Goal: Task Accomplishment & Management: Use online tool/utility

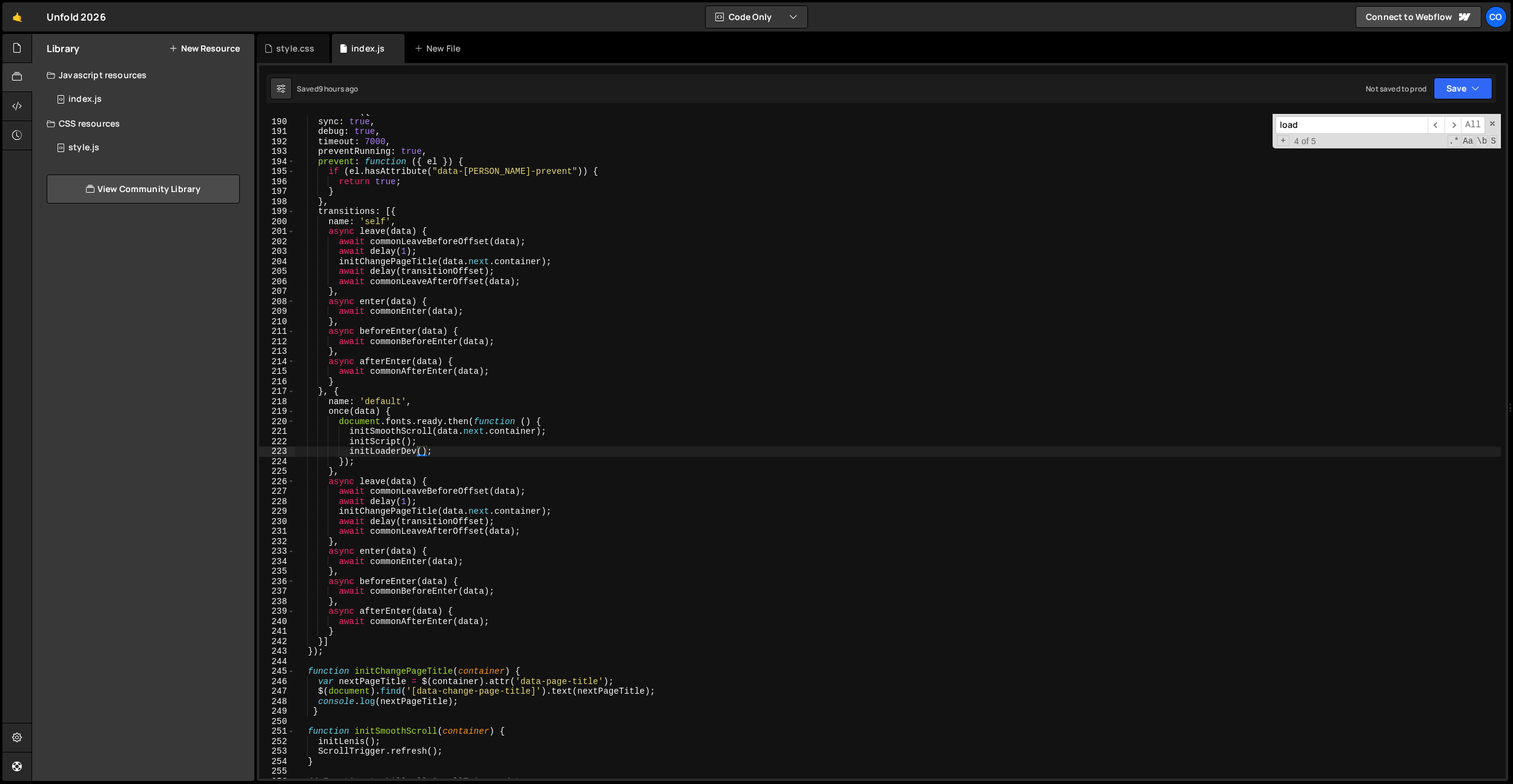
click at [310, 56] on div "style.css" at bounding box center [293, 48] width 73 height 30
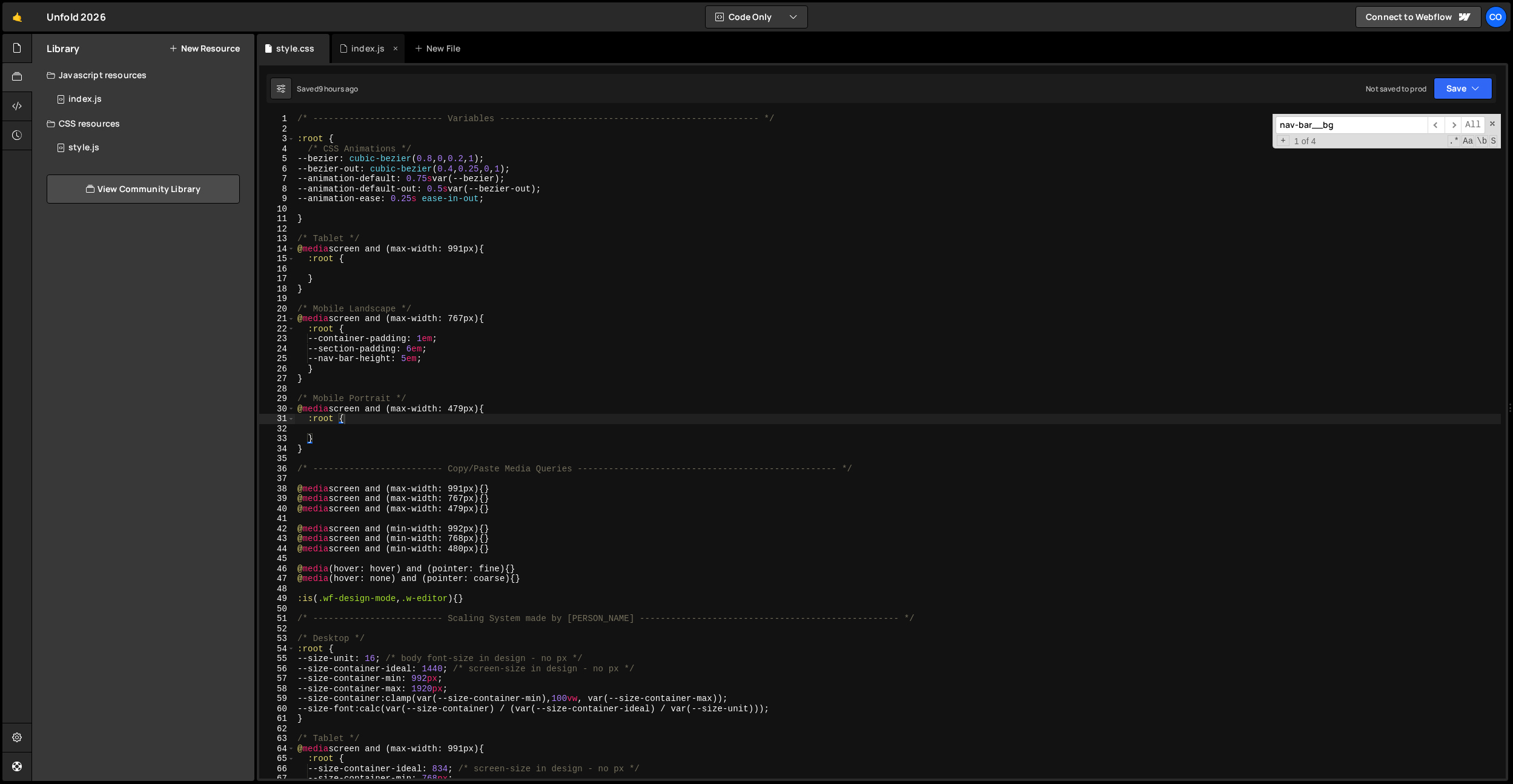
click at [354, 56] on div "index.js" at bounding box center [368, 48] width 73 height 30
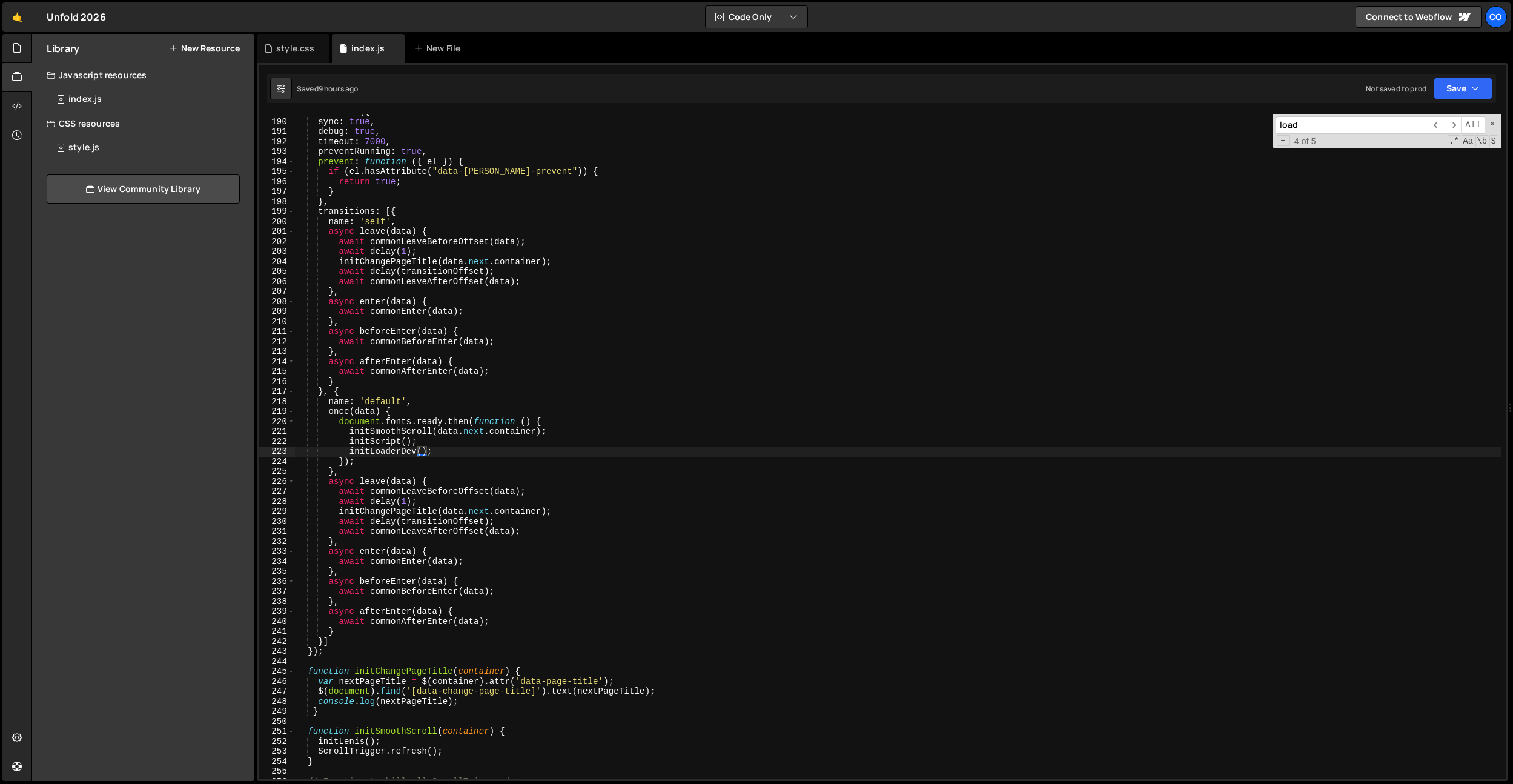
drag, startPoint x: 305, startPoint y: 56, endPoint x: 525, endPoint y: 266, distance: 304.1
click at [307, 57] on div "style.css" at bounding box center [293, 48] width 73 height 30
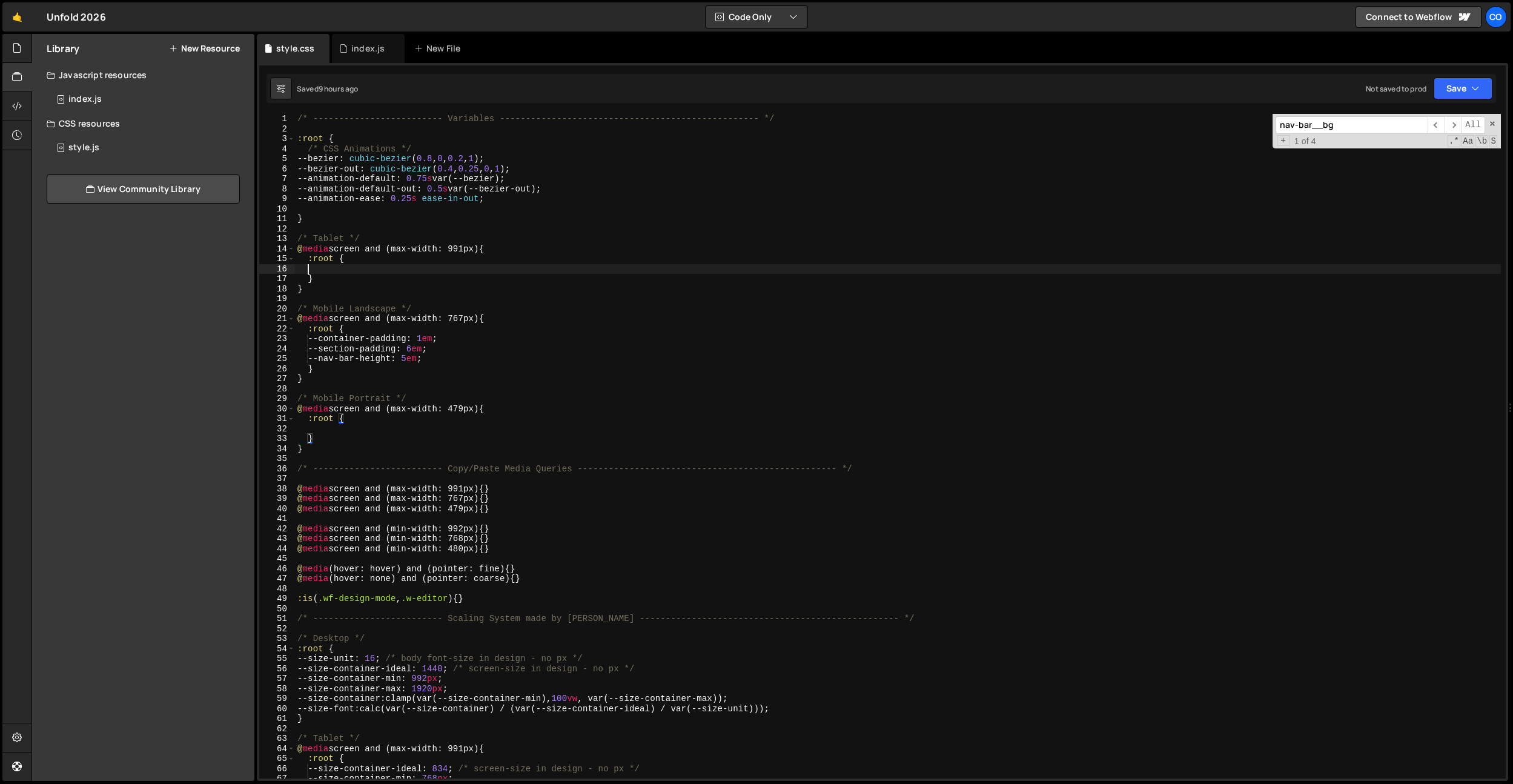
click at [525, 266] on div "/* ------------------------- Variables ----------------------------------------…" at bounding box center [898, 456] width 1206 height 685
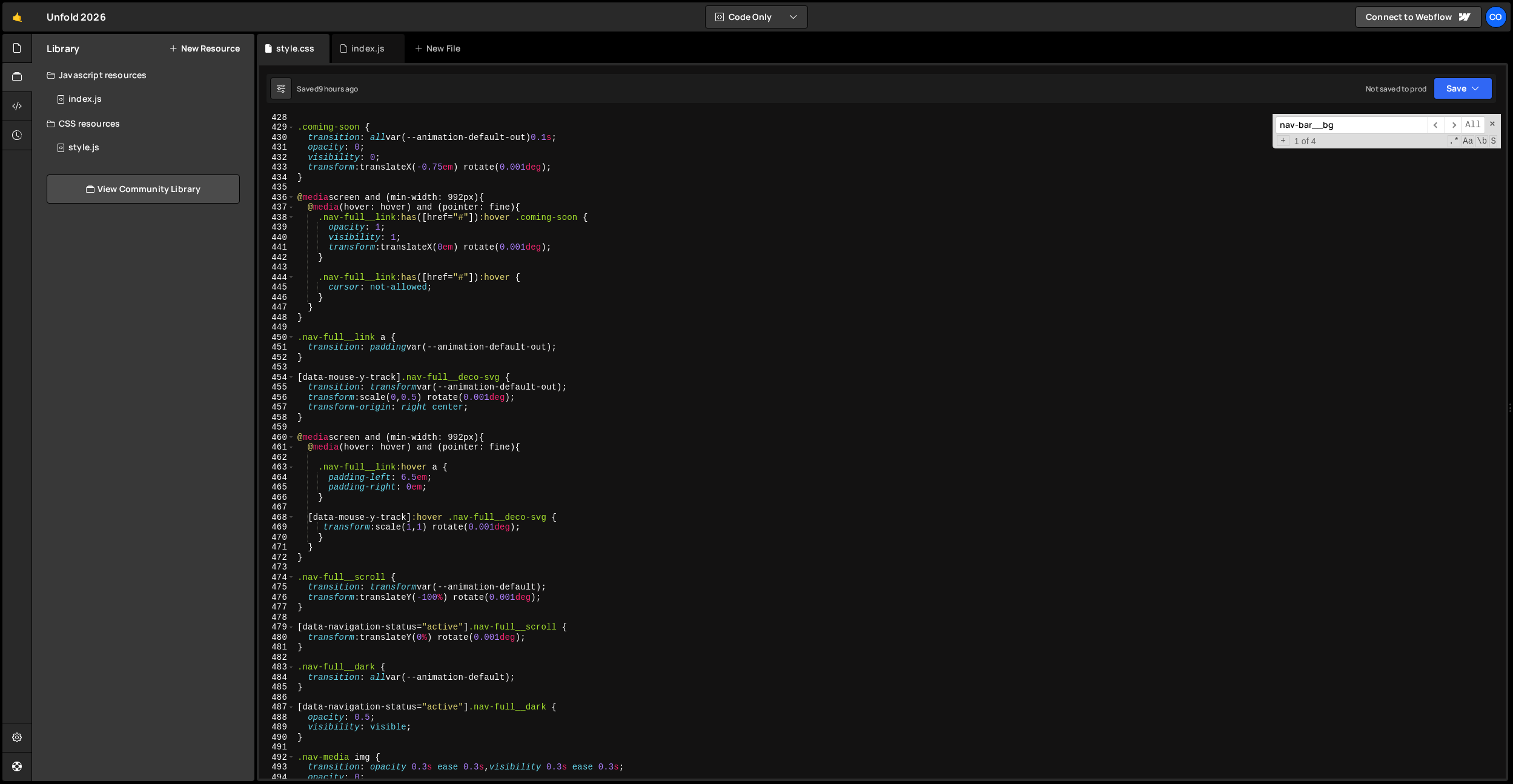
scroll to position [4241, 0]
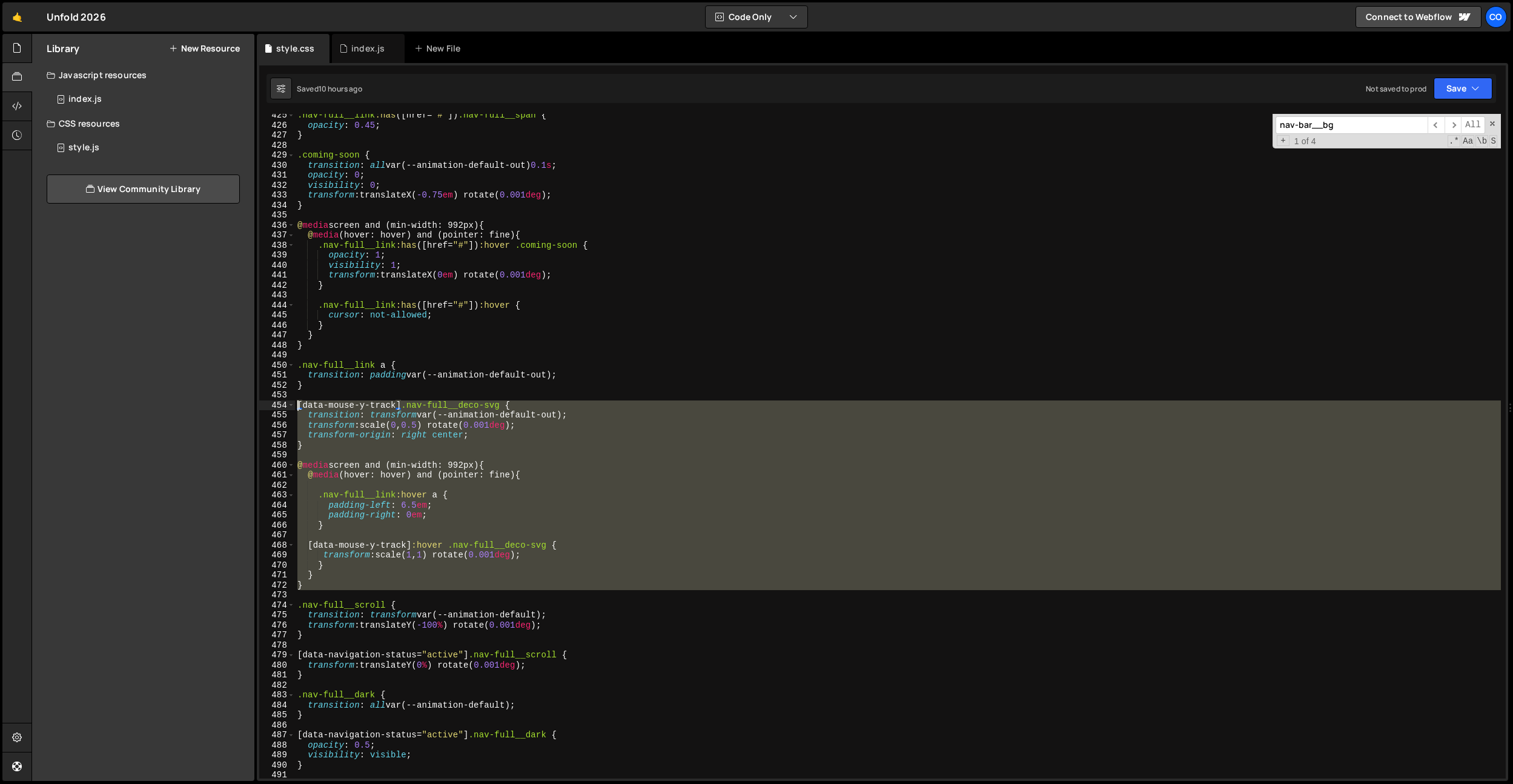
drag, startPoint x: 307, startPoint y: 588, endPoint x: 272, endPoint y: 404, distance: 187.3
click at [272, 404] on div "425 426 427 428 429 430 431 432 433 434 435 436 437 438 439 440 441 442 443 444…" at bounding box center [882, 446] width 1246 height 664
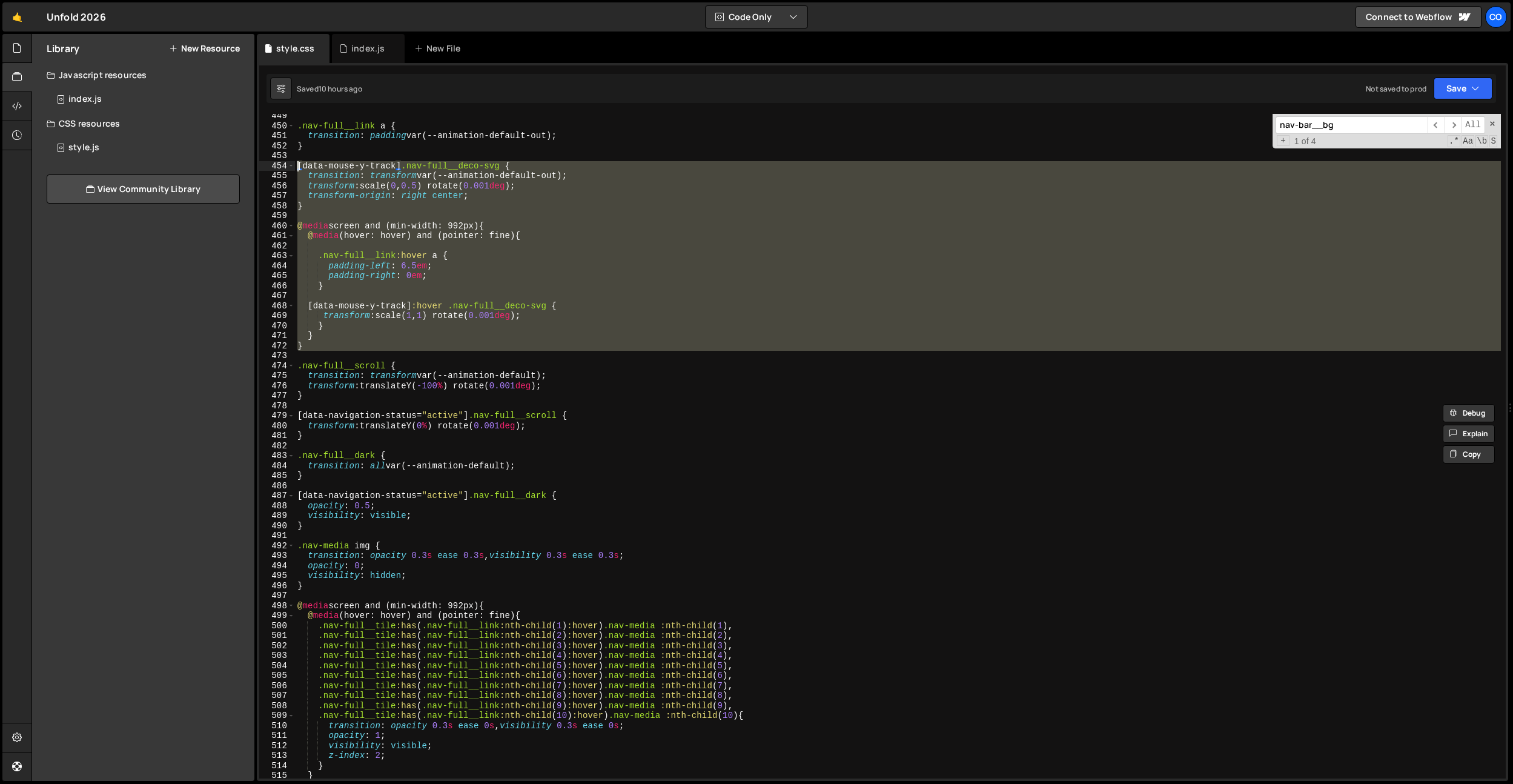
scroll to position [4656, 0]
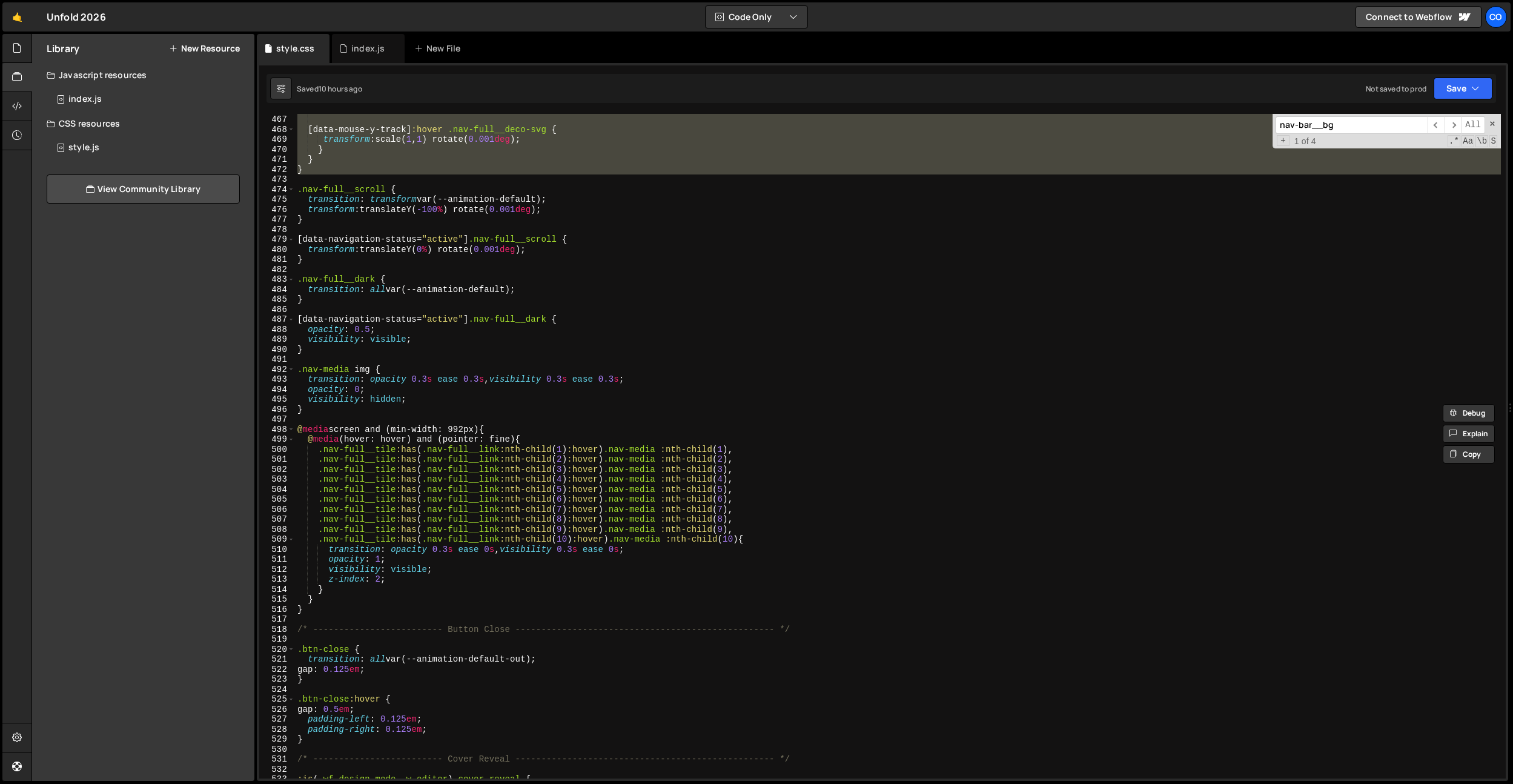
click at [372, 603] on div "} [ data-mouse-y-track ] :hover .nav-full__deco-svg { transform : scale( 1 , 1 …" at bounding box center [898, 447] width 1206 height 685
type textarea "}"
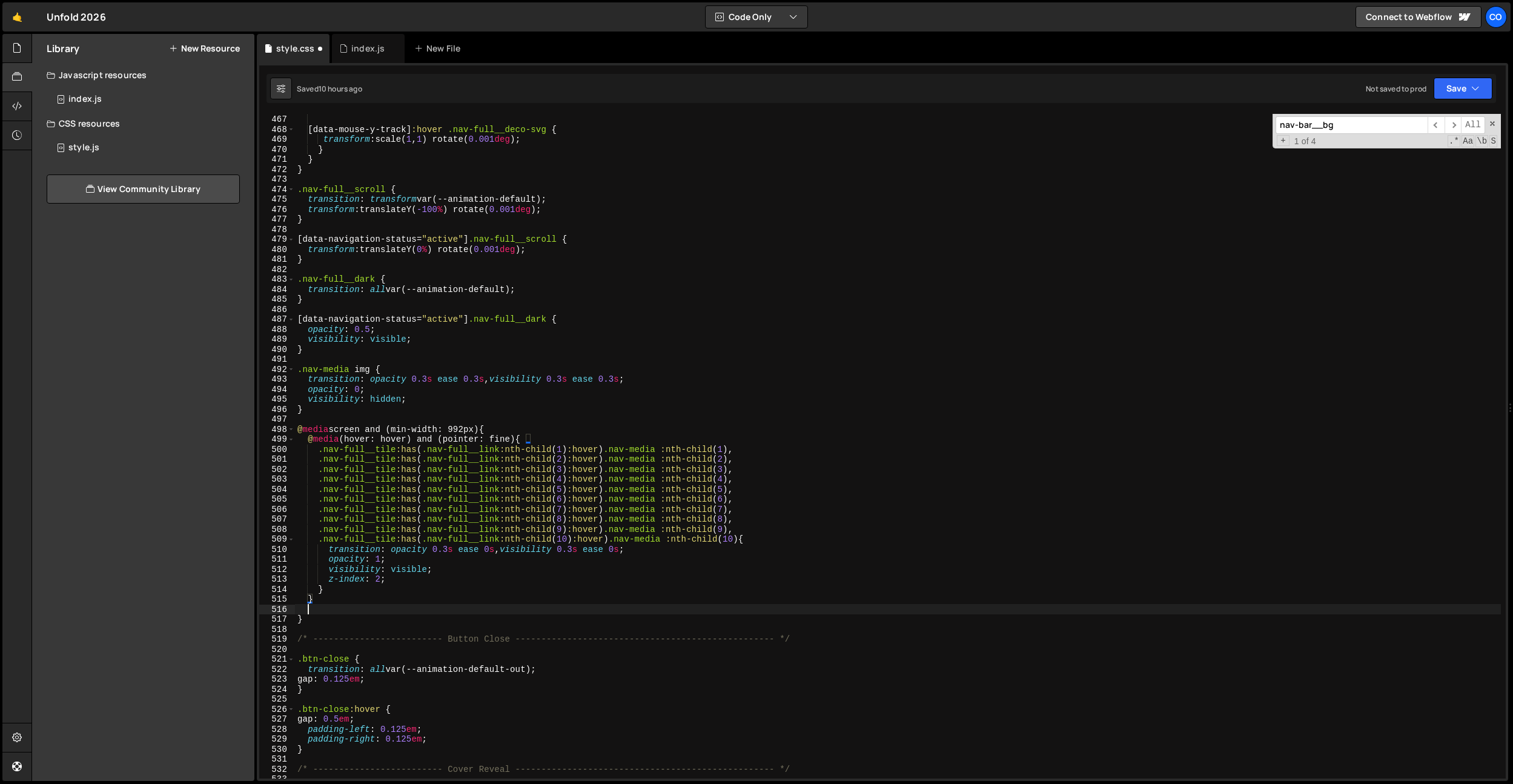
scroll to position [0, 0]
type textarea "}"
paste textarea "/* ------------------------- Button Close -------------------------------------…"
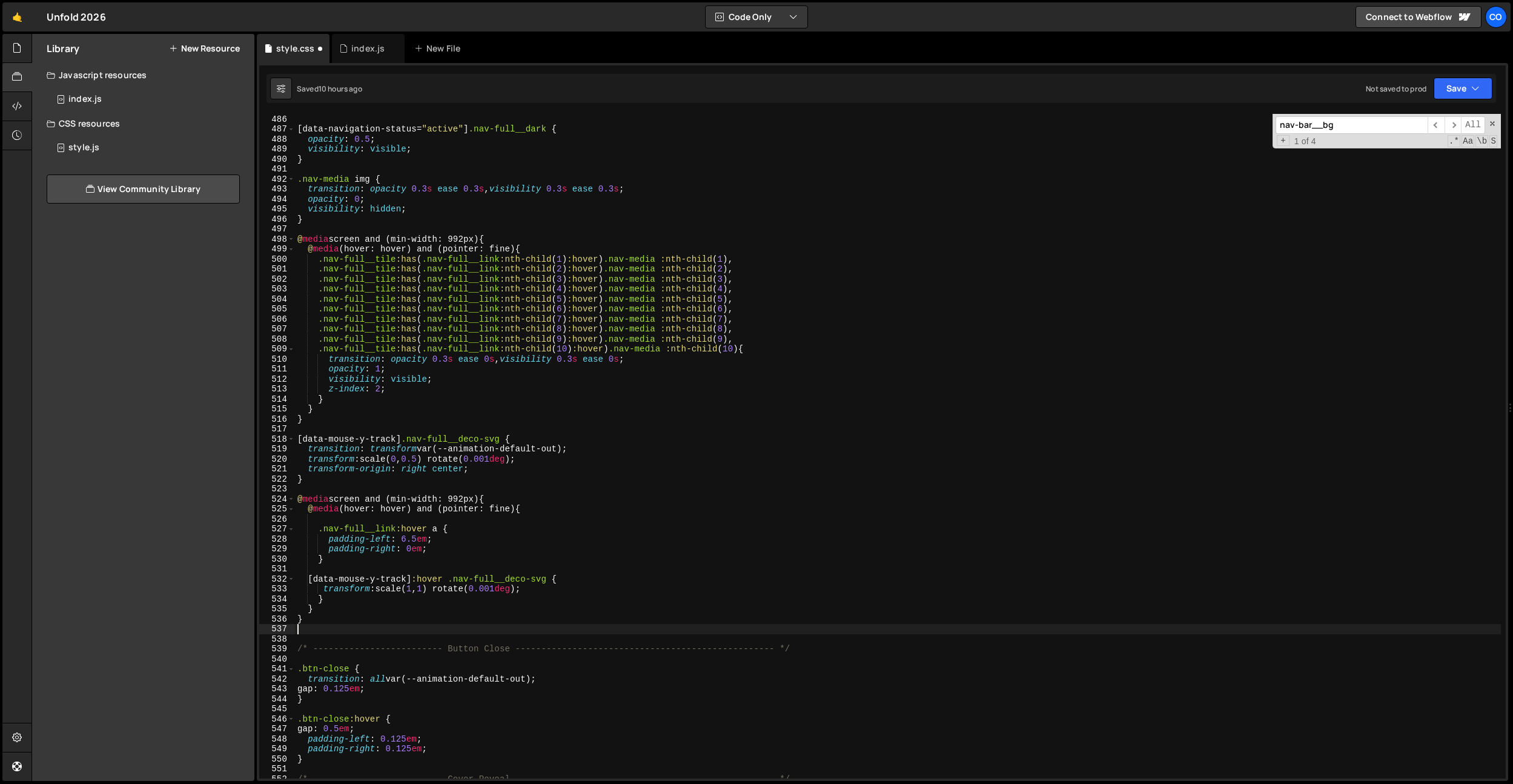
scroll to position [4868, 0]
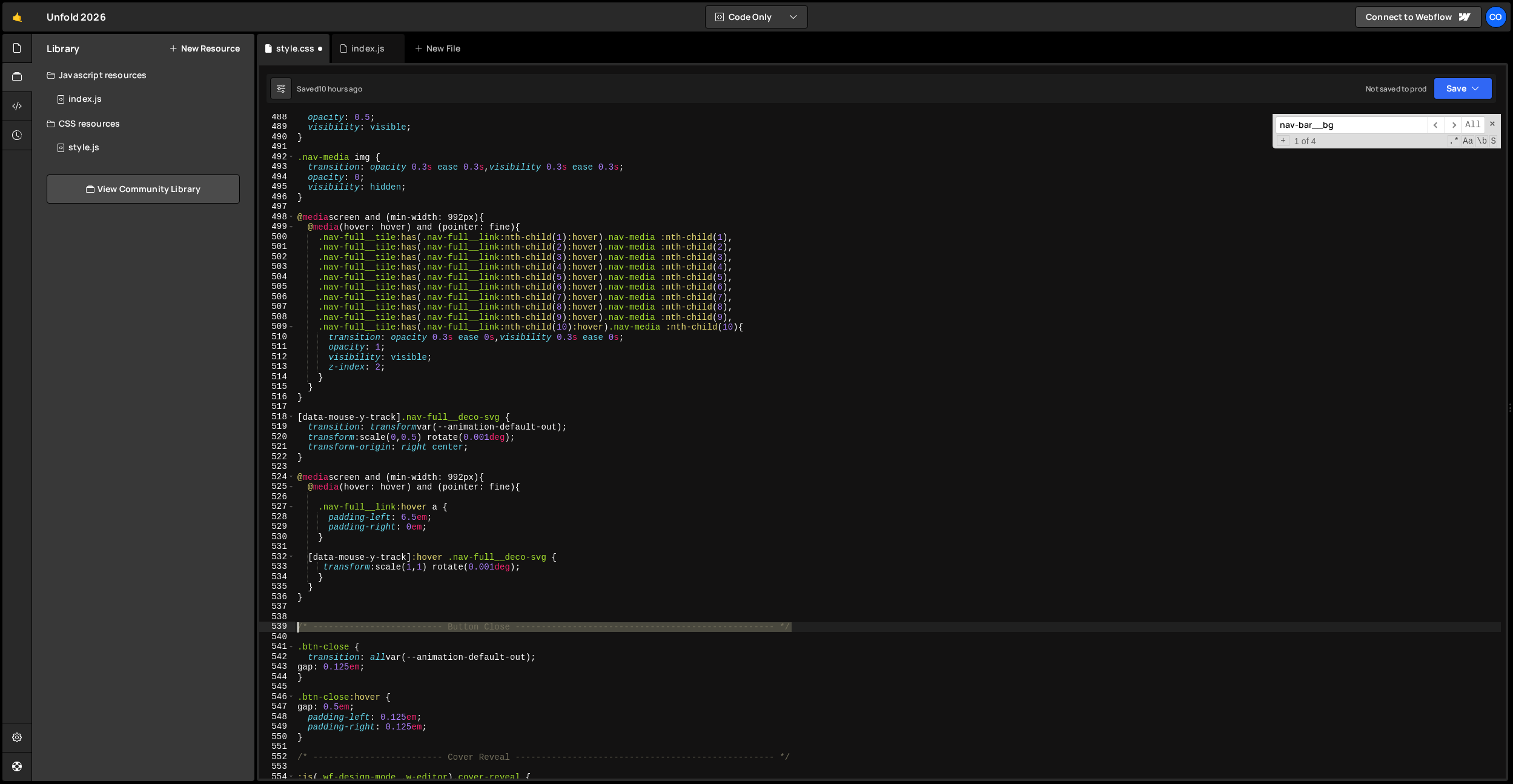
drag, startPoint x: 803, startPoint y: 628, endPoint x: 370, endPoint y: 415, distance: 482.6
click at [243, 628] on div "Files New File Javascript files 0 index.js 0 CSS files style.css 0 Copy share l…" at bounding box center [772, 407] width 1482 height 748
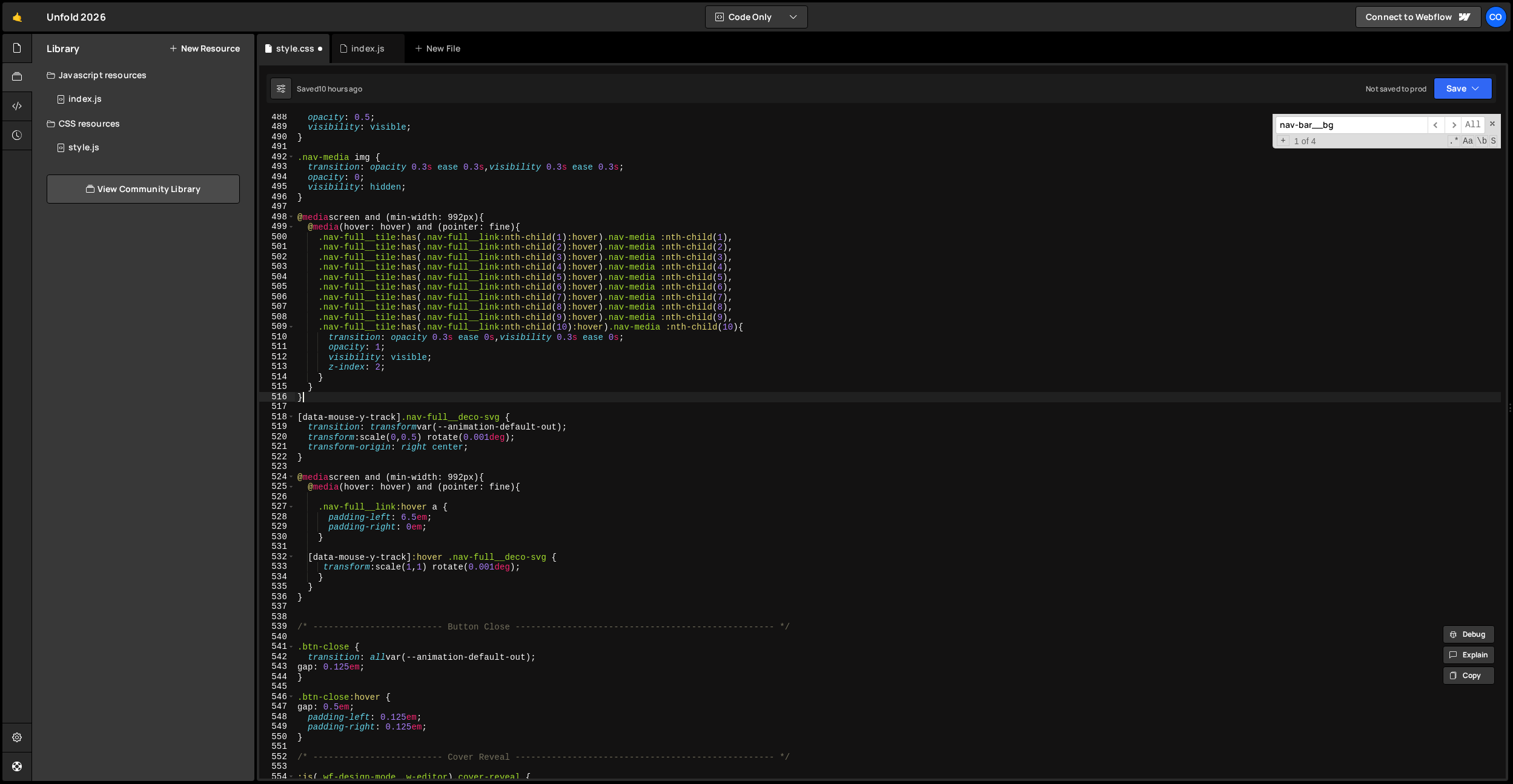
click at [362, 393] on div "opacity : 0.5 ; visibility : visible ; } .nav-media img { transition : opacity …" at bounding box center [898, 454] width 1206 height 685
type textarea "}"
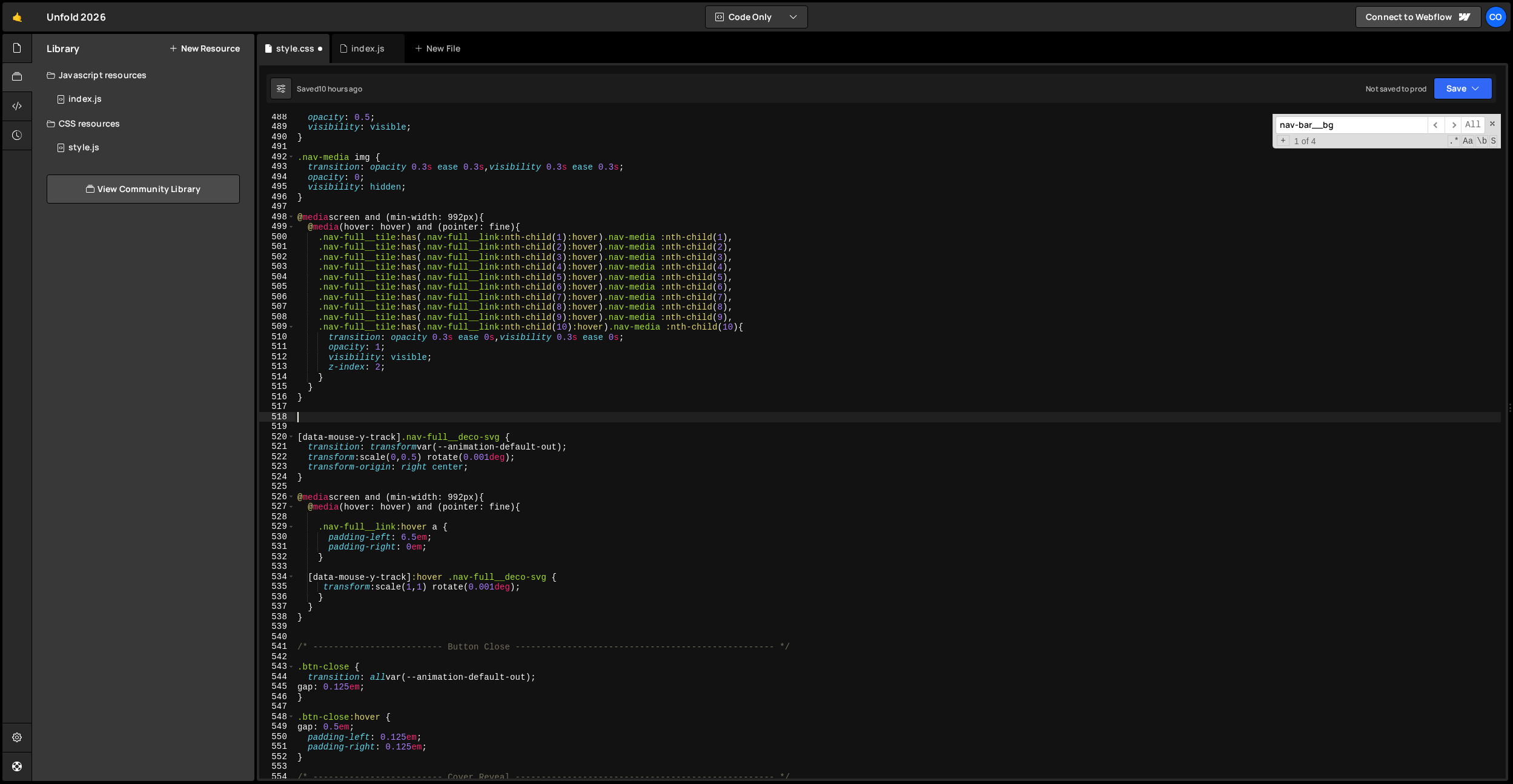
paste textarea "/* ------------------------- Button Close -------------------------------------…"
drag, startPoint x: 476, startPoint y: 412, endPoint x: 495, endPoint y: 417, distance: 19.6
click at [476, 412] on div "opacity : 0.5 ; visibility : visible ; } .nav-media img { transition : opacity …" at bounding box center [898, 454] width 1206 height 685
click at [495, 417] on div "opacity : 0.5 ; visibility : visible ; } .nav-media img { transition : opacity …" at bounding box center [898, 454] width 1206 height 685
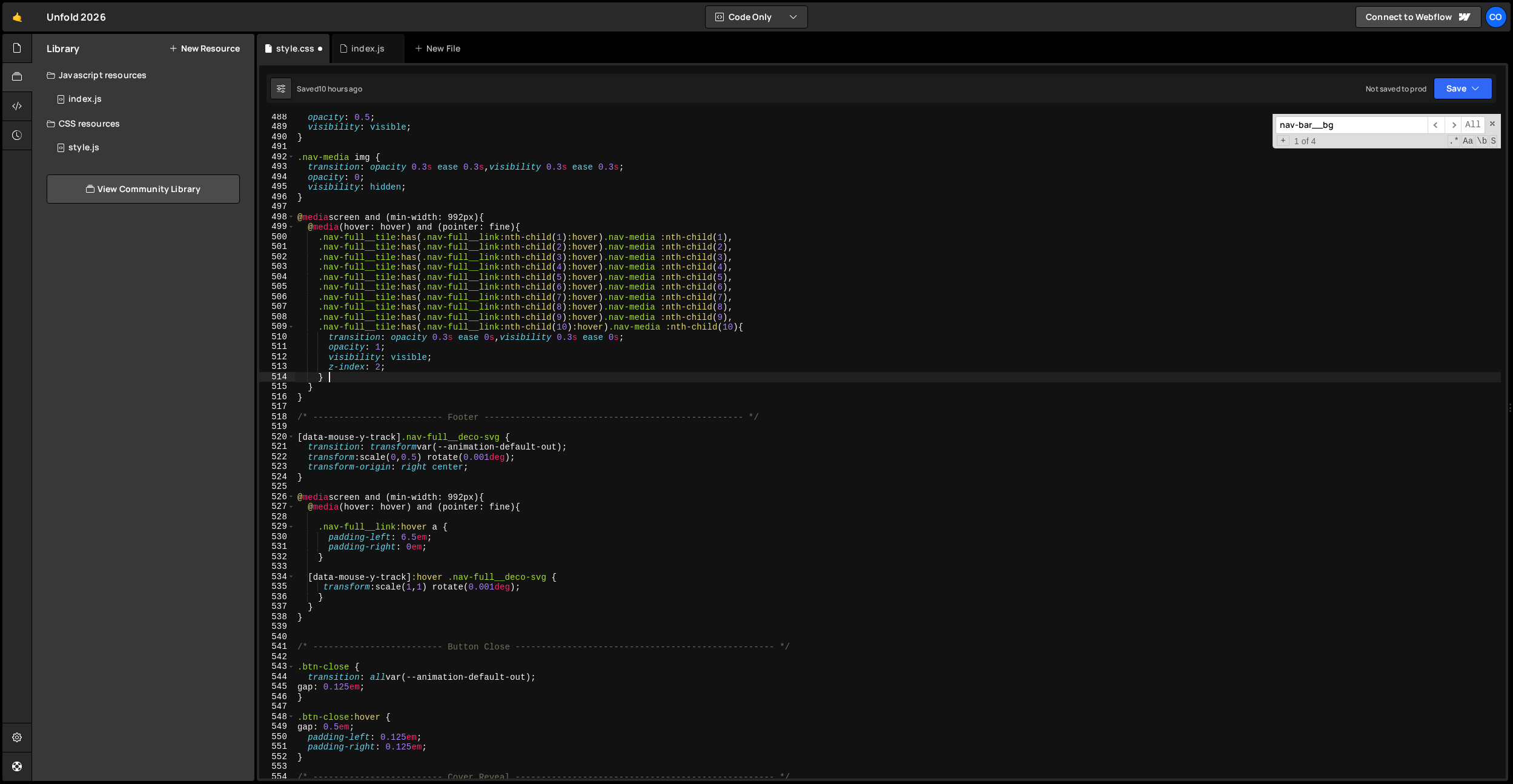
drag, startPoint x: 520, startPoint y: 374, endPoint x: 510, endPoint y: 439, distance: 65.8
click at [519, 374] on div "opacity : 0.5 ; visibility : visible ; } .nav-media img { transition : opacity …" at bounding box center [898, 454] width 1206 height 685
click at [505, 440] on div "opacity : 0.5 ; visibility : visible ; } .nav-media img { transition : opacity …" at bounding box center [898, 454] width 1206 height 685
click at [450, 439] on div "opacity : 0.5 ; visibility : visible ; } .nav-media img { transition : opacity …" at bounding box center [898, 454] width 1206 height 685
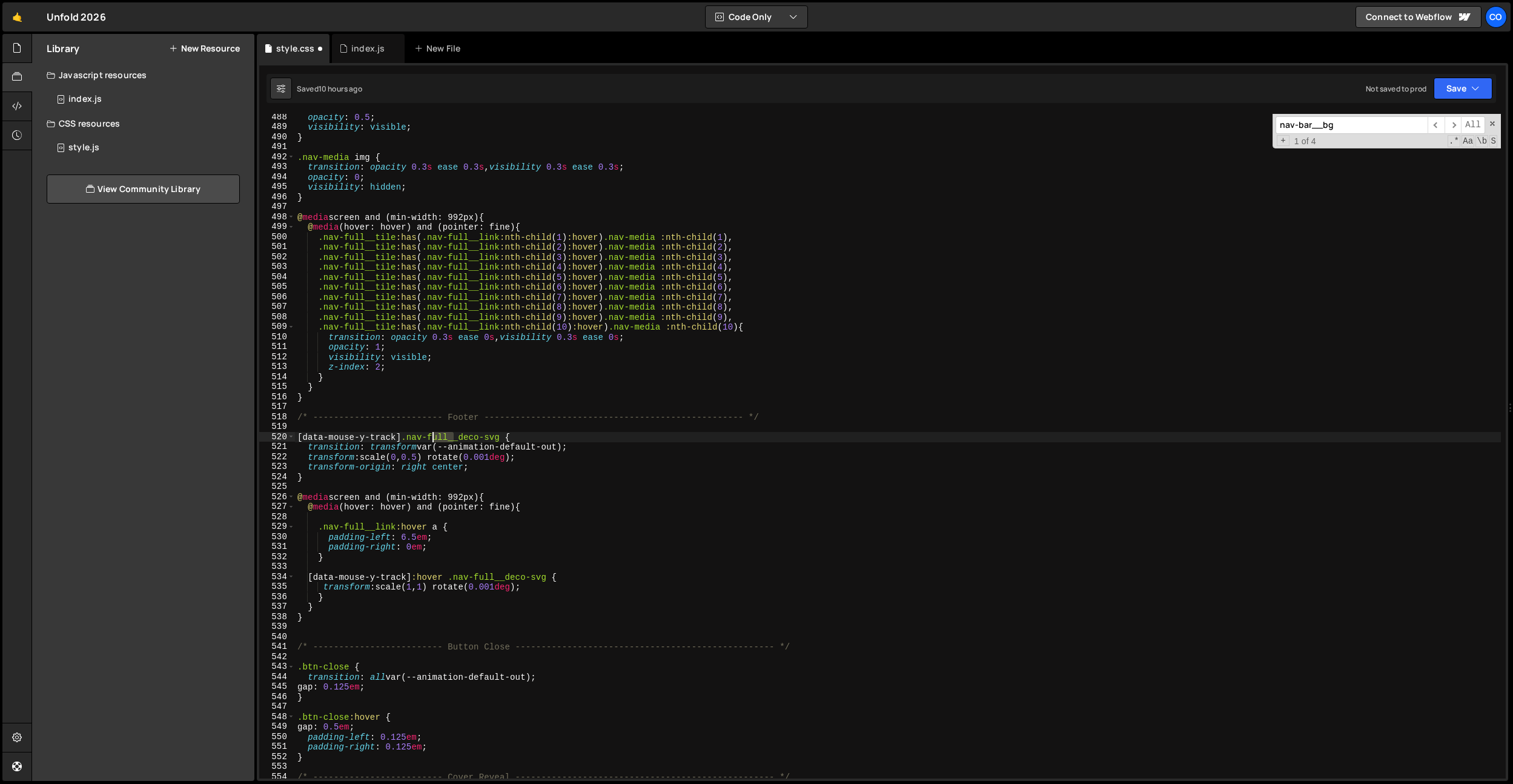
drag, startPoint x: 453, startPoint y: 438, endPoint x: 430, endPoint y: 439, distance: 23.0
click at [430, 439] on div "opacity : 0.5 ; visibility : visible ; } .nav-media img { transition : opacity …" at bounding box center [898, 454] width 1206 height 685
click at [434, 422] on div "opacity : 0.5 ; visibility : visible ; } .nav-media img { transition : opacity …" at bounding box center [898, 454] width 1206 height 685
drag, startPoint x: 444, startPoint y: 437, endPoint x: 410, endPoint y: 439, distance: 34.1
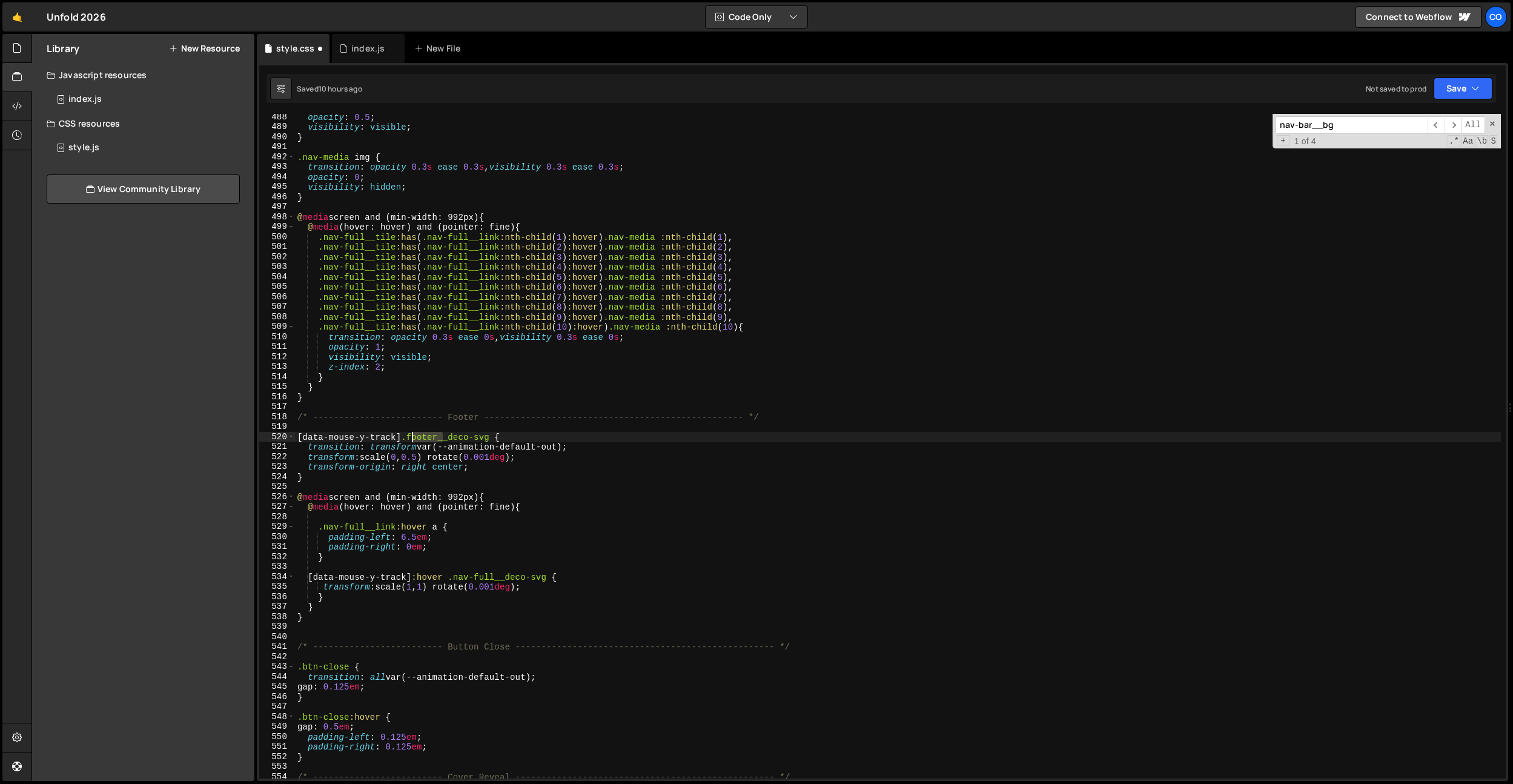
click at [410, 439] on div "opacity : 0.5 ; visibility : visible ; } .nav-media img { transition : opacity …" at bounding box center [898, 454] width 1206 height 685
drag, startPoint x: 505, startPoint y: 575, endPoint x: 453, endPoint y: 563, distance: 53.4
click at [464, 579] on div "opacity : 0.5 ; visibility : visible ; } .nav-media img { transition : opacity …" at bounding box center [898, 454] width 1206 height 685
paste textarea "footer"
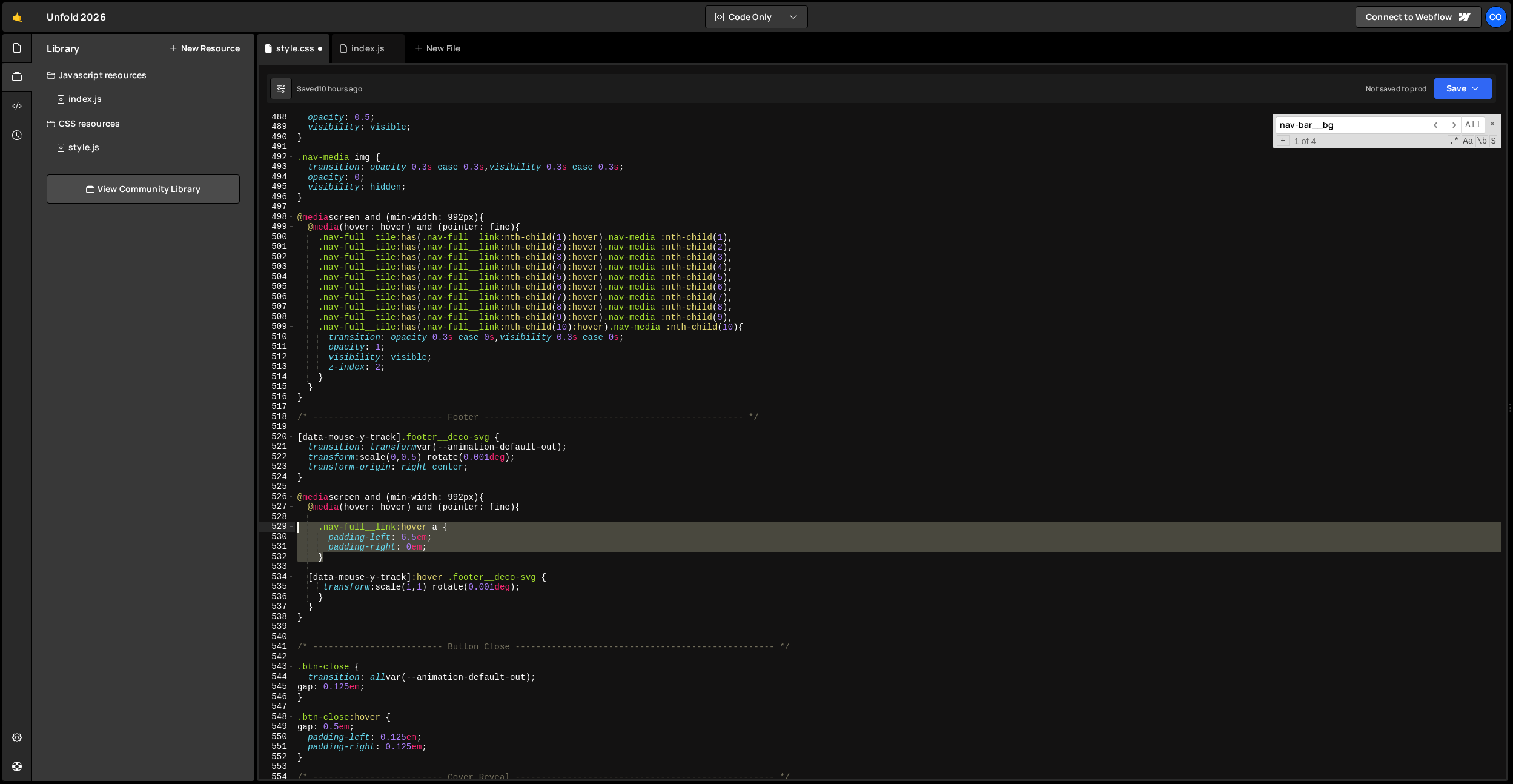
drag, startPoint x: 448, startPoint y: 557, endPoint x: 271, endPoint y: 527, distance: 179.5
click at [271, 527] on div "[data-mouse-y-track]:hover .footer__deco-svg { 488 489 490 491 492 493 494 495 …" at bounding box center [882, 446] width 1246 height 664
type textarea ".nav-full__link:hover a { padding-left: 6.5em;"
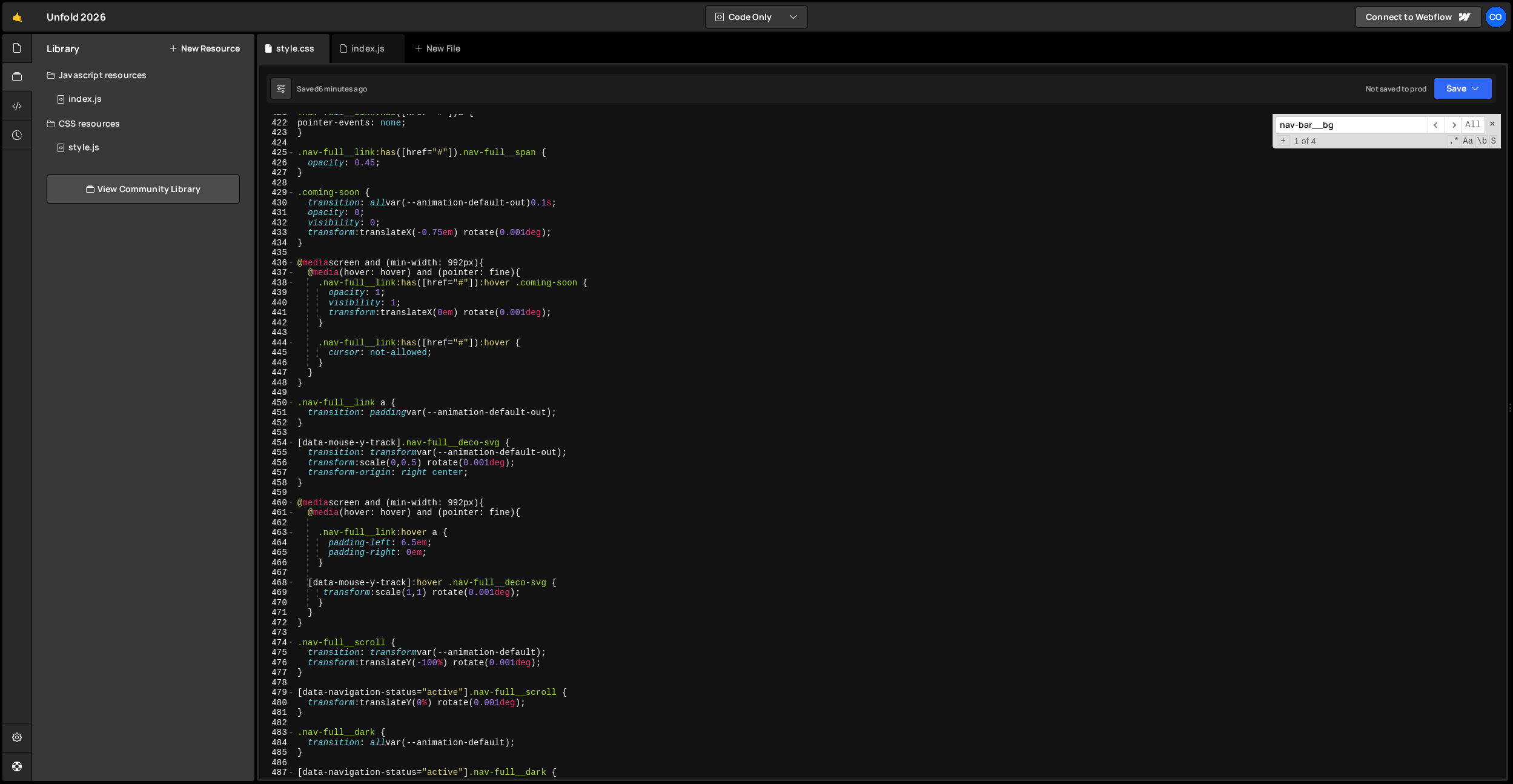
scroll to position [4178, 0]
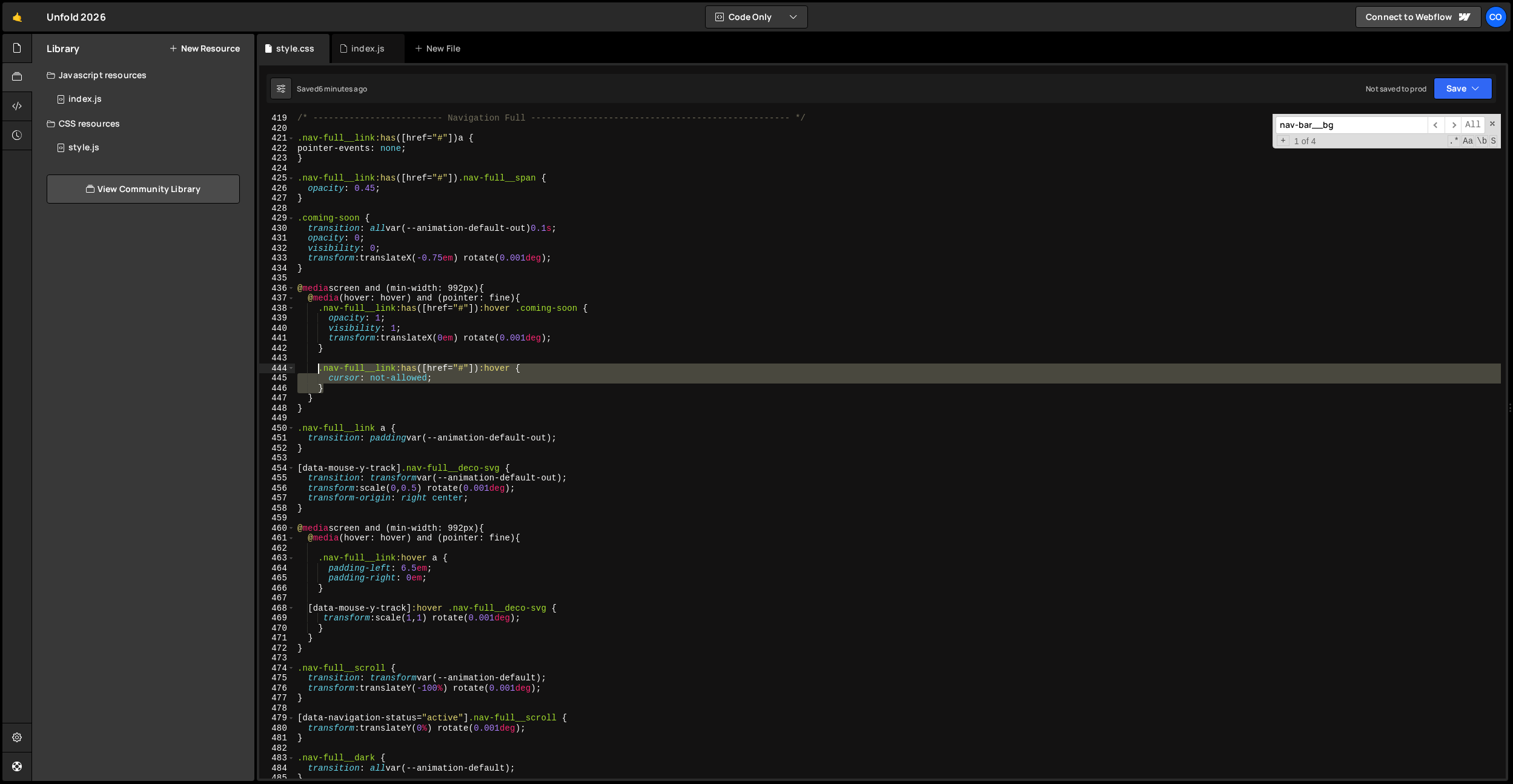
drag, startPoint x: 331, startPoint y: 387, endPoint x: 320, endPoint y: 371, distance: 19.4
click at [320, 371] on div "/* ------------------------- Navigation Full ----------------------------------…" at bounding box center [898, 455] width 1206 height 685
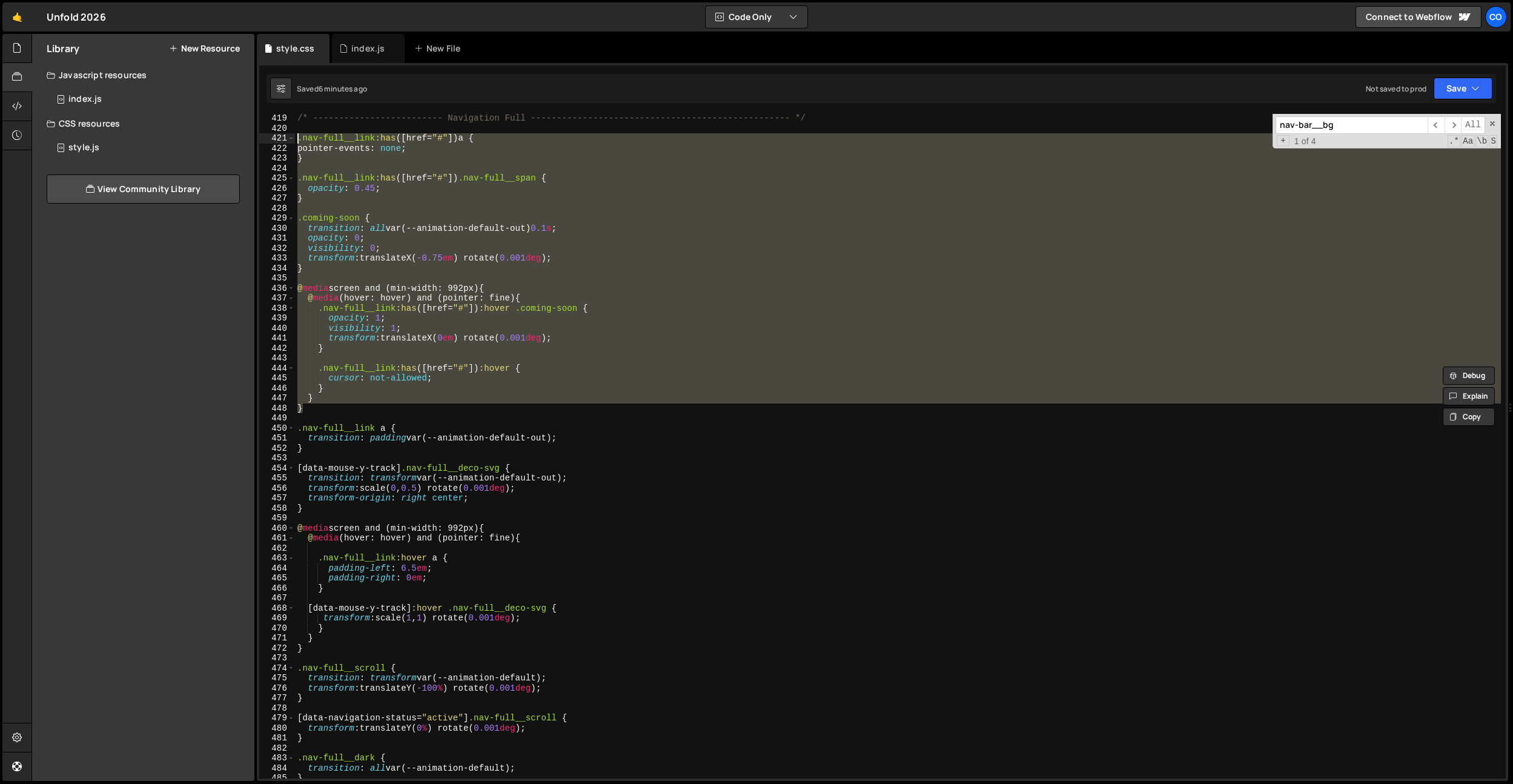
drag, startPoint x: 321, startPoint y: 405, endPoint x: 272, endPoint y: 138, distance: 271.5
click at [272, 138] on div ".nav-full__link:has([href="#"]):hover { cursor: not-allowed; 419 420 421 422 42…" at bounding box center [882, 446] width 1246 height 664
type textarea ".nav-full__link:has([href="#"]) a { pointer-events: none;"
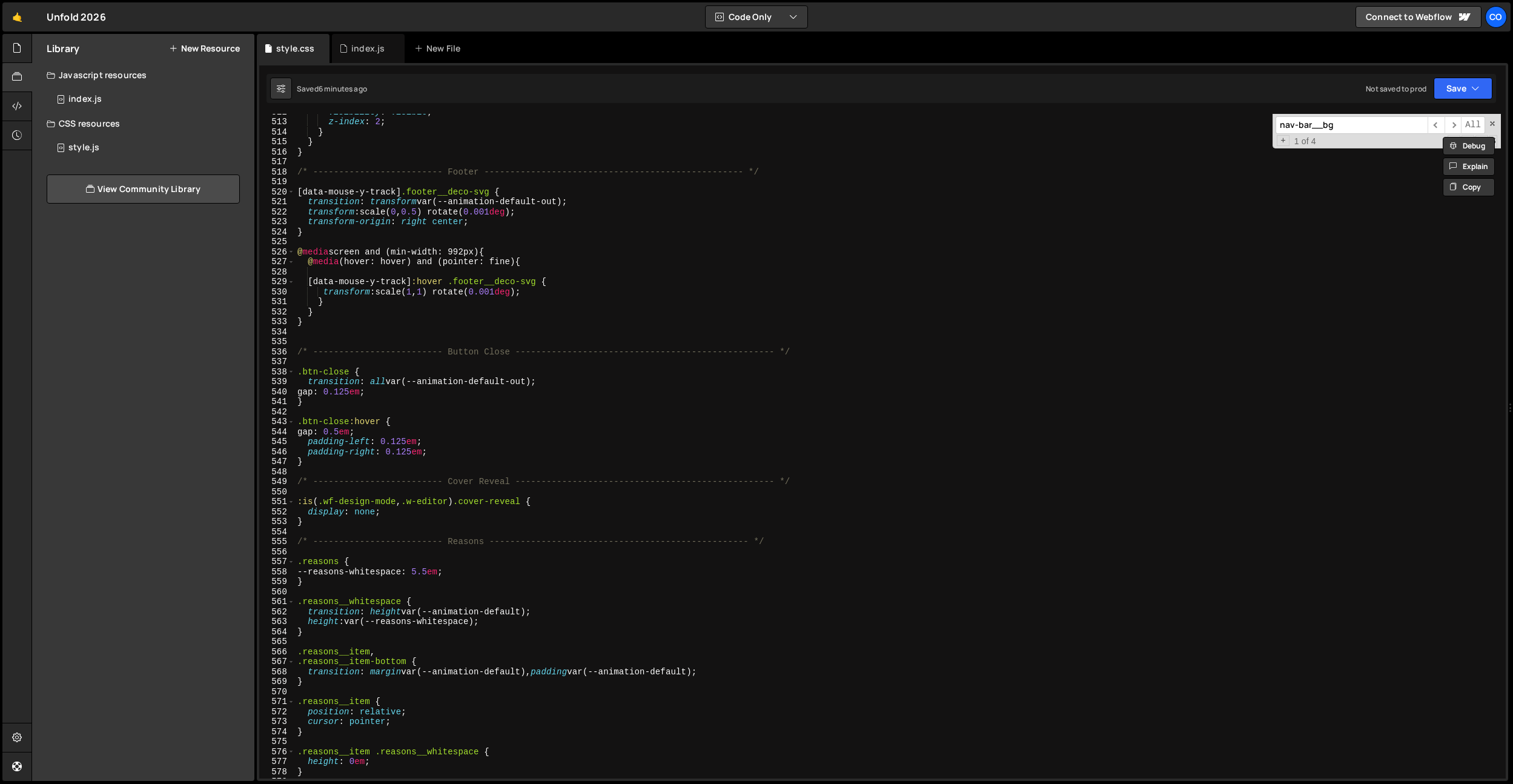
scroll to position [5117, 0]
click at [359, 176] on div "z-index : 2 ; } } } /* ------------------------- Footer -----------------------…" at bounding box center [898, 455] width 1206 height 685
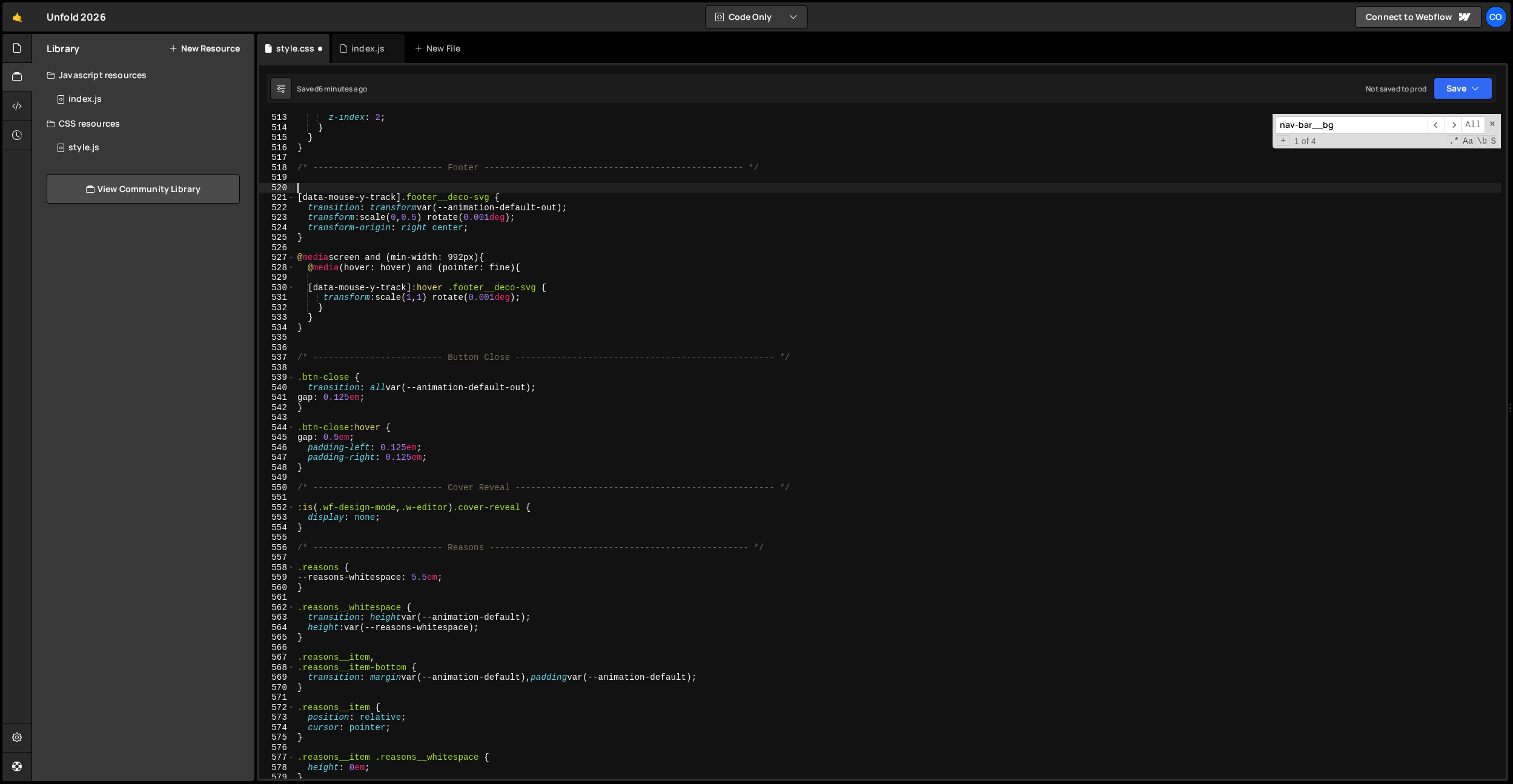
paste textarea "}"
type textarea "}"
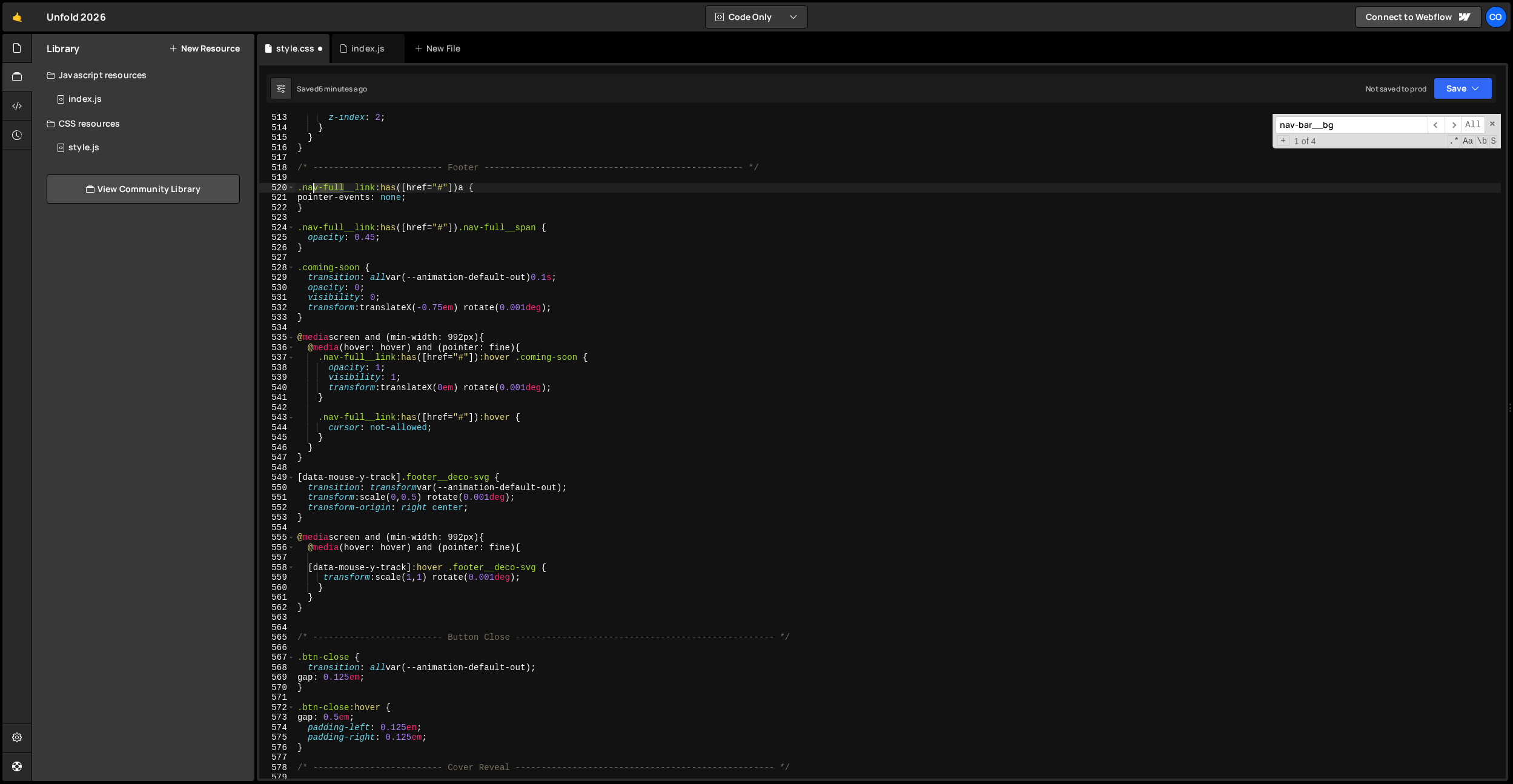
drag, startPoint x: 345, startPoint y: 188, endPoint x: 311, endPoint y: 188, distance: 34.0
click at [311, 188] on div "z-index : 2 ; } } } /* ------------------------- Footer -----------------------…" at bounding box center [898, 455] width 1206 height 685
type textarea ".footer__link:has([href="#"]) a {"
drag, startPoint x: 302, startPoint y: 176, endPoint x: 324, endPoint y: 188, distance: 25.1
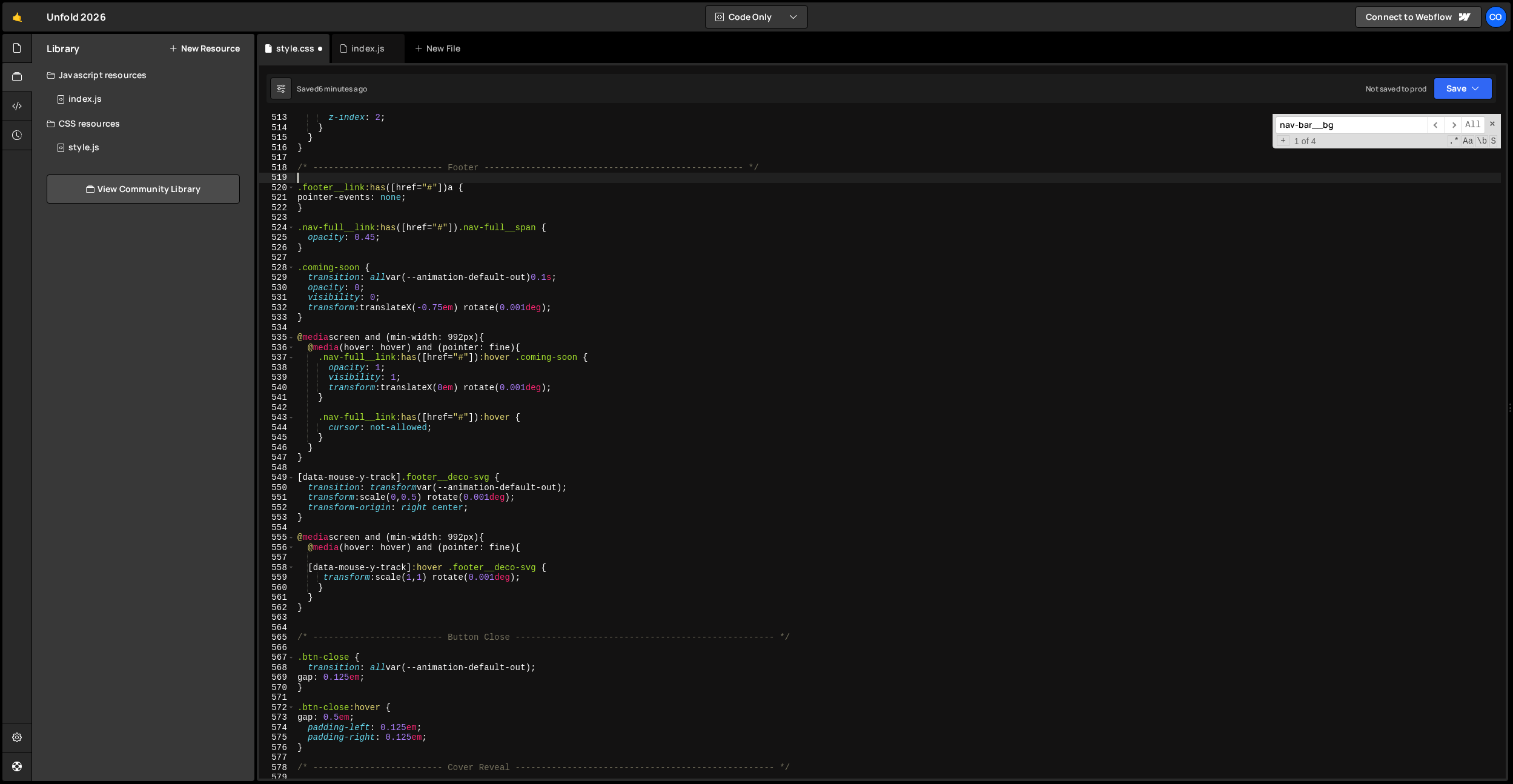
click at [302, 176] on div "z-index : 2 ; } } } /* ------------------------- Footer -----------------------…" at bounding box center [898, 455] width 1206 height 685
drag, startPoint x: 333, startPoint y: 187, endPoint x: 305, endPoint y: 188, distance: 28.0
click at [305, 188] on div "z-index : 2 ; } } } /* ------------------------- Footer -----------------------…" at bounding box center [898, 455] width 1206 height 685
drag, startPoint x: 303, startPoint y: 229, endPoint x: 375, endPoint y: 229, distance: 72.0
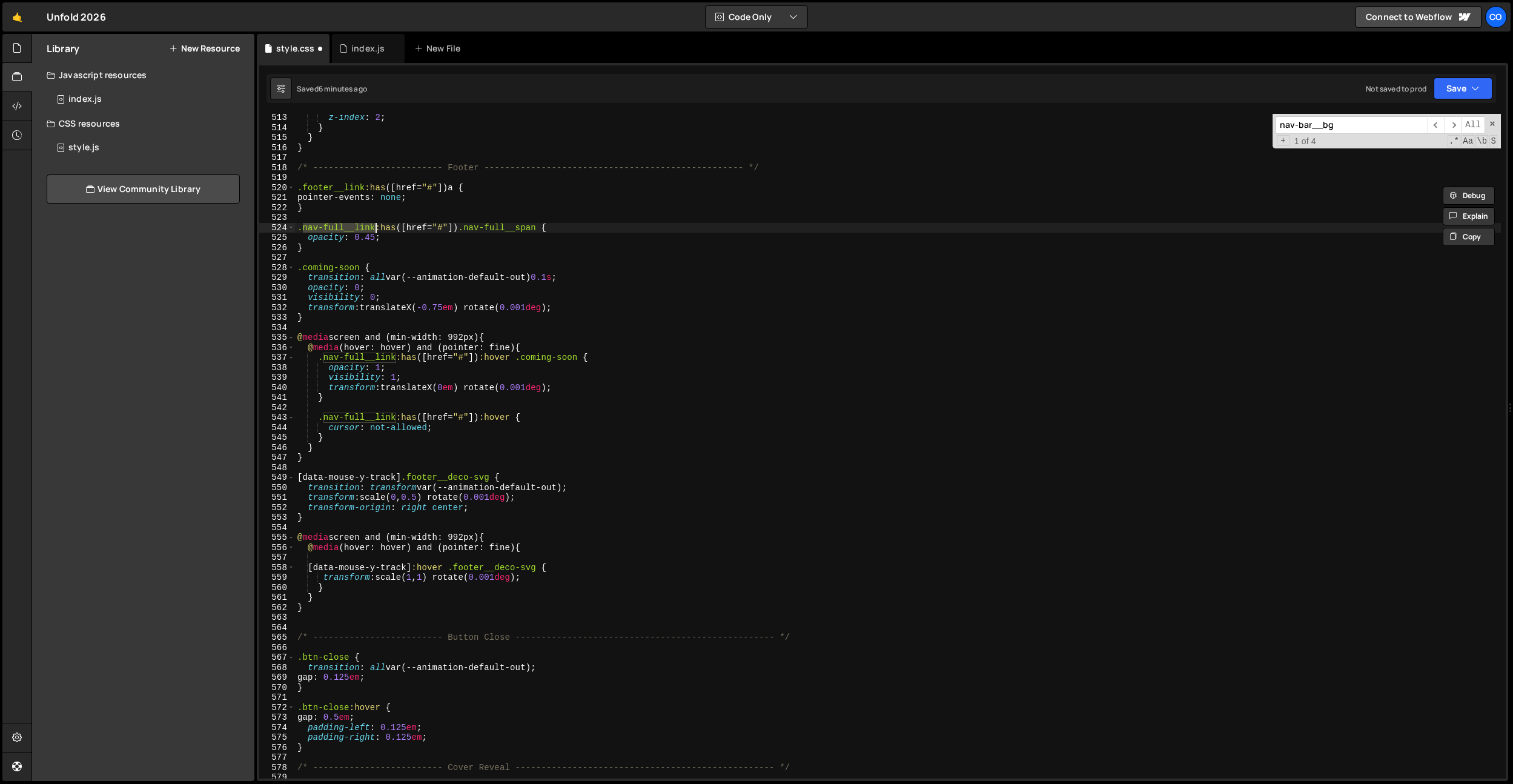
click at [375, 229] on div "z-index : 2 ; } } } /* ------------------------- Footer -----------------------…" at bounding box center [898, 455] width 1206 height 685
paste textarea "footer"
drag, startPoint x: 470, startPoint y: 228, endPoint x: 428, endPoint y: 228, distance: 42.0
click at [428, 228] on div "z-index : 2 ; } } } /* ------------------------- Footer -----------------------…" at bounding box center [898, 455] width 1206 height 685
paste textarea "footer"
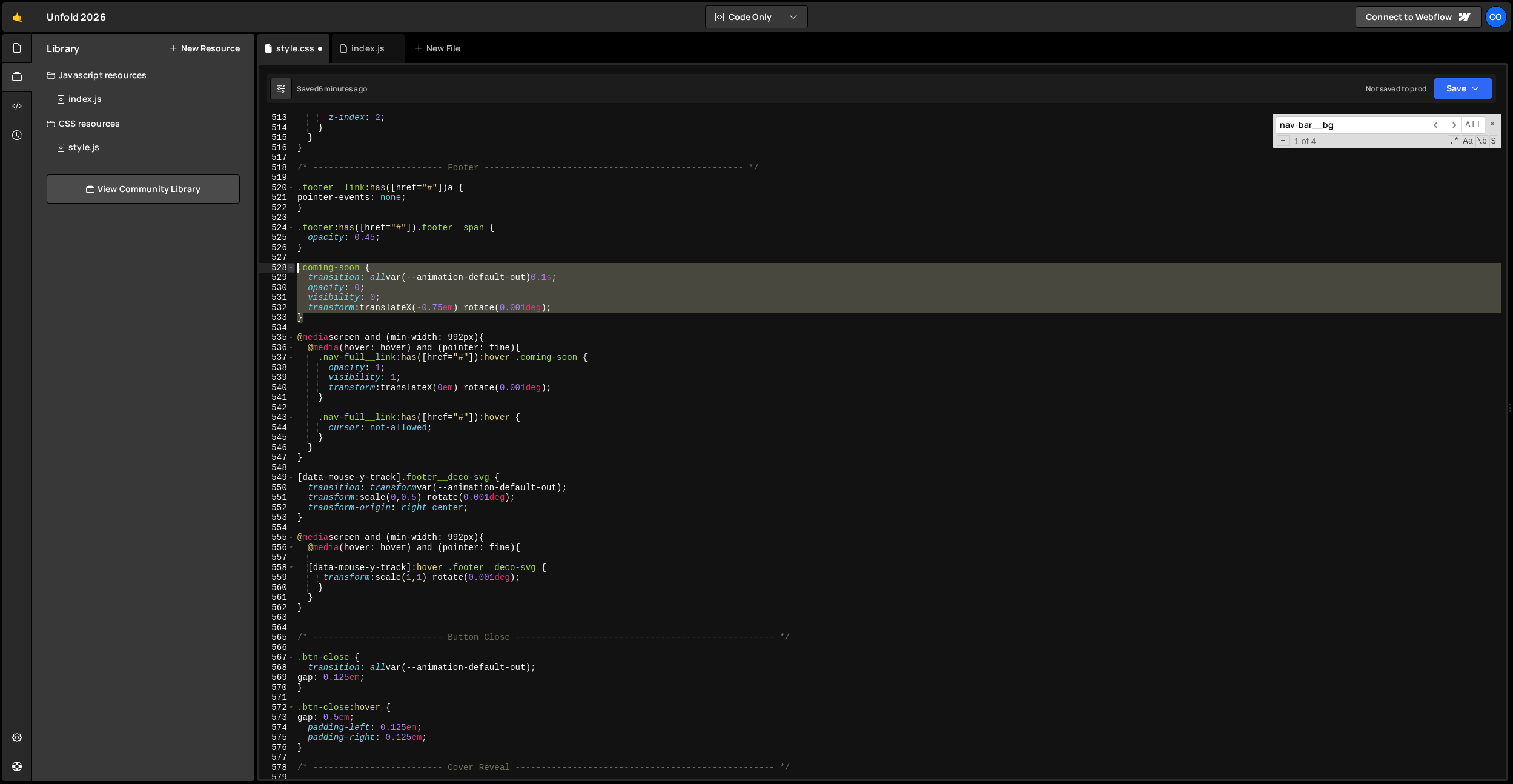
drag, startPoint x: 318, startPoint y: 319, endPoint x: 293, endPoint y: 268, distance: 56.8
click at [295, 269] on div "z-index : 2 ; } } } /* ------------------------- Footer -----------------------…" at bounding box center [898, 455] width 1206 height 685
type textarea ".coming-soon { transition: all var(--animation-default-out) 0.1s;"
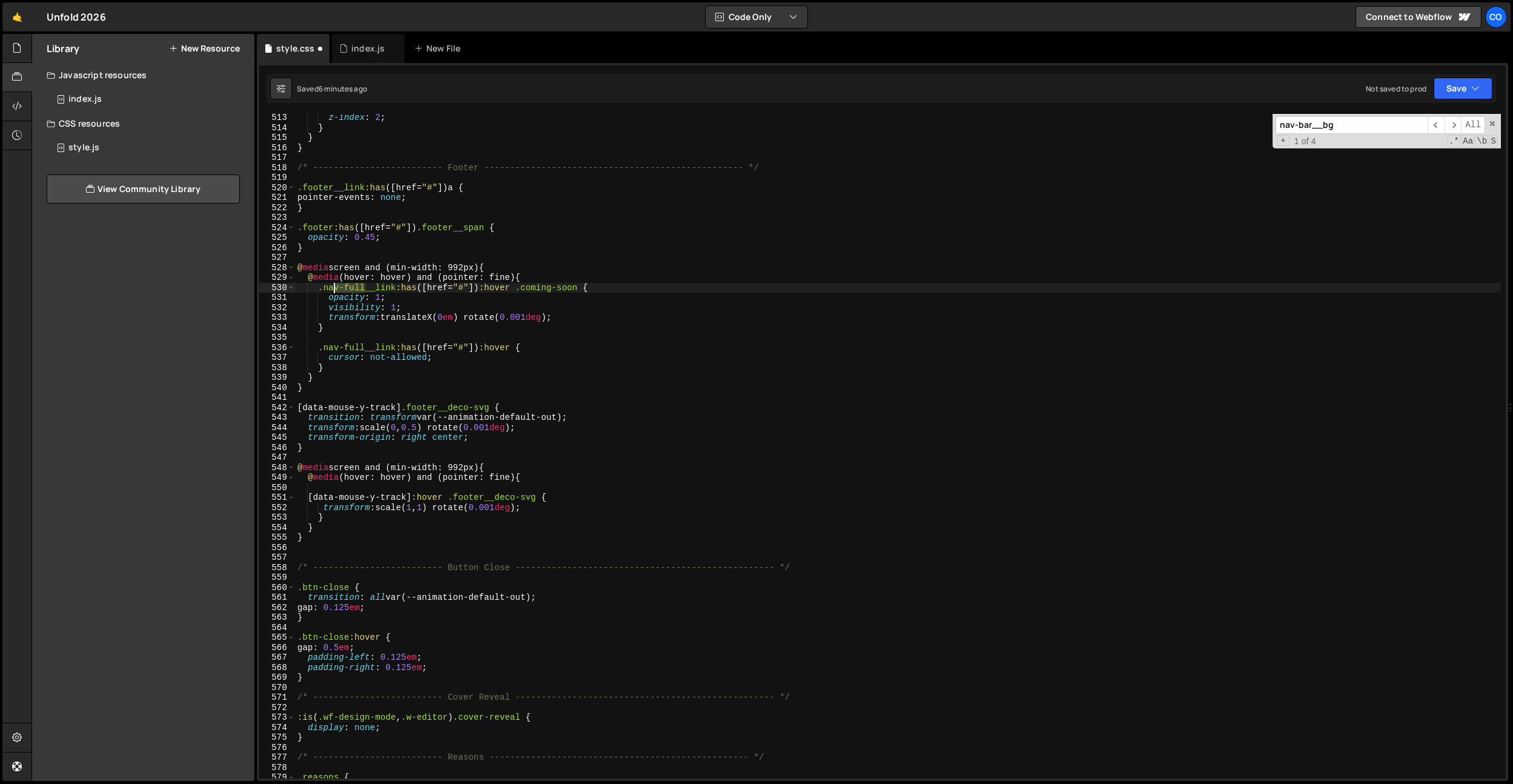
drag, startPoint x: 366, startPoint y: 289, endPoint x: 334, endPoint y: 292, distance: 32.1
click at [334, 292] on div "z-index : 2 ; } } } /* ------------------------- Footer -----------------------…" at bounding box center [898, 455] width 1206 height 685
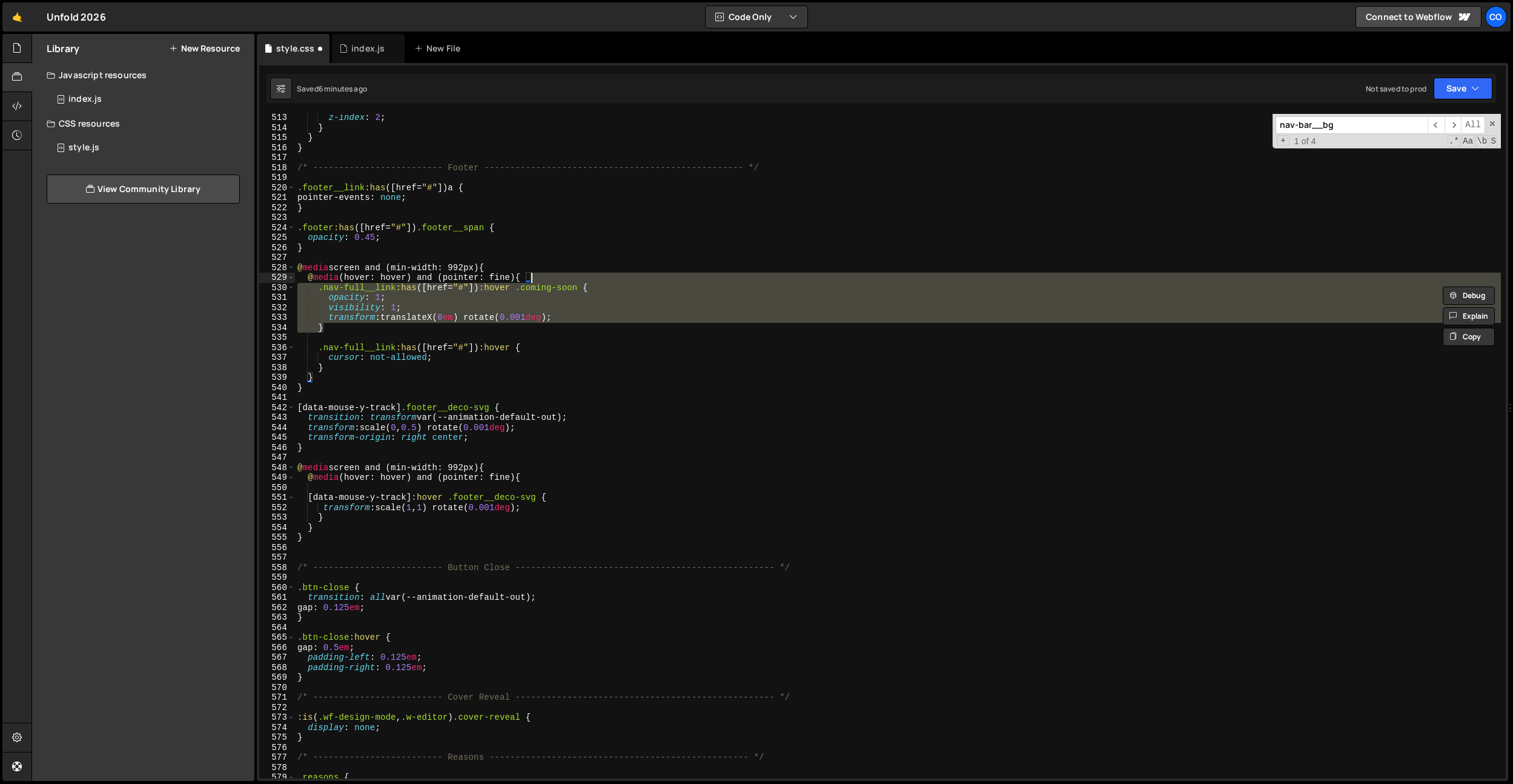
drag, startPoint x: 390, startPoint y: 332, endPoint x: 578, endPoint y: 277, distance: 195.9
click at [578, 277] on div "z-index : 2 ; } } } /* ------------------------- Footer -----------------------…" at bounding box center [898, 455] width 1206 height 685
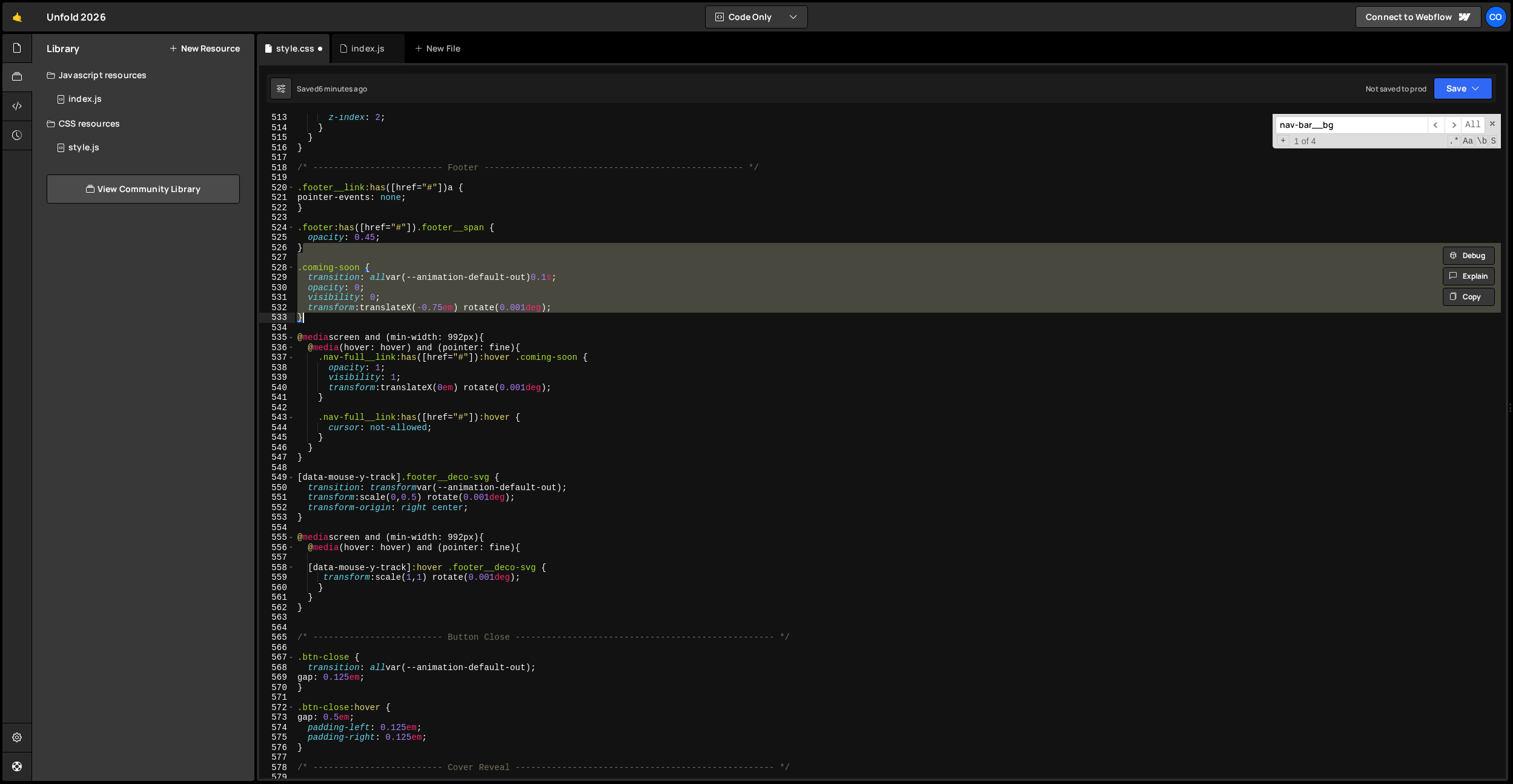
drag, startPoint x: 462, startPoint y: 292, endPoint x: 461, endPoint y: 302, distance: 10.0
click at [462, 292] on div "z-index : 2 ; } } } /* ------------------------- Footer -----------------------…" at bounding box center [898, 446] width 1206 height 664
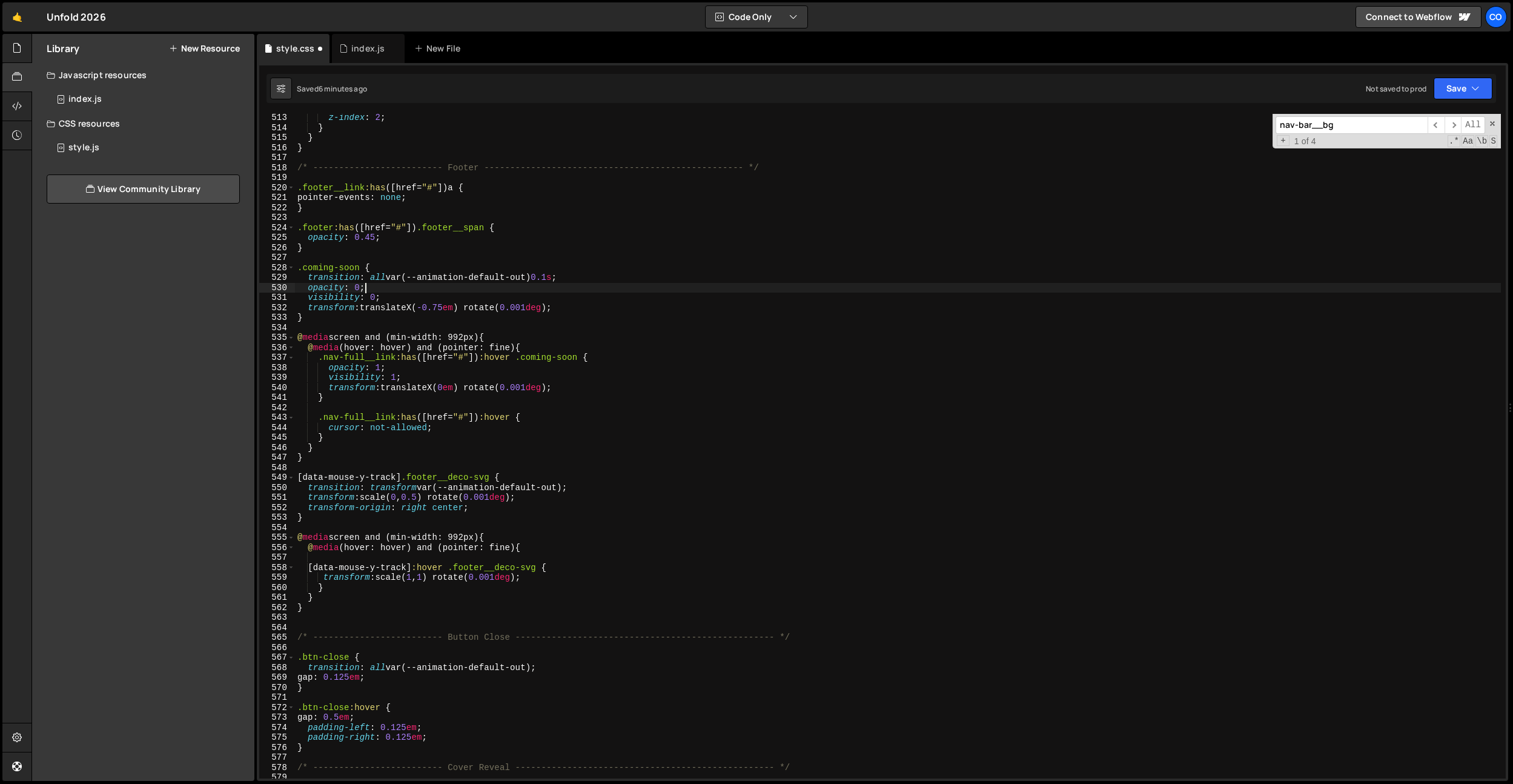
click at [301, 268] on div "z-index : 2 ; } } } /* ------------------------- Footer -----------------------…" at bounding box center [898, 455] width 1206 height 685
click at [341, 248] on div "z-index : 2 ; } } } /* ------------------------- Footer -----------------------…" at bounding box center [898, 455] width 1206 height 685
drag, startPoint x: 365, startPoint y: 356, endPoint x: 326, endPoint y: 357, distance: 39.0
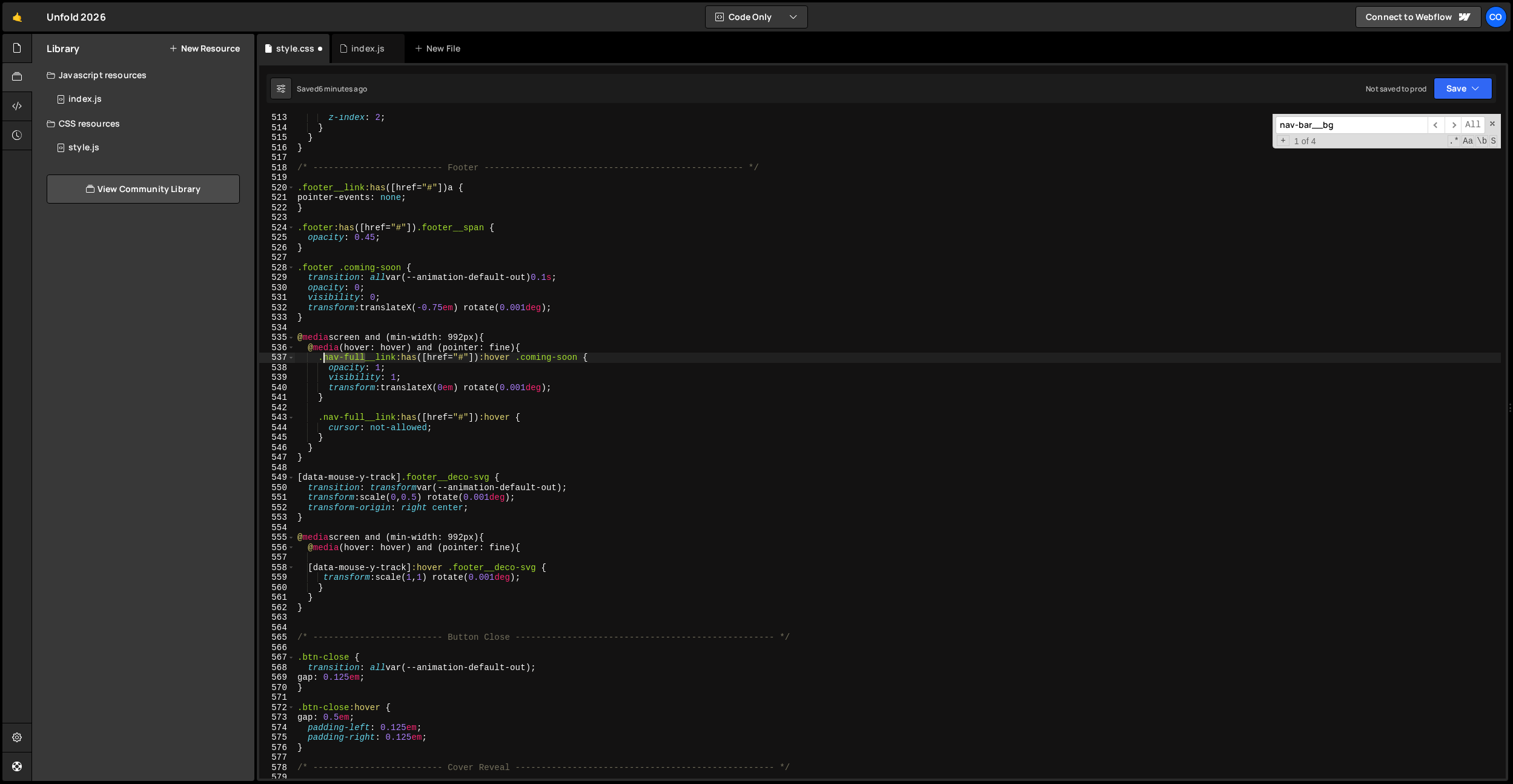
click at [326, 357] on div "z-index : 2 ; } } } /* ------------------------- Footer -----------------------…" at bounding box center [898, 455] width 1206 height 685
paste textarea "footer"
drag, startPoint x: 326, startPoint y: 417, endPoint x: 363, endPoint y: 413, distance: 37.2
click at [363, 413] on div "z-index : 2 ; } } } /* ------------------------- Footer -----------------------…" at bounding box center [898, 455] width 1206 height 685
paste textarea "footer"
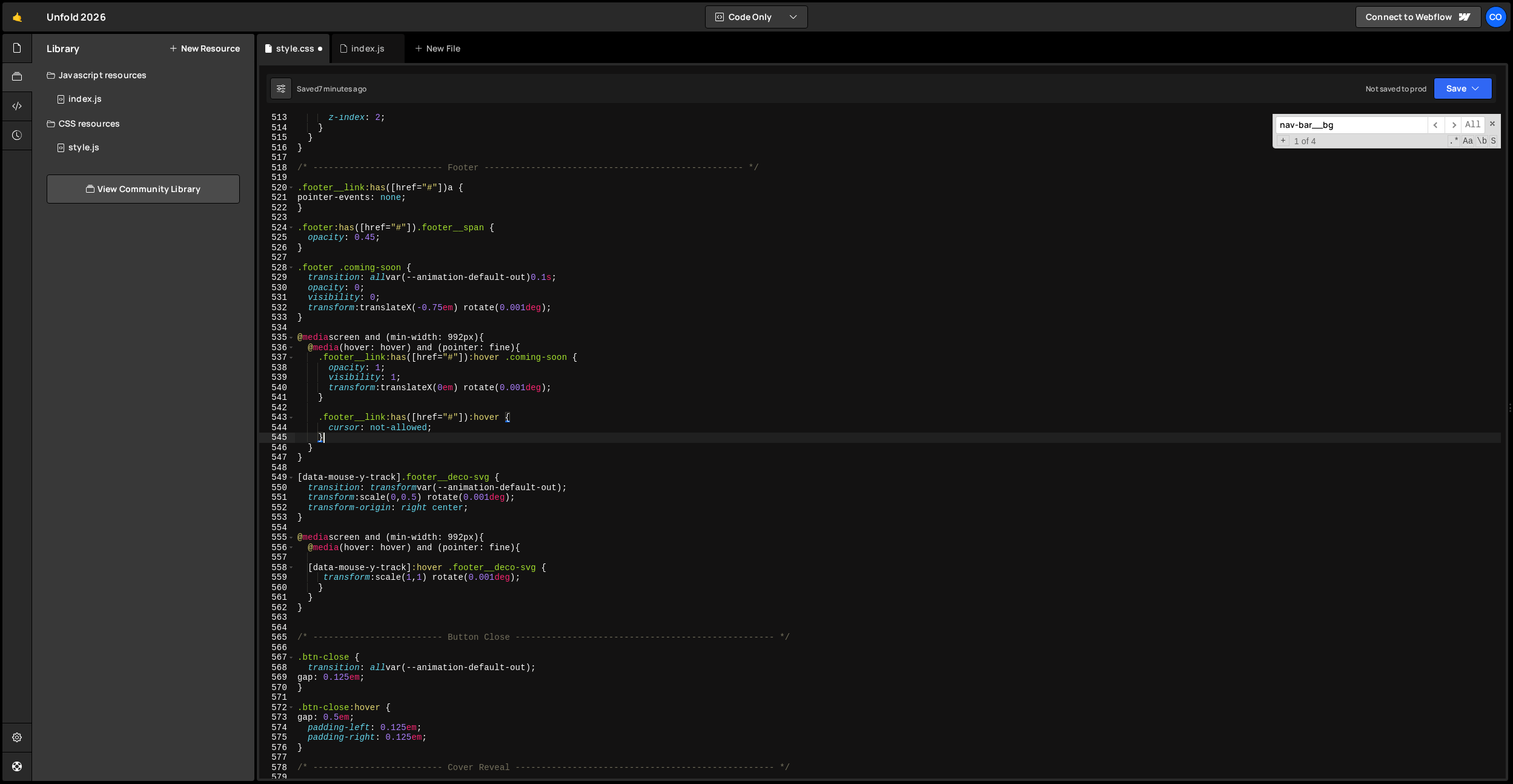
click at [513, 438] on div "z-index : 2 ; } } } /* ------------------------- Footer -----------------------…" at bounding box center [898, 455] width 1206 height 685
click at [426, 315] on div "z-index : 2 ; } } } /* ------------------------- Footer -----------------------…" at bounding box center [898, 455] width 1206 height 685
click at [371, 236] on div "z-index : 2 ; } } } /* ------------------------- Footer -----------------------…" at bounding box center [898, 455] width 1206 height 685
click at [800, 305] on div "z-index : 2 ; } } } /* ------------------------- Footer -----------------------…" at bounding box center [898, 455] width 1206 height 685
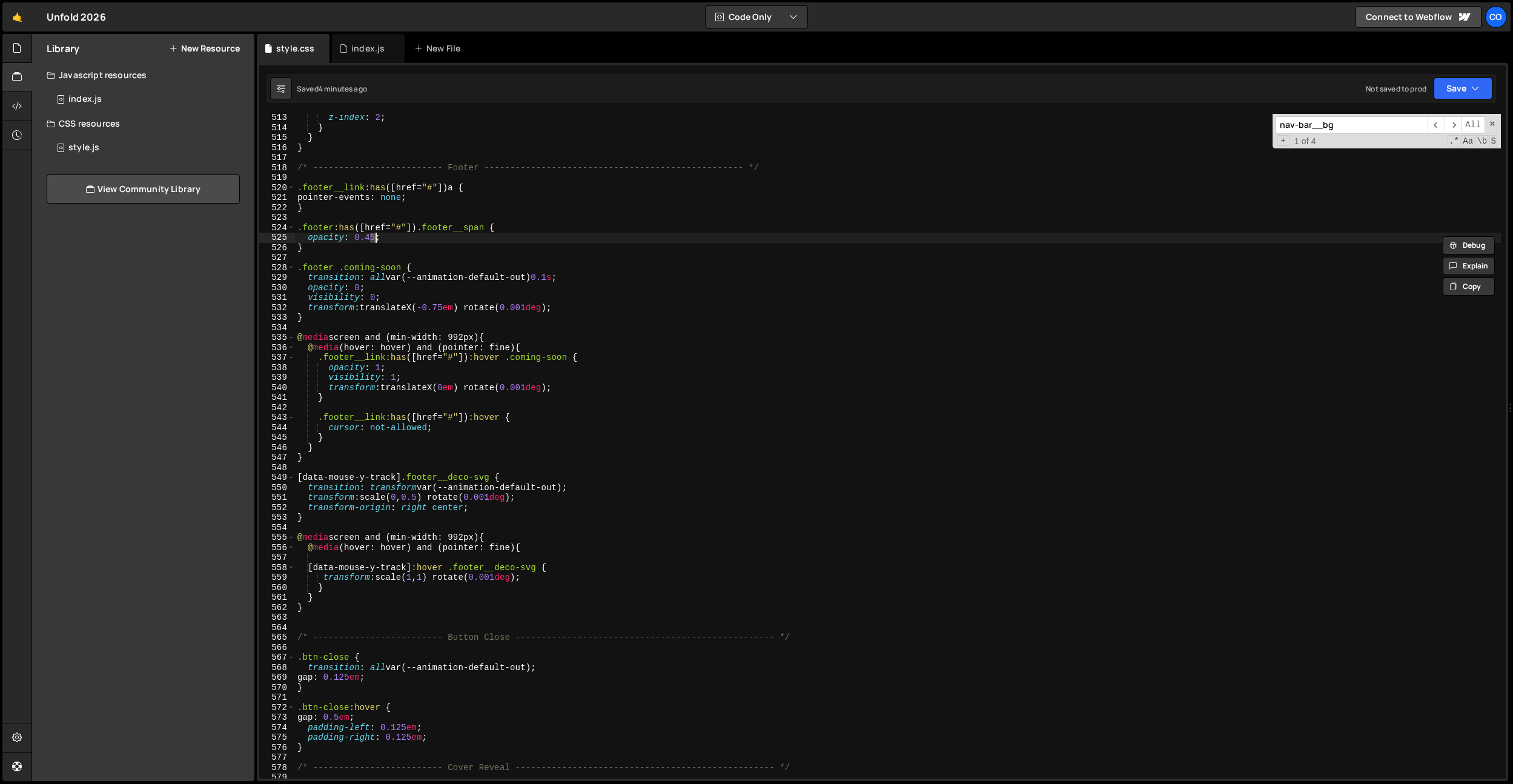
click at [527, 198] on div "z-index : 2 ; } } } /* ------------------------- Footer -----------------------…" at bounding box center [898, 455] width 1206 height 685
click at [483, 311] on div "z-index : 2 ; } } } /* ------------------------- Footer -----------------------…" at bounding box center [898, 455] width 1206 height 685
type textarea "transform: translateX(-0.75em) rotate(0.001deg);"
drag, startPoint x: 358, startPoint y: 54, endPoint x: 536, endPoint y: 207, distance: 234.7
click at [358, 54] on div "index.js" at bounding box center [368, 48] width 33 height 12
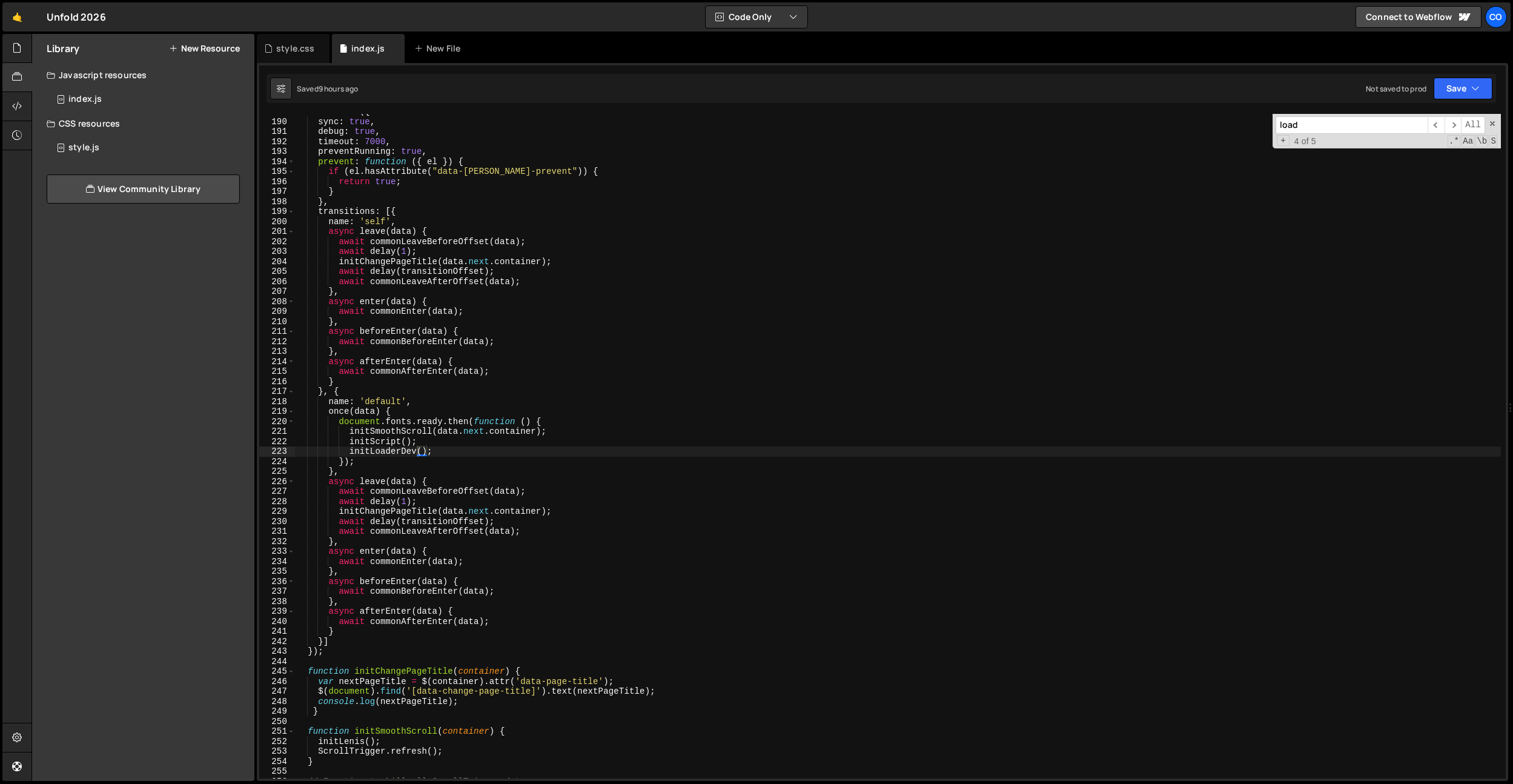
type textarea "},"
click at [629, 319] on div "[PERSON_NAME] . init ({ sync : true , debug : true , timeout : 7000 , preventRu…" at bounding box center [898, 449] width 1206 height 685
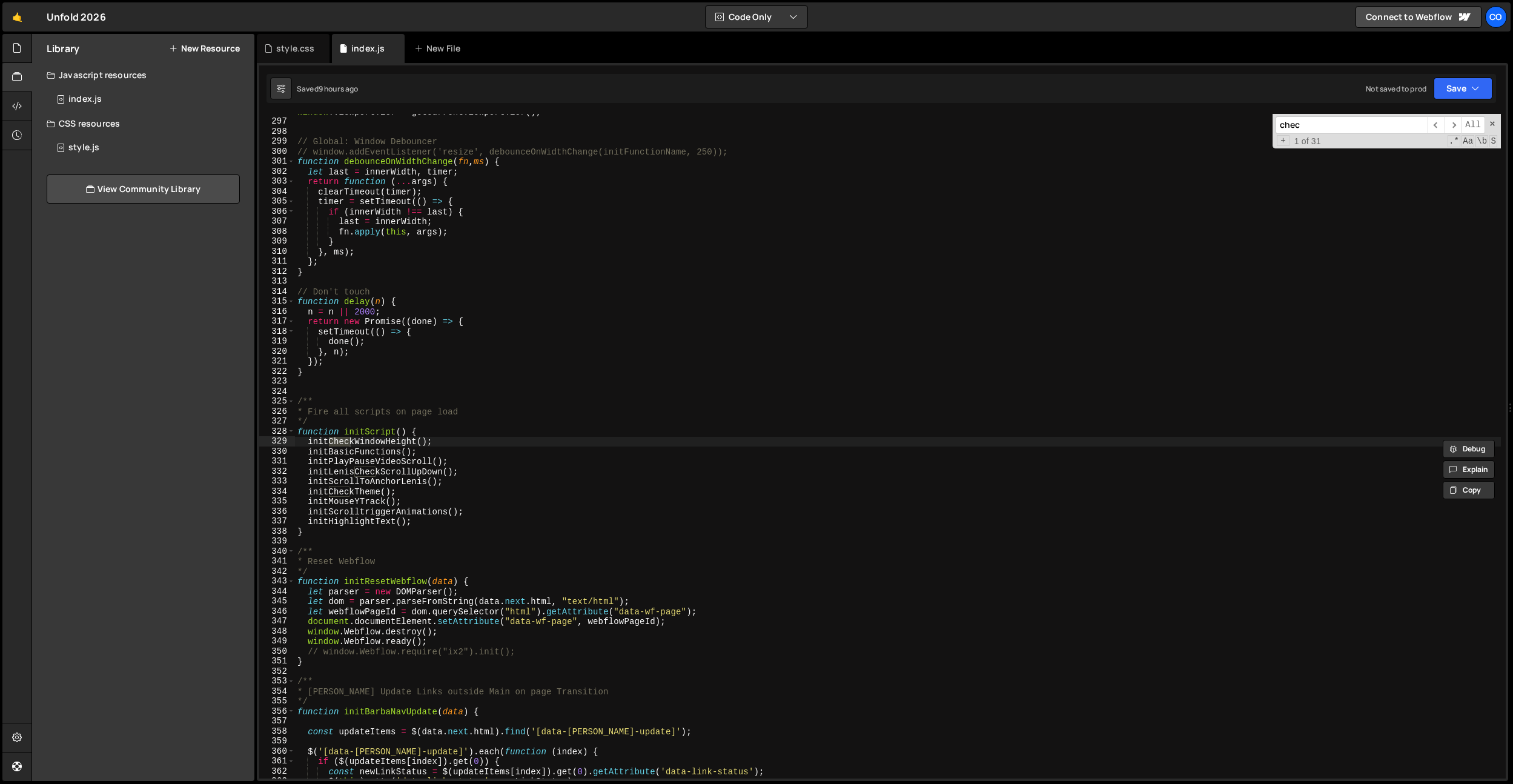
scroll to position [2955, 0]
type input "check"
click at [364, 489] on div "window . viewportTier = getCurrentViewportTier ( ) ; // Global: Window Debounce…" at bounding box center [898, 449] width 1206 height 685
click at [570, 475] on div "window . viewportTier = getCurrentViewportTier ( ) ; // Global: Window Debounce…" at bounding box center [898, 449] width 1206 height 685
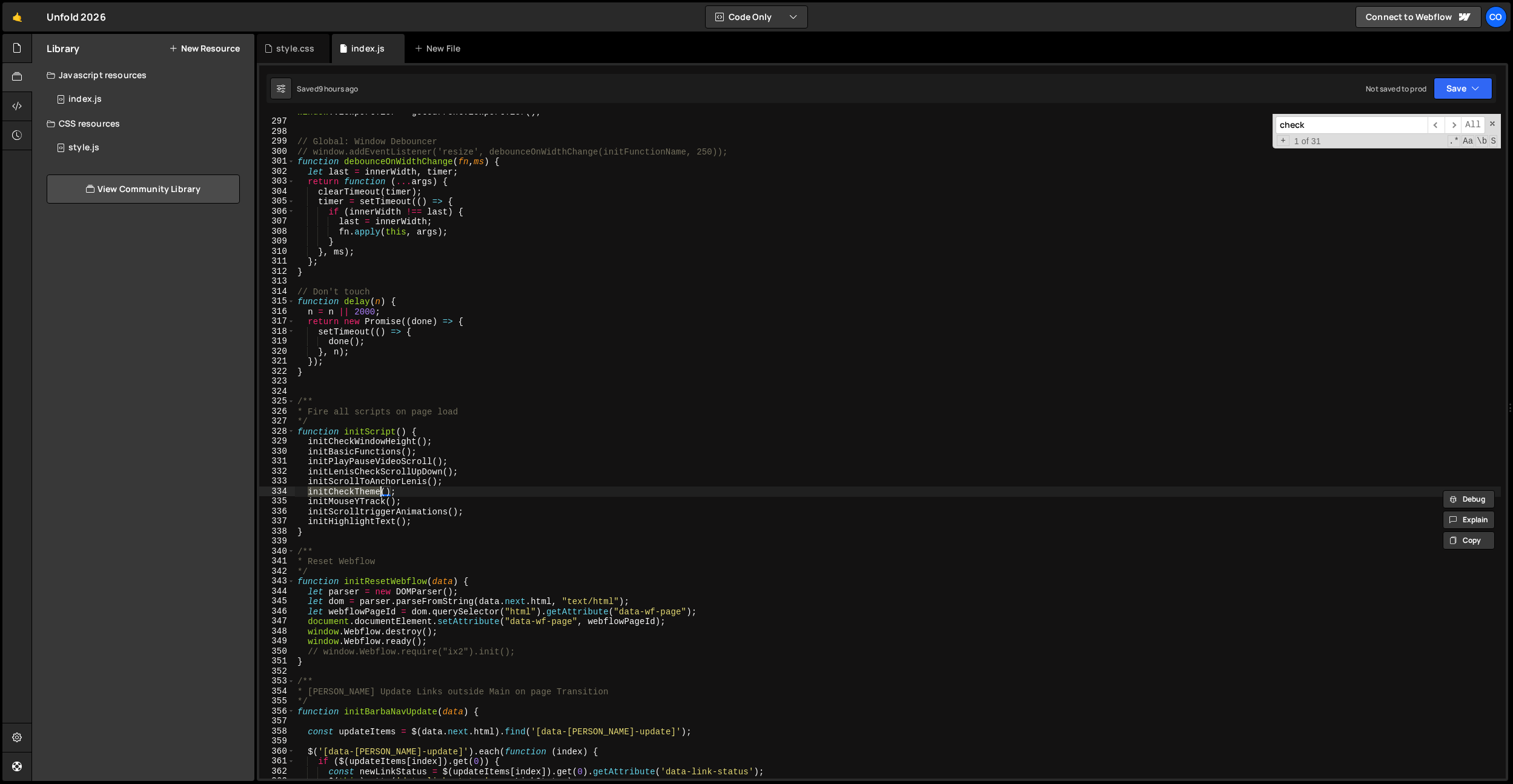
type textarea "initLenisCheckScrollUpDown();"
paste input "initCheckTheme"
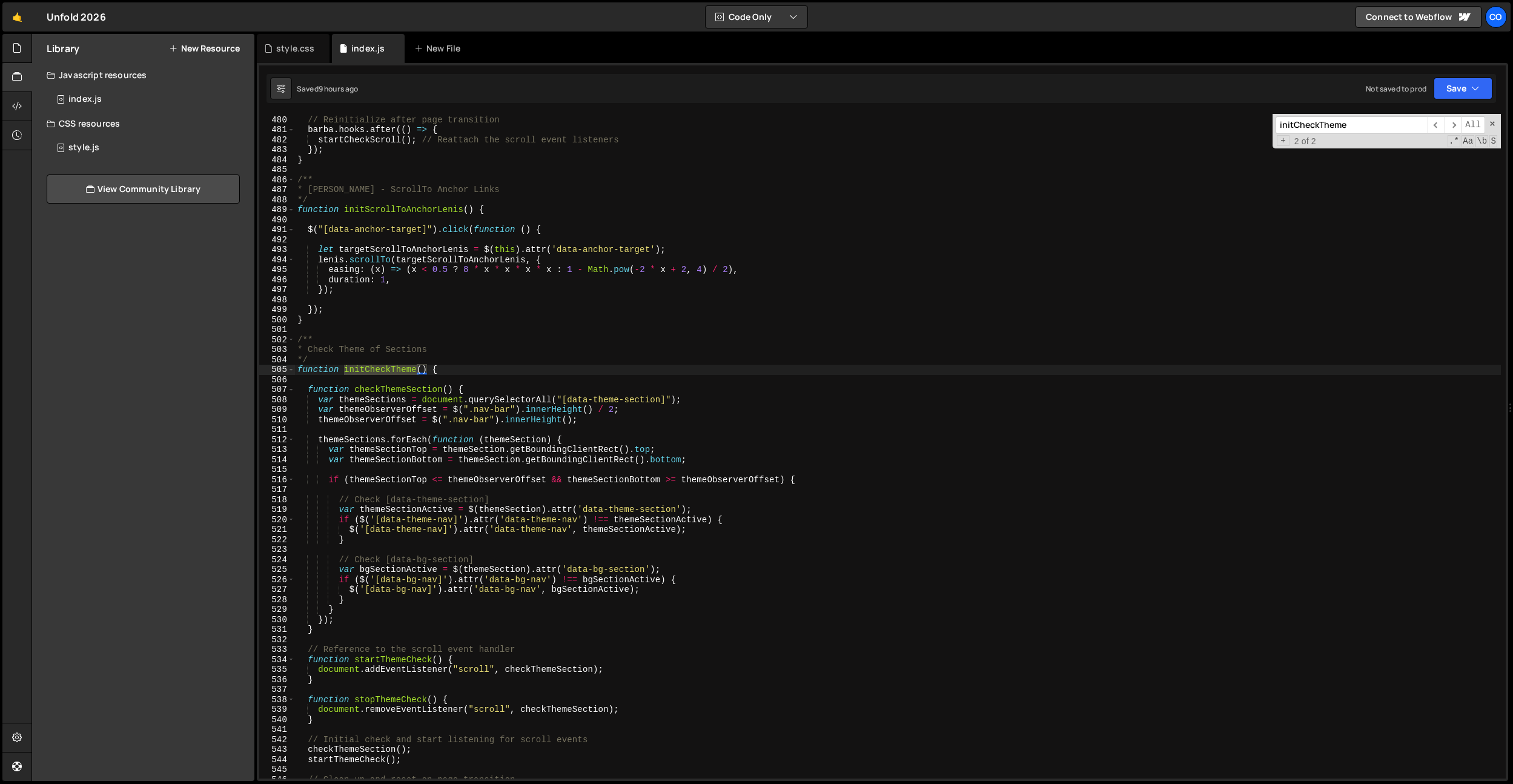
scroll to position [4785, 0]
type input "initCheckTheme"
click at [407, 656] on div "// Reinitialize after page transition [PERSON_NAME] . hooks . after (( ) => { s…" at bounding box center [898, 448] width 1206 height 685
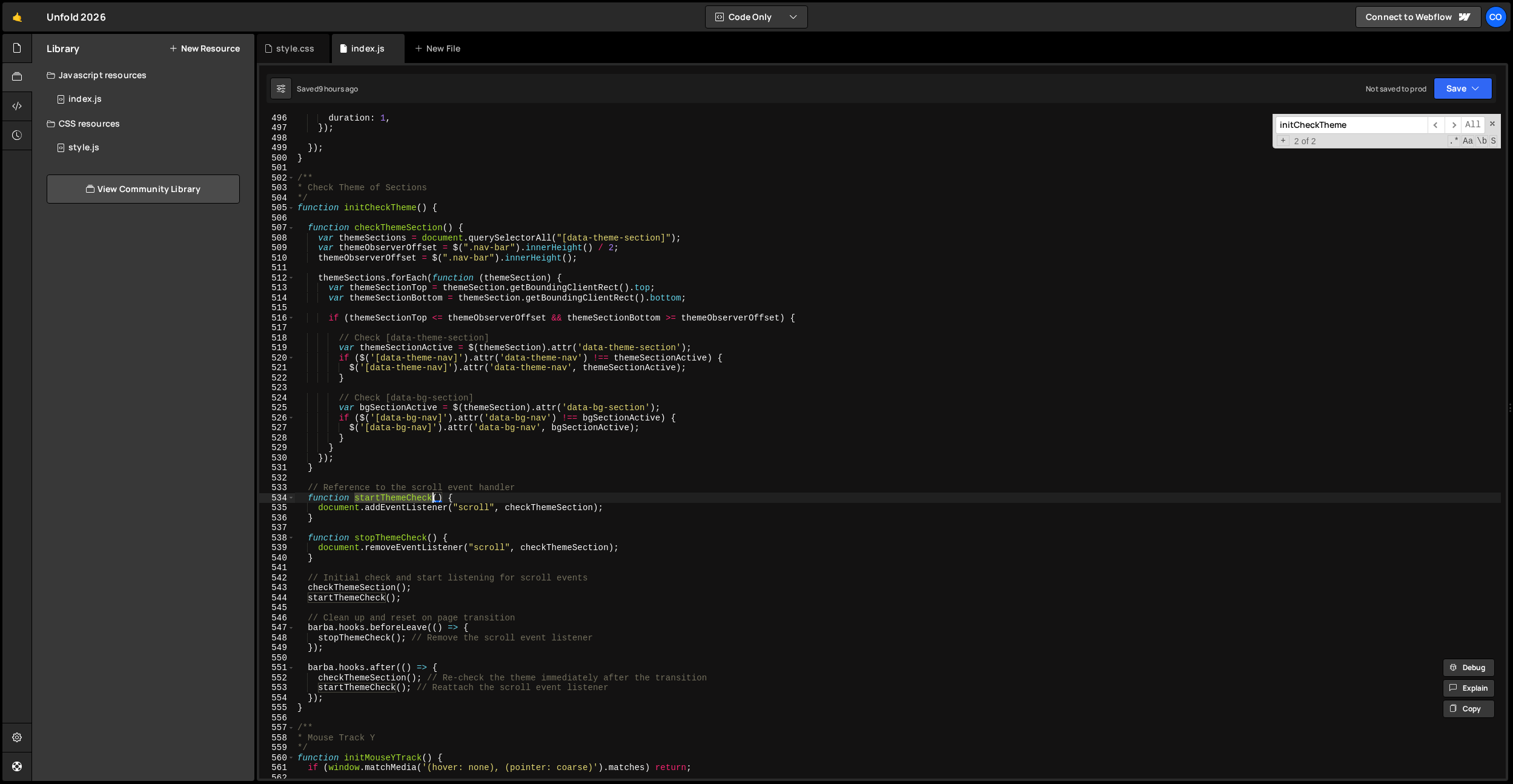
scroll to position [4963, 0]
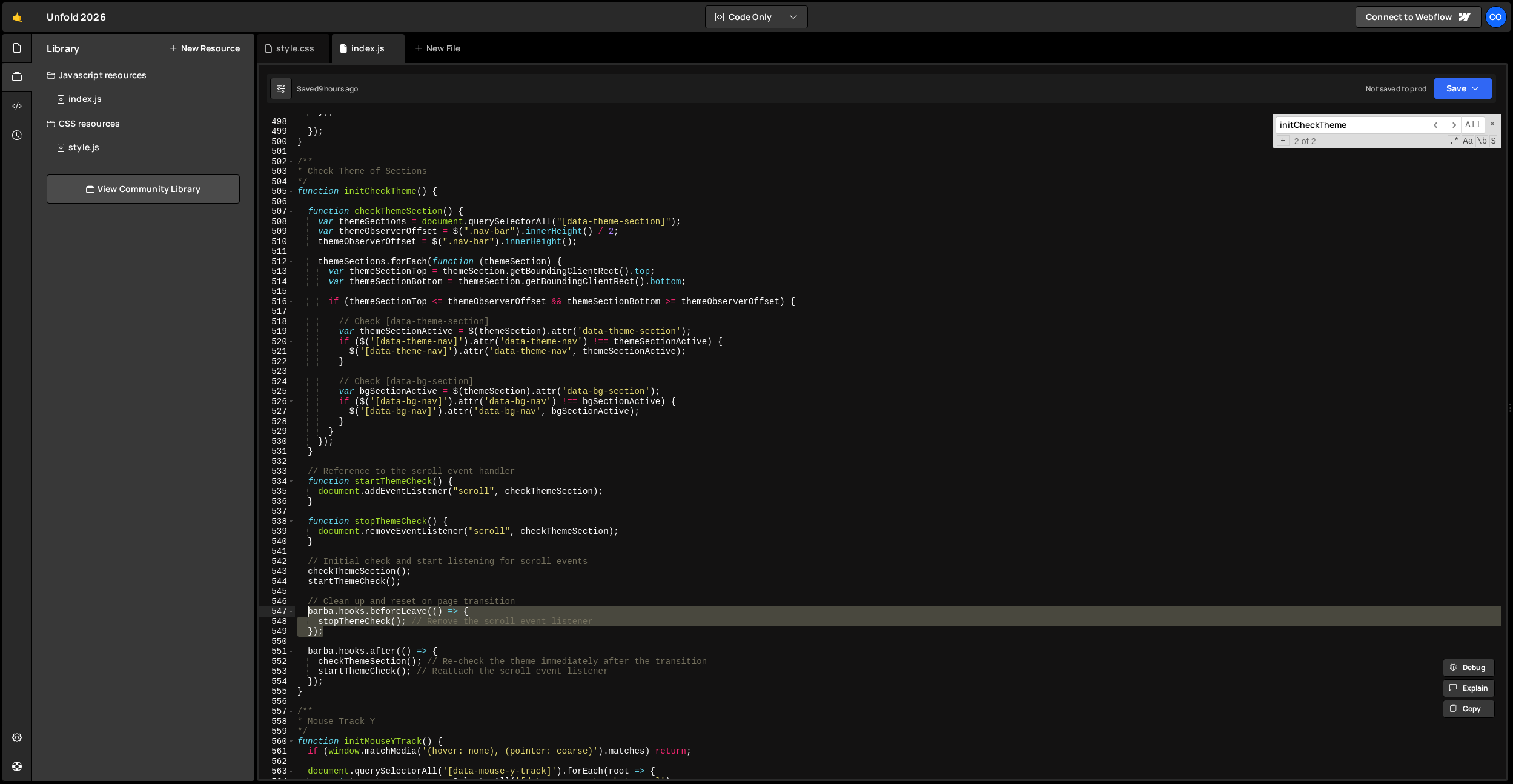
drag, startPoint x: 334, startPoint y: 633, endPoint x: 306, endPoint y: 612, distance: 35.0
click at [306, 612] on div "}) ; }) ; } /** * Check Theme of Sections */ function initCheckTheme ( ) { func…" at bounding box center [898, 449] width 1206 height 685
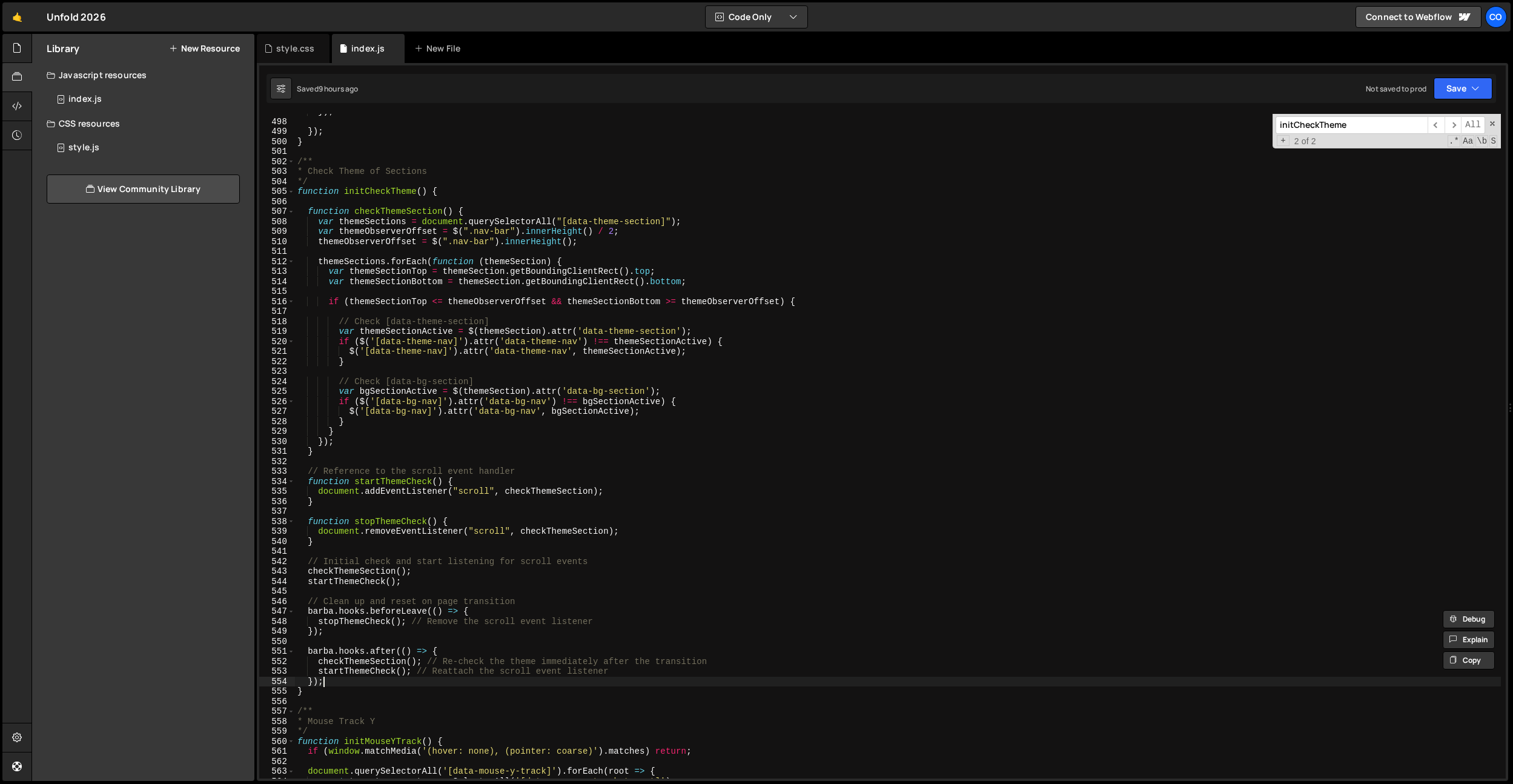
click at [342, 677] on div "}) ; }) ; } /** * Check Theme of Sections */ function initCheckTheme ( ) { func…" at bounding box center [898, 449] width 1206 height 685
type textarea "});"
paste textarea "});"
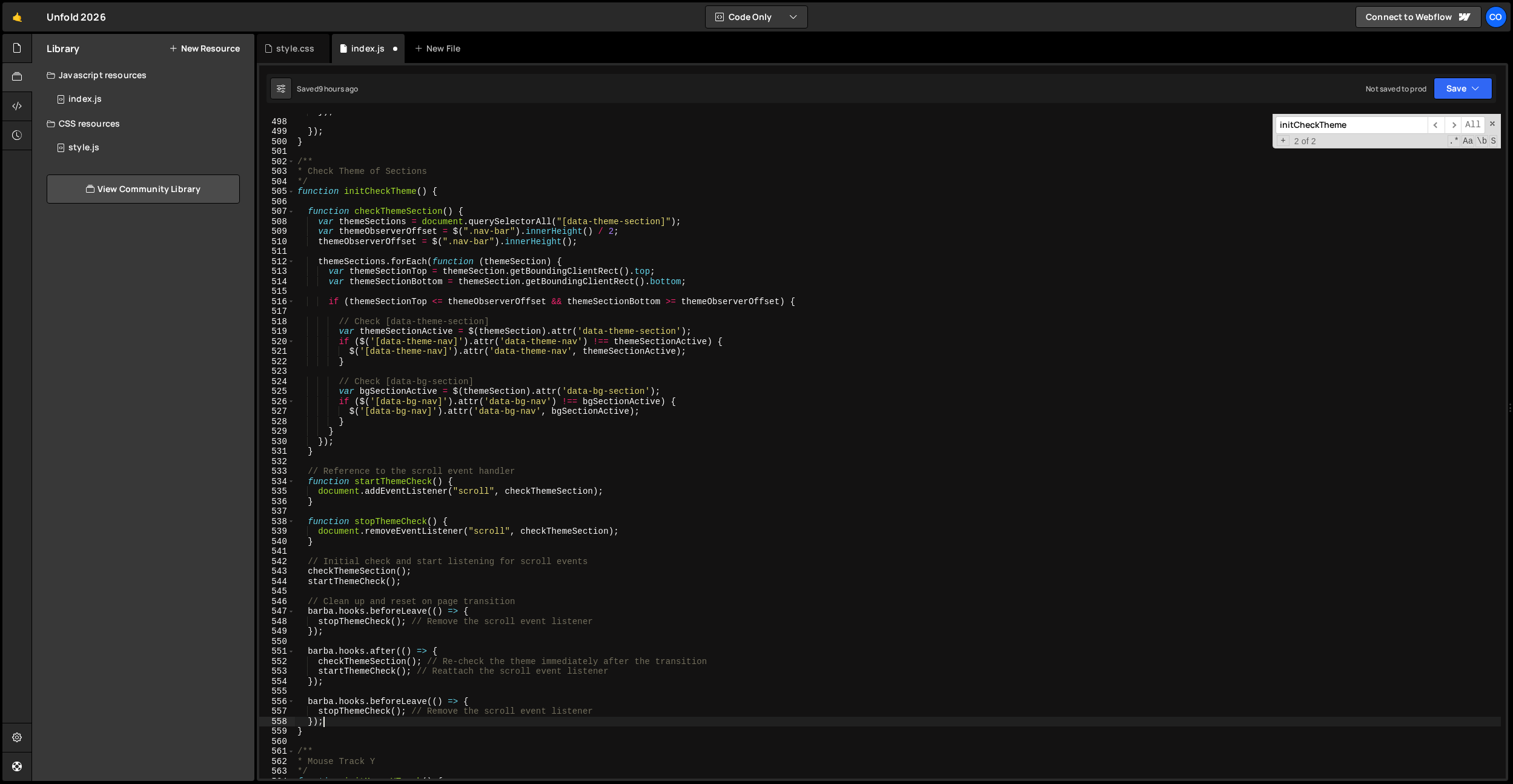
click at [387, 698] on div "}) ; }) ; } /** * Check Theme of Sections */ function initCheckTheme ( ) { func…" at bounding box center [898, 449] width 1206 height 685
click at [389, 469] on div "}) ; }) ; } /** * Check Theme of Sections */ function initCheckTheme ( ) { func…" at bounding box center [898, 449] width 1206 height 685
click at [368, 574] on div "}) ; }) ; } /** * Check Theme of Sections */ function initCheckTheme ( ) { func…" at bounding box center [898, 449] width 1206 height 685
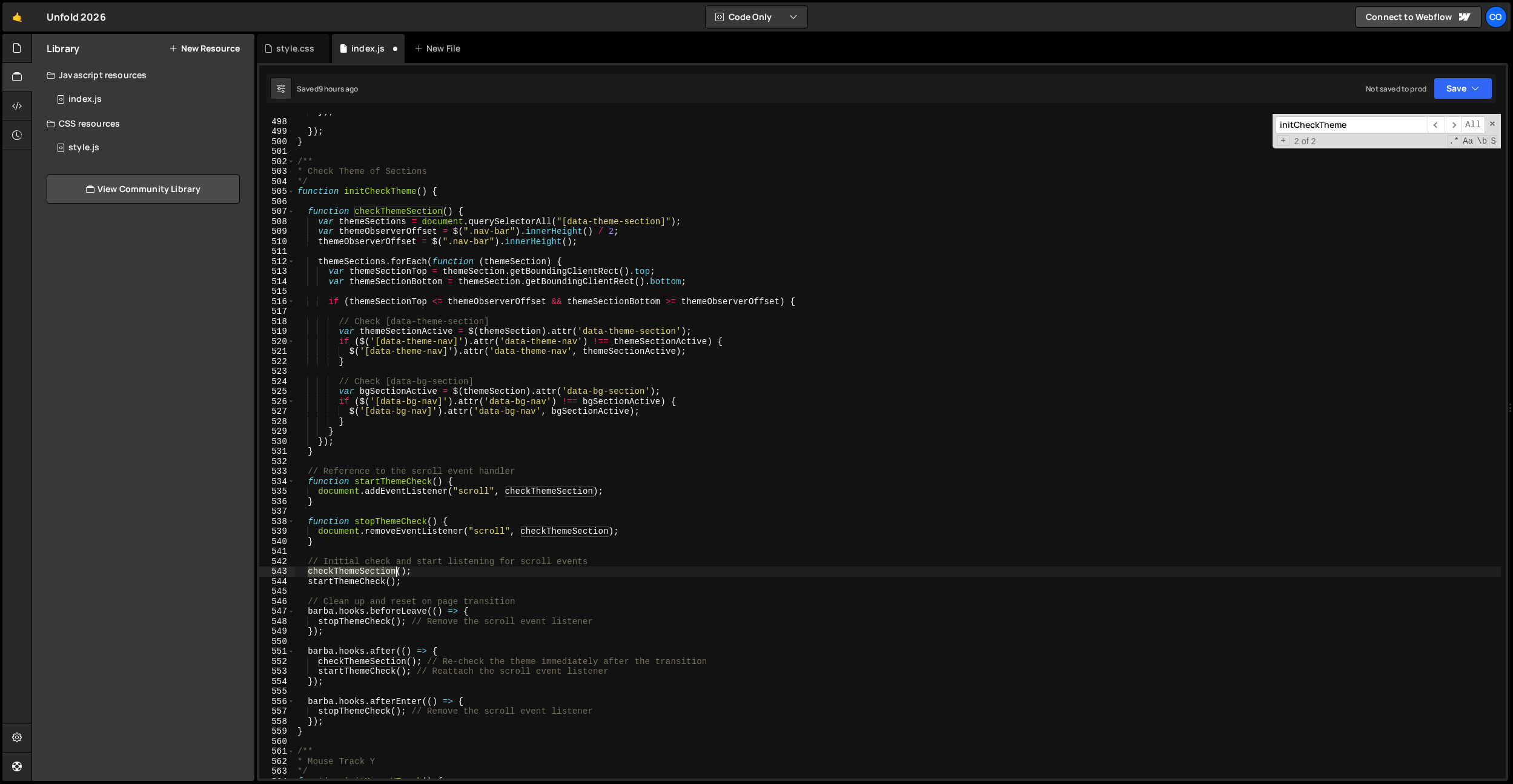
scroll to position [0, 7]
click at [368, 574] on div "}) ; }) ; } /** * Check Theme of Sections */ function initCheckTheme ( ) { func…" at bounding box center [898, 449] width 1206 height 685
click at [368, 708] on div "}) ; }) ; } /** * Check Theme of Sections */ function initCheckTheme ( ) { func…" at bounding box center [898, 449] width 1206 height 685
paste textarea "checkThemeSection"
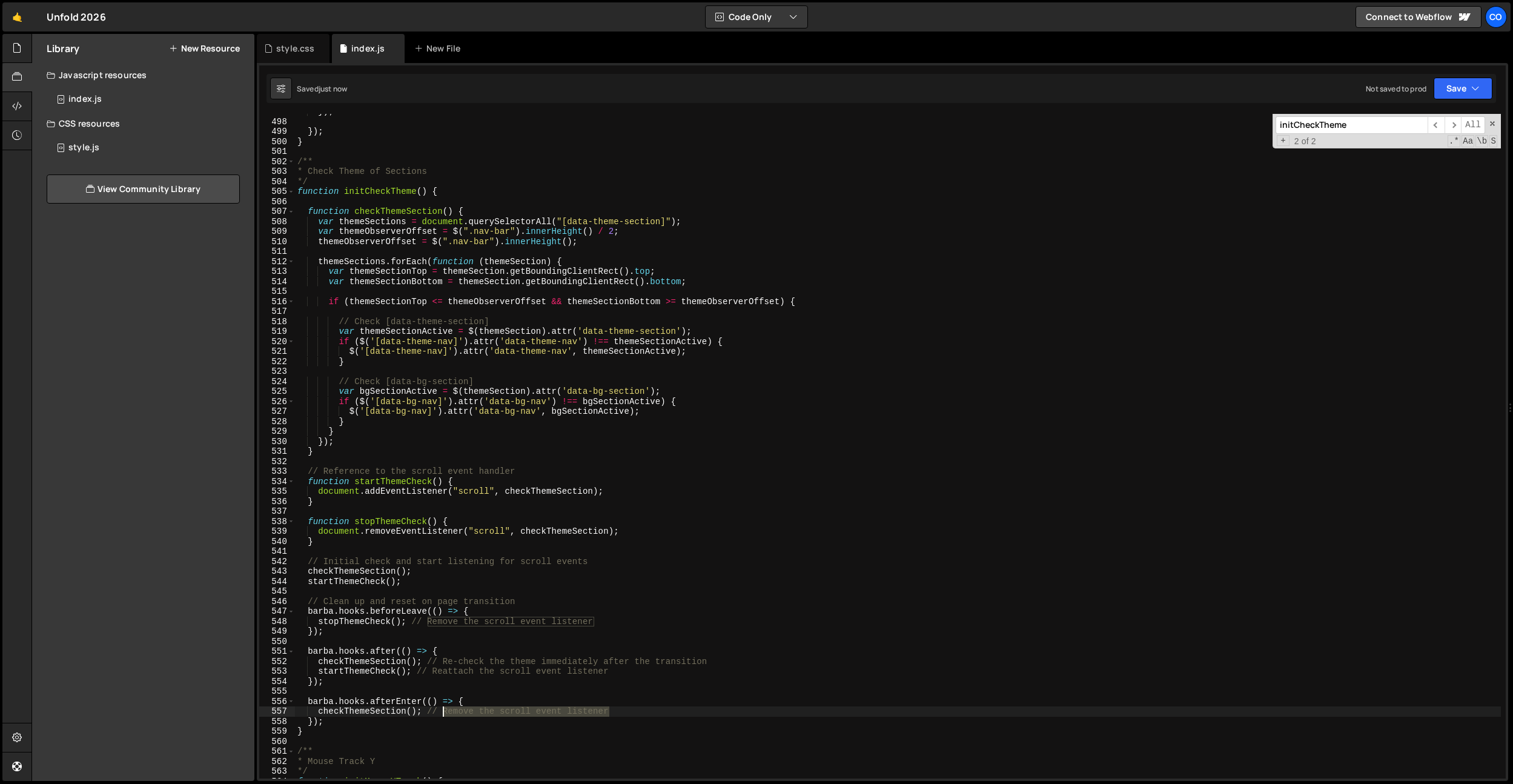
drag, startPoint x: 644, startPoint y: 710, endPoint x: 445, endPoint y: 708, distance: 199.0
click at [445, 708] on div "}) ; }) ; } /** * Check Theme of Sections */ function initCheckTheme ( ) { func…" at bounding box center [898, 449] width 1206 height 685
type textarea "checkThemeSection();"
drag, startPoint x: 412, startPoint y: 671, endPoint x: 318, endPoint y: 673, distance: 94.0
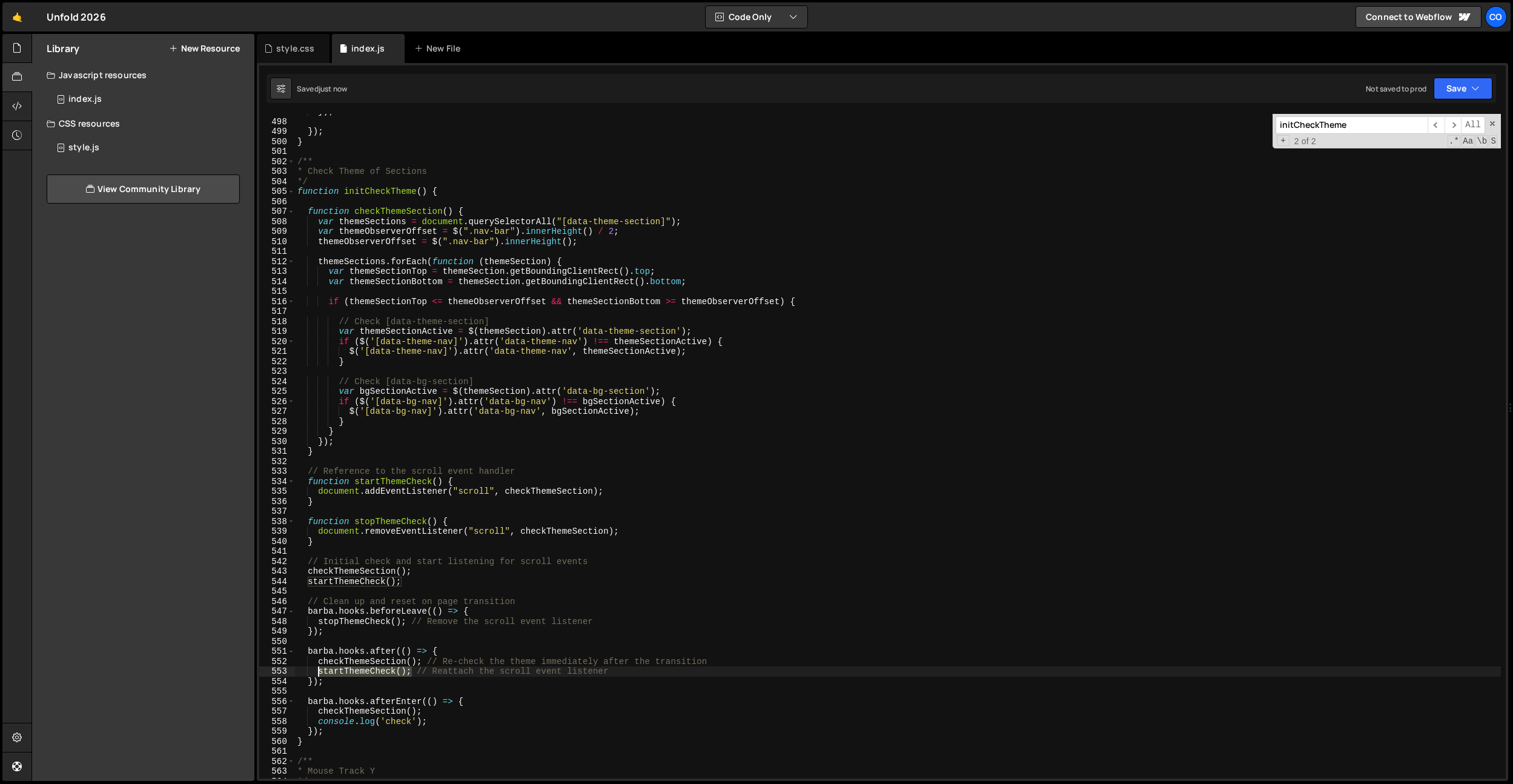
click at [318, 673] on div "}) ; }) ; } /** * Check Theme of Sections */ function initCheckTheme ( ) { func…" at bounding box center [898, 449] width 1206 height 685
click at [449, 716] on div "}) ; }) ; } /** * Check Theme of Sections */ function initCheckTheme ( ) { func…" at bounding box center [898, 449] width 1206 height 685
click at [454, 718] on div "}) ; }) ; } /** * Check Theme of Sections */ function initCheckTheme ( ) { func…" at bounding box center [898, 449] width 1206 height 685
click at [444, 707] on div "}) ; }) ; } /** * Check Theme of Sections */ function initCheckTheme ( ) { func…" at bounding box center [898, 449] width 1206 height 685
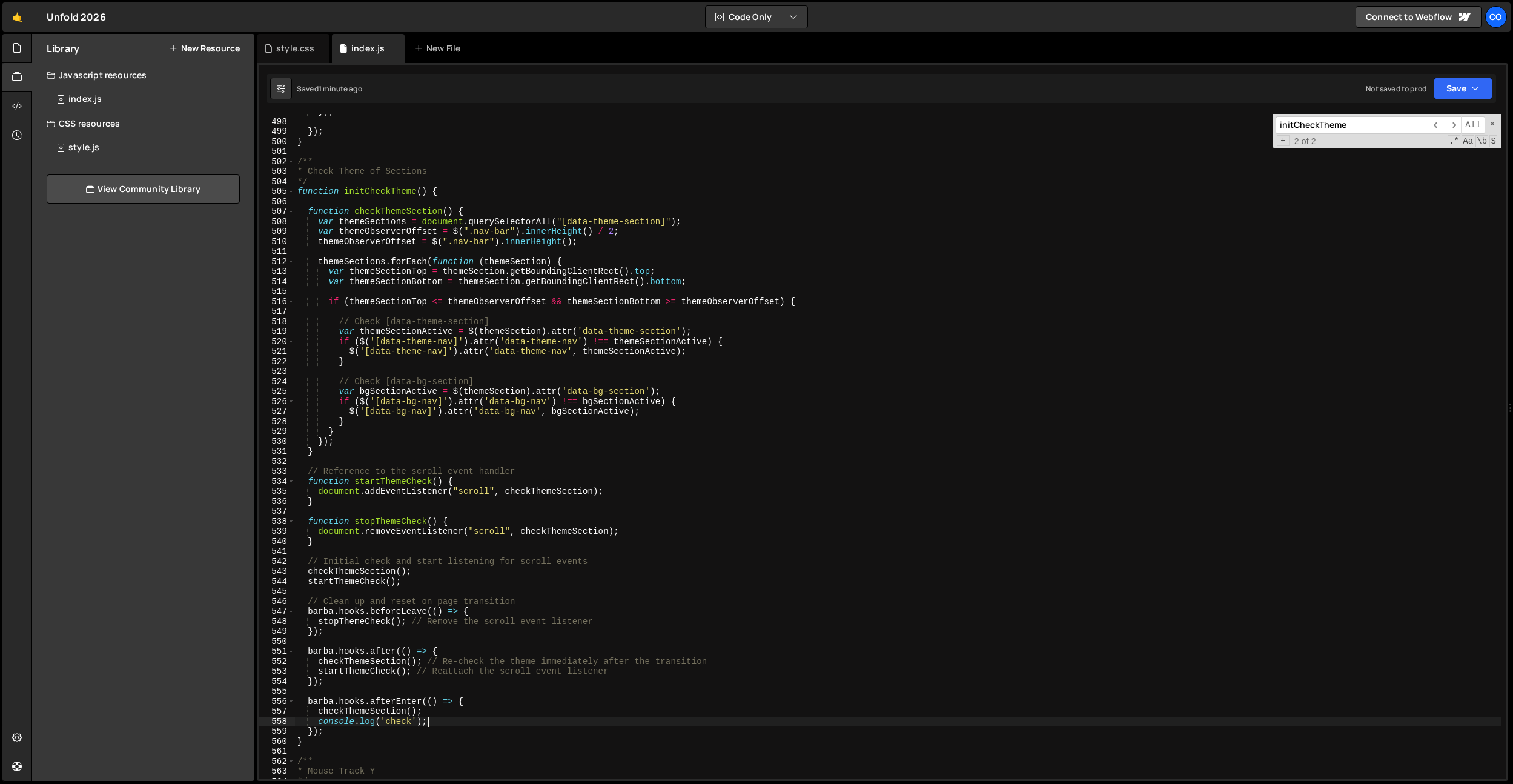
type textarea "checkThemeSection();"
paste textarea "setTimeout(function () {"
click at [430, 732] on div "}) ; }) ; } /** * Check Theme of Sections */ function initCheckTheme ( ) { func…" at bounding box center [898, 449] width 1206 height 685
type textarea "console.log('check');"
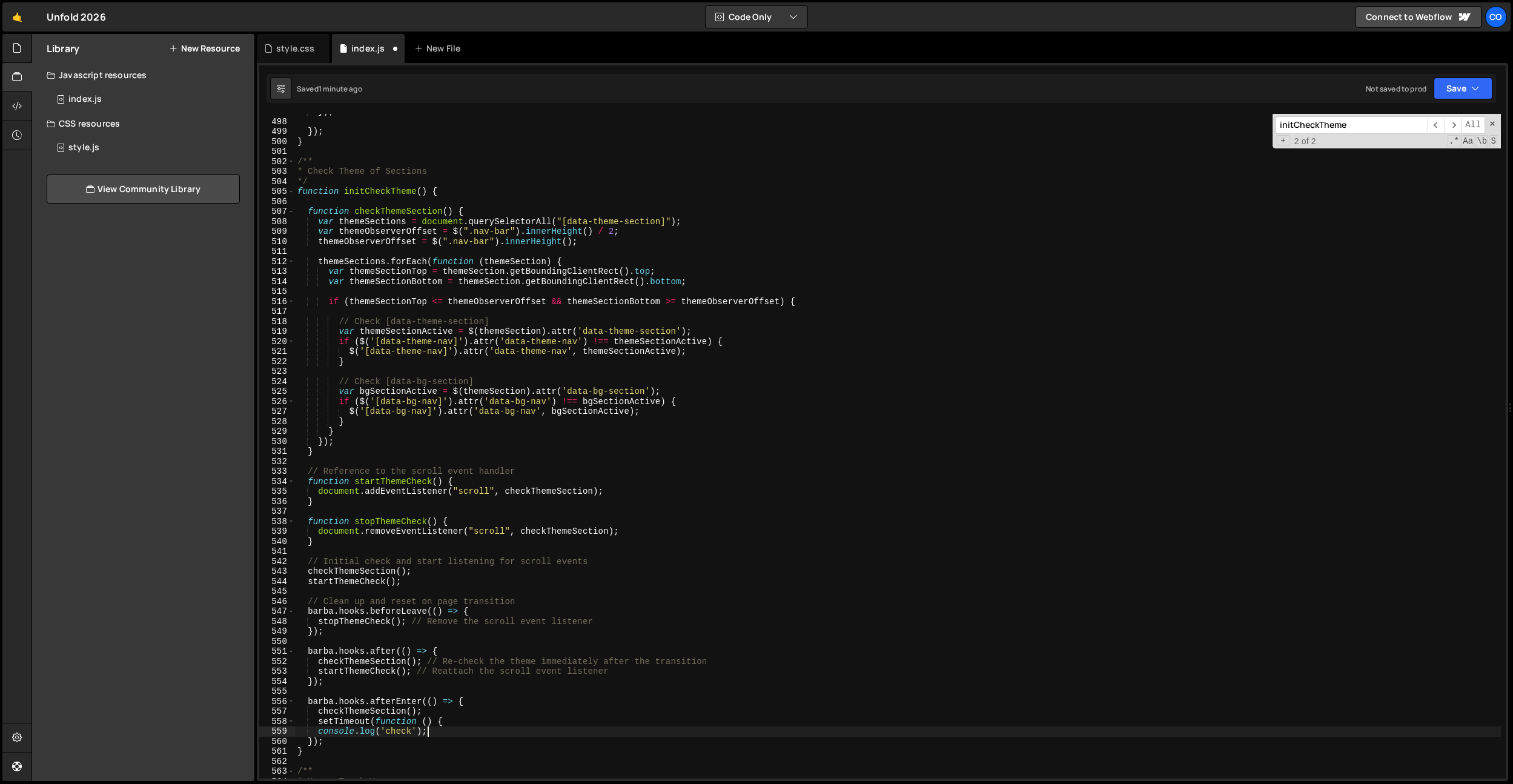
paste textarea "}, 100);"
click at [321, 732] on div "}) ; }) ; } /** * Check Theme of Sections */ function initCheckTheme ( ) { func…" at bounding box center [898, 449] width 1206 height 685
click at [372, 733] on div "}) ; }) ; } /** * Check Theme of Sections */ function initCheckTheme ( ) { func…" at bounding box center [898, 449] width 1206 height 685
drag, startPoint x: 432, startPoint y: 710, endPoint x: 319, endPoint y: 712, distance: 113.0
click at [319, 712] on div "}) ; }) ; } /** * Check Theme of Sections */ function initCheckTheme ( ) { func…" at bounding box center [898, 449] width 1206 height 685
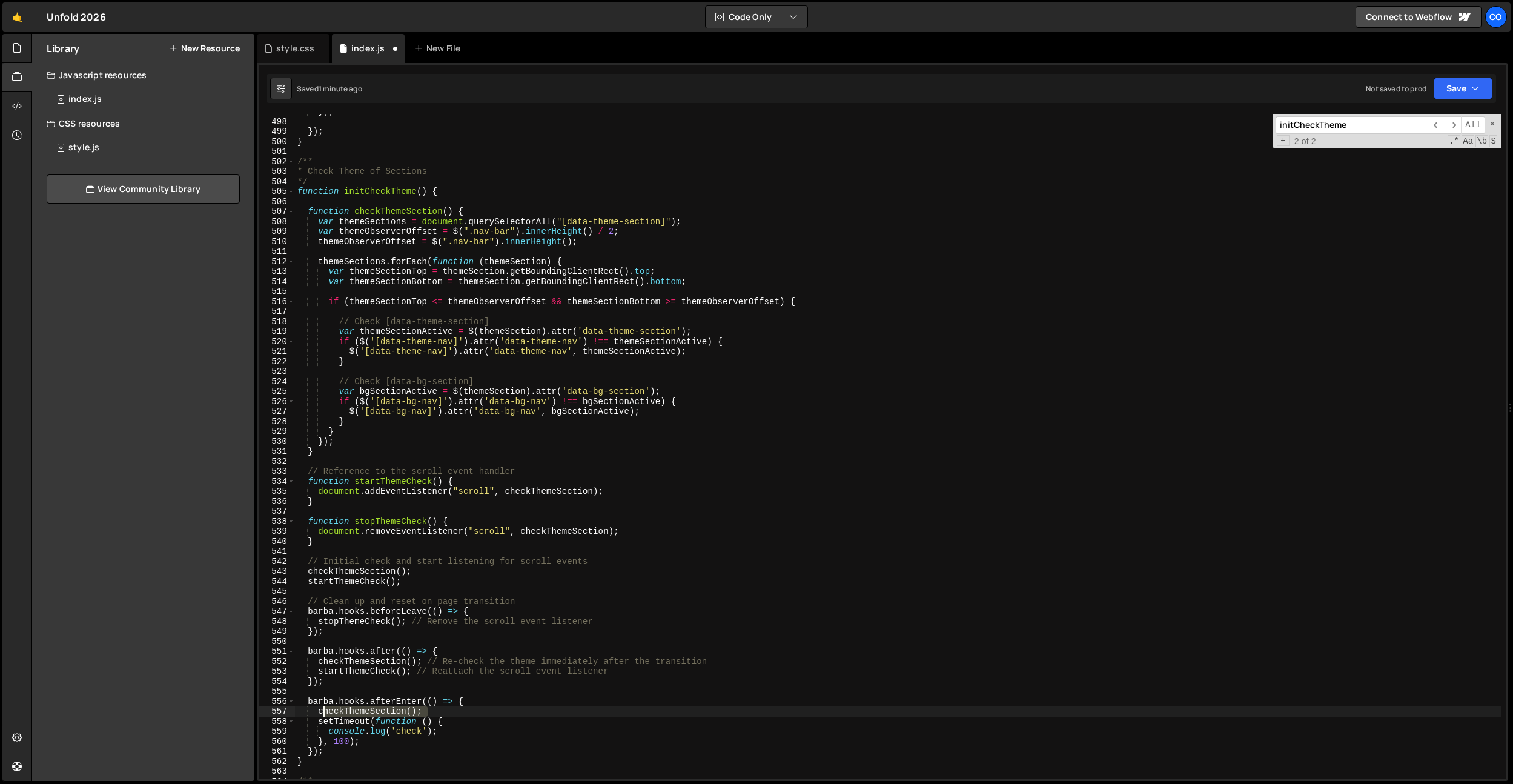
type textarea "checkThemeSection();"
click at [468, 711] on div "}) ; }) ; } /** * Check Theme of Sections */ function initCheckTheme ( ) { func…" at bounding box center [898, 449] width 1206 height 685
type textarea "setTimeout(function () {"
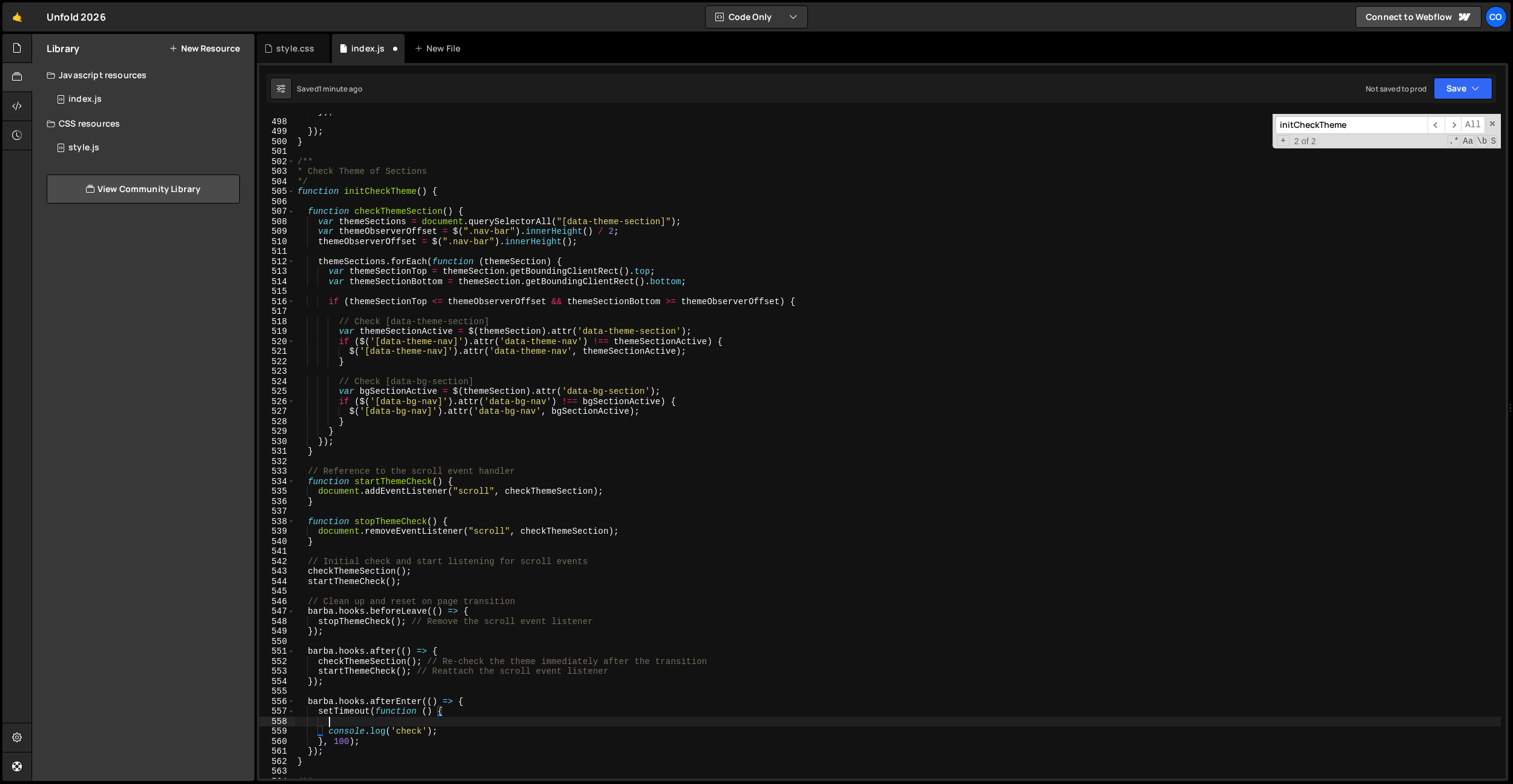
paste textarea "checkThemeSection();"
type textarea "checkThemeSection();"
click at [532, 316] on div "}) ; }) ; } /** * Check Theme of Sections */ function initCheckTheme ( ) { func…" at bounding box center [898, 449] width 1206 height 685
paste input "data-theme-nav"
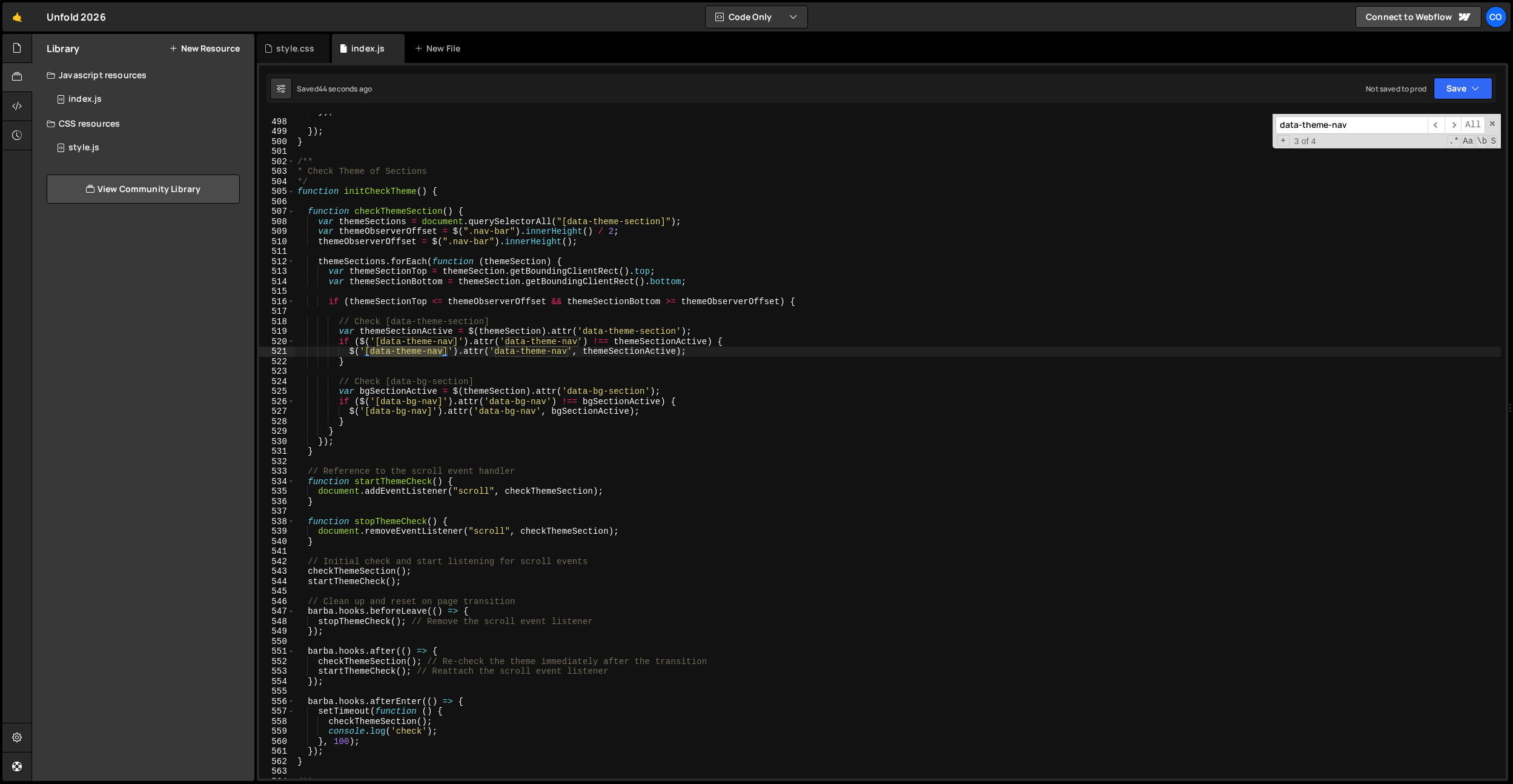
type input "data-theme-nav"
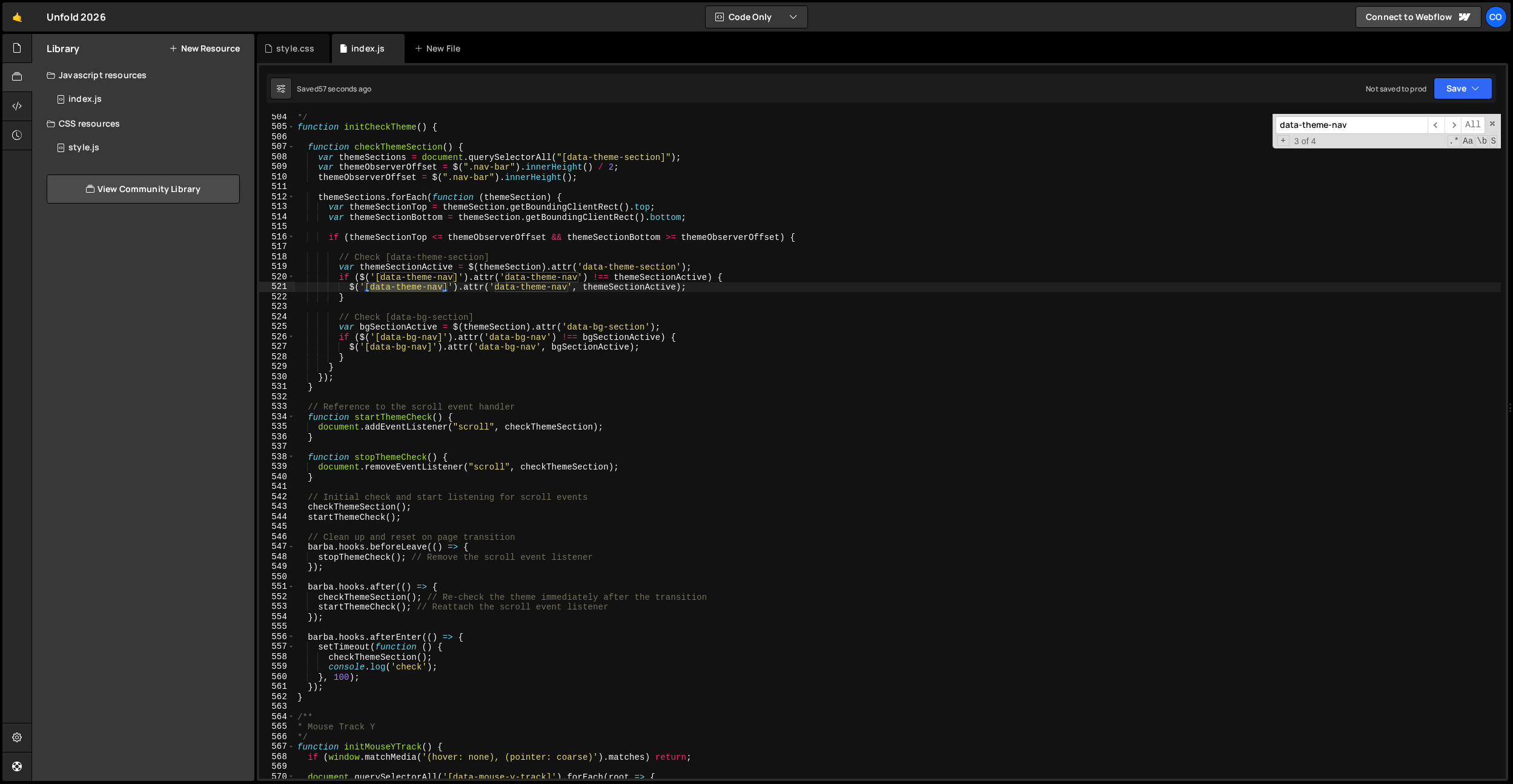
scroll to position [5029, 0]
click at [422, 691] on div "*/ function initCheckTheme ( ) { function checkThemeSection ( ) { var themeSect…" at bounding box center [898, 454] width 1206 height 685
click at [393, 678] on div "*/ function initCheckTheme ( ) { function checkThemeSection ( ) { var themeSect…" at bounding box center [898, 454] width 1206 height 685
click at [458, 656] on div "*/ function initCheckTheme ( ) { function checkThemeSection ( ) { var themeSect…" at bounding box center [898, 454] width 1206 height 685
click at [342, 678] on div "*/ function initCheckTheme ( ) { function checkThemeSection ( ) { var themeSect…" at bounding box center [898, 454] width 1206 height 685
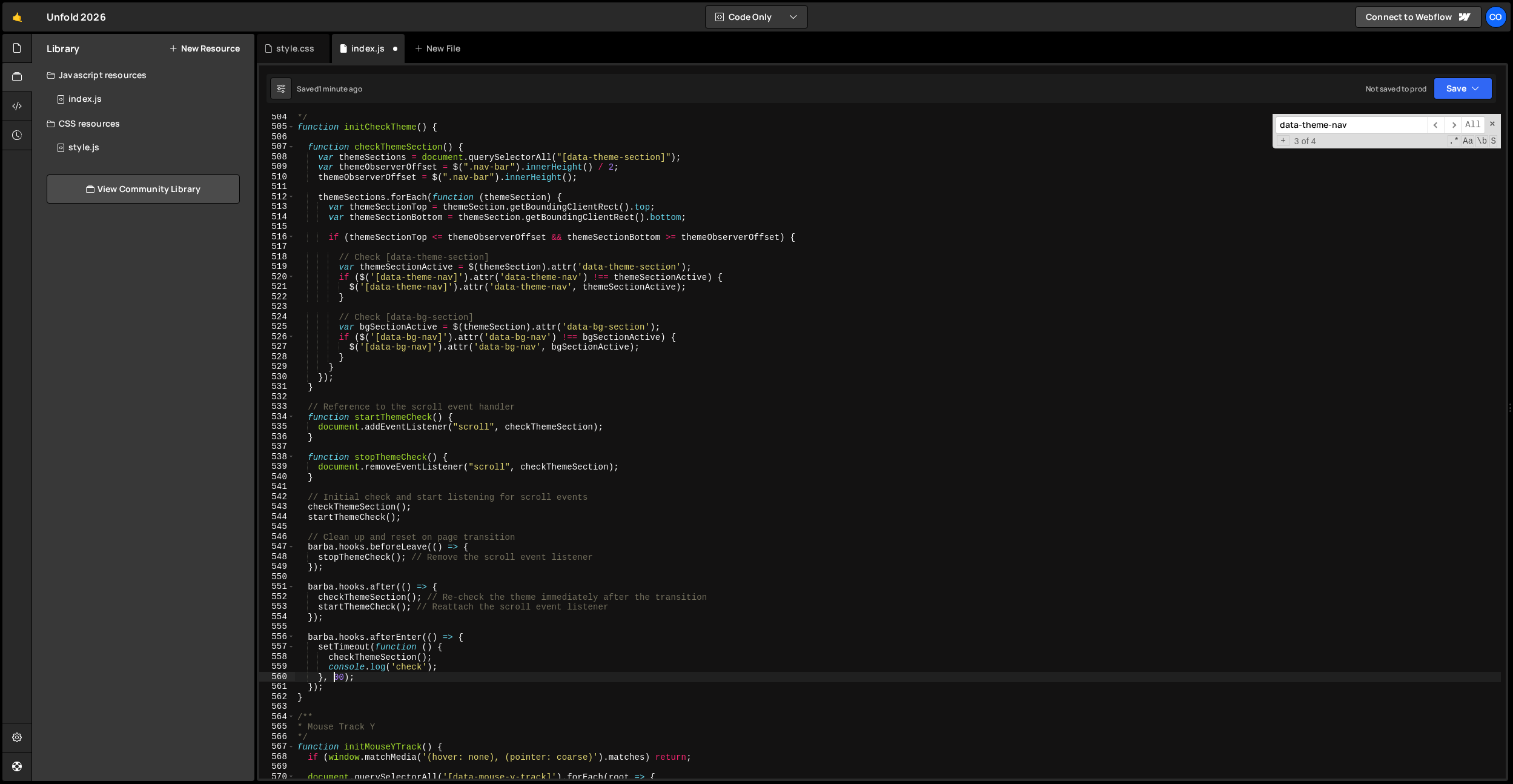
scroll to position [0, 2]
click at [331, 682] on div "*/ function initCheckTheme ( ) { function checkThemeSection ( ) { var themeSect…" at bounding box center [898, 454] width 1206 height 685
click at [335, 677] on div "*/ function initCheckTheme ( ) { function checkThemeSection ( ) { var themeSect…" at bounding box center [898, 454] width 1206 height 685
drag, startPoint x: 497, startPoint y: 436, endPoint x: 488, endPoint y: 459, distance: 24.7
click at [497, 436] on div "*/ function initCheckTheme ( ) { function checkThemeSection ( ) { var themeSect…" at bounding box center [898, 454] width 1206 height 685
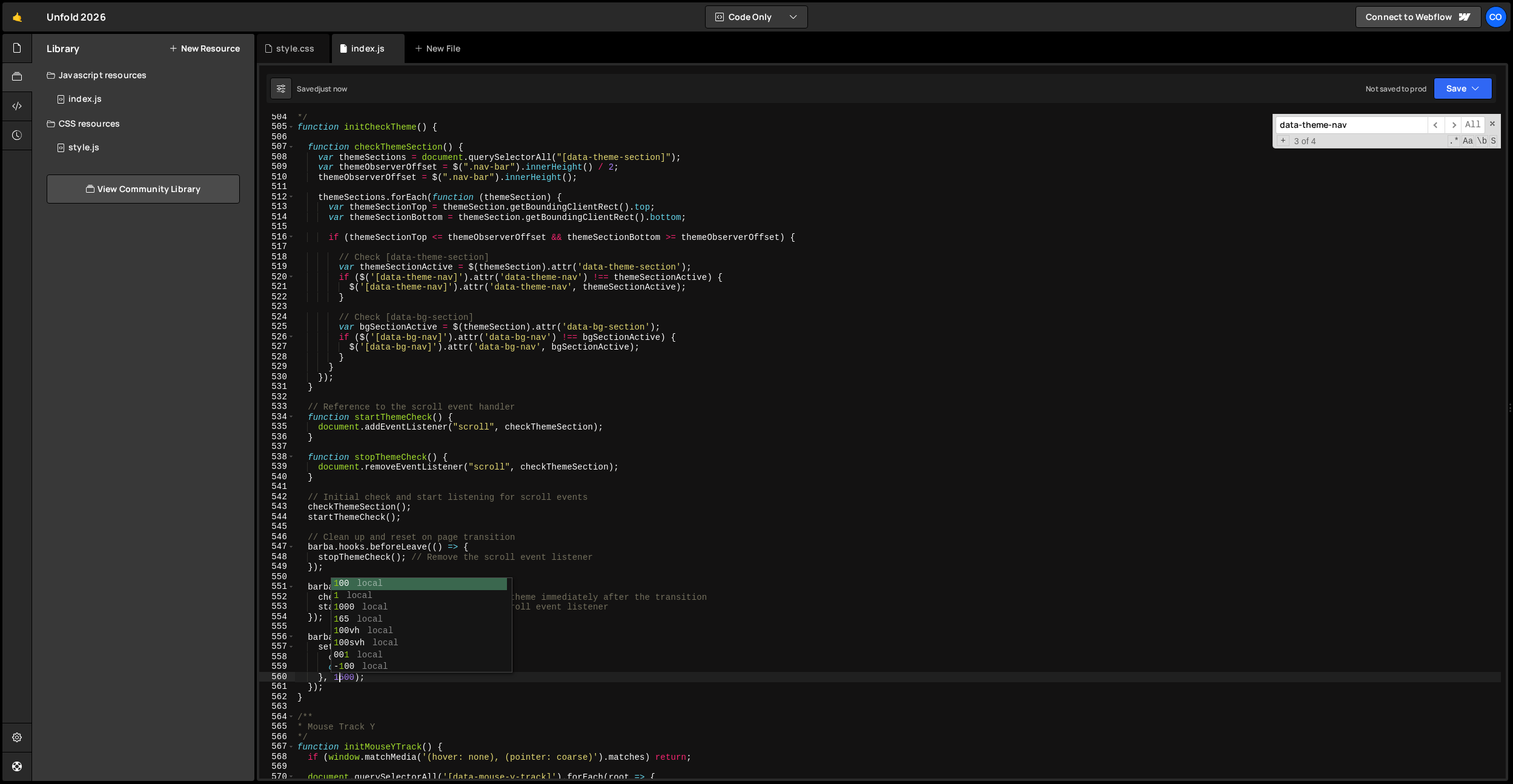
scroll to position [0, 1]
click at [389, 658] on div "*/ function initCheckTheme ( ) { function checkThemeSection ( ) { var themeSect…" at bounding box center [898, 454] width 1206 height 685
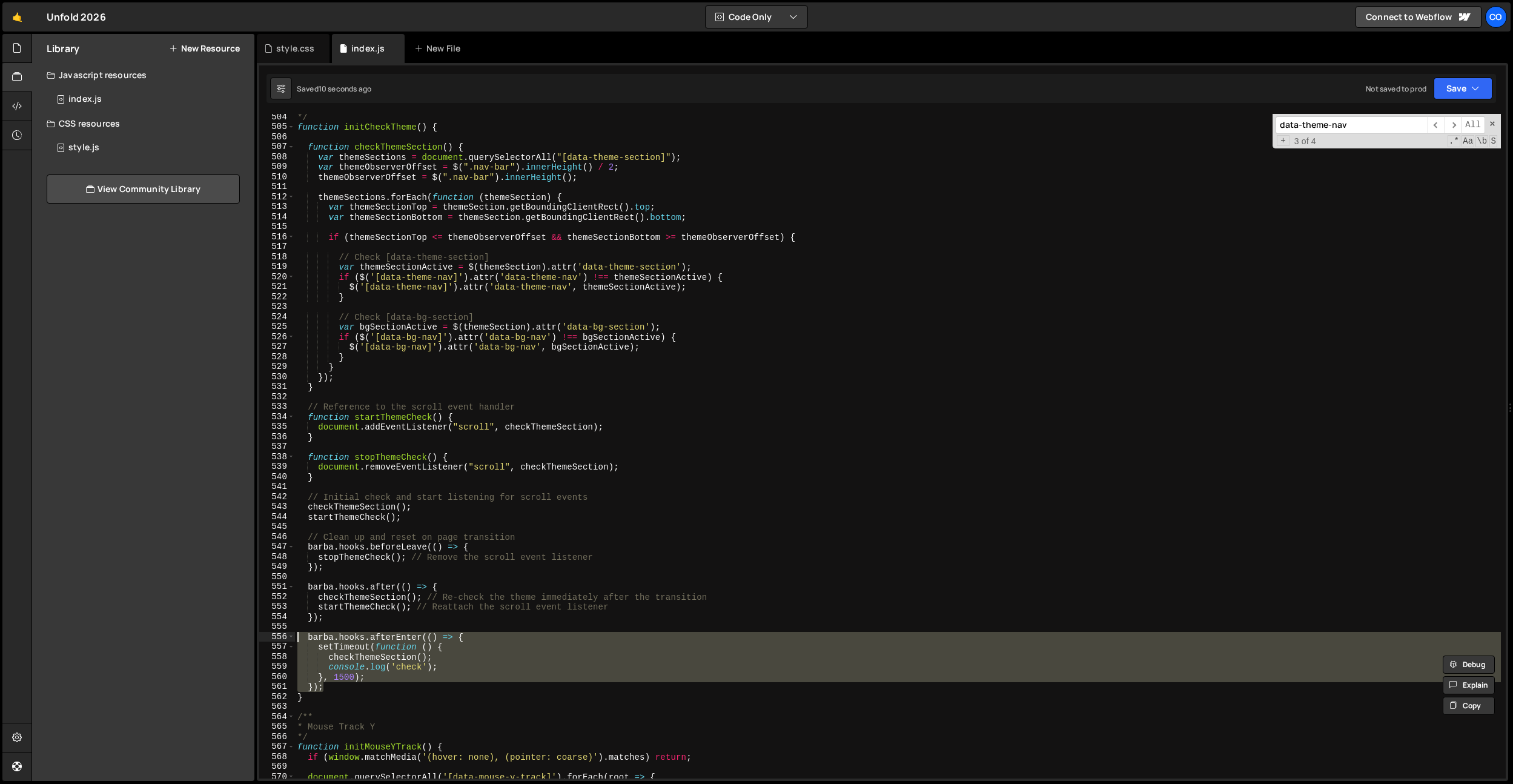
drag, startPoint x: 336, startPoint y: 685, endPoint x: 279, endPoint y: 635, distance: 75.8
click at [281, 637] on div "checkThemeSection(); 504 505 506 507 508 509 510 511 512 513 514 515 516 517 51…" at bounding box center [882, 446] width 1246 height 664
type textarea "[PERSON_NAME].hooks.afterEnter(() => { setTimeout(function () {"
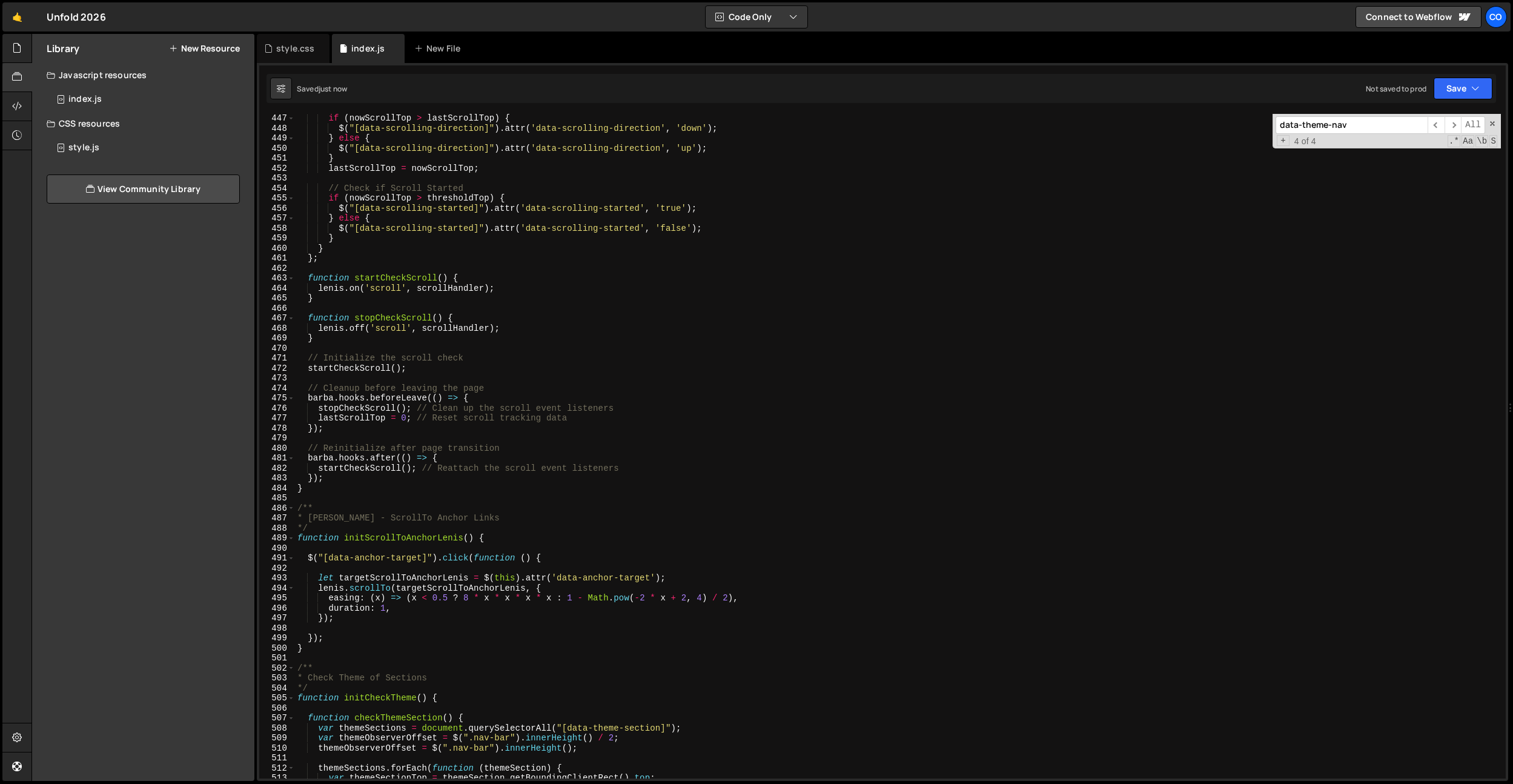
scroll to position [4439, 0]
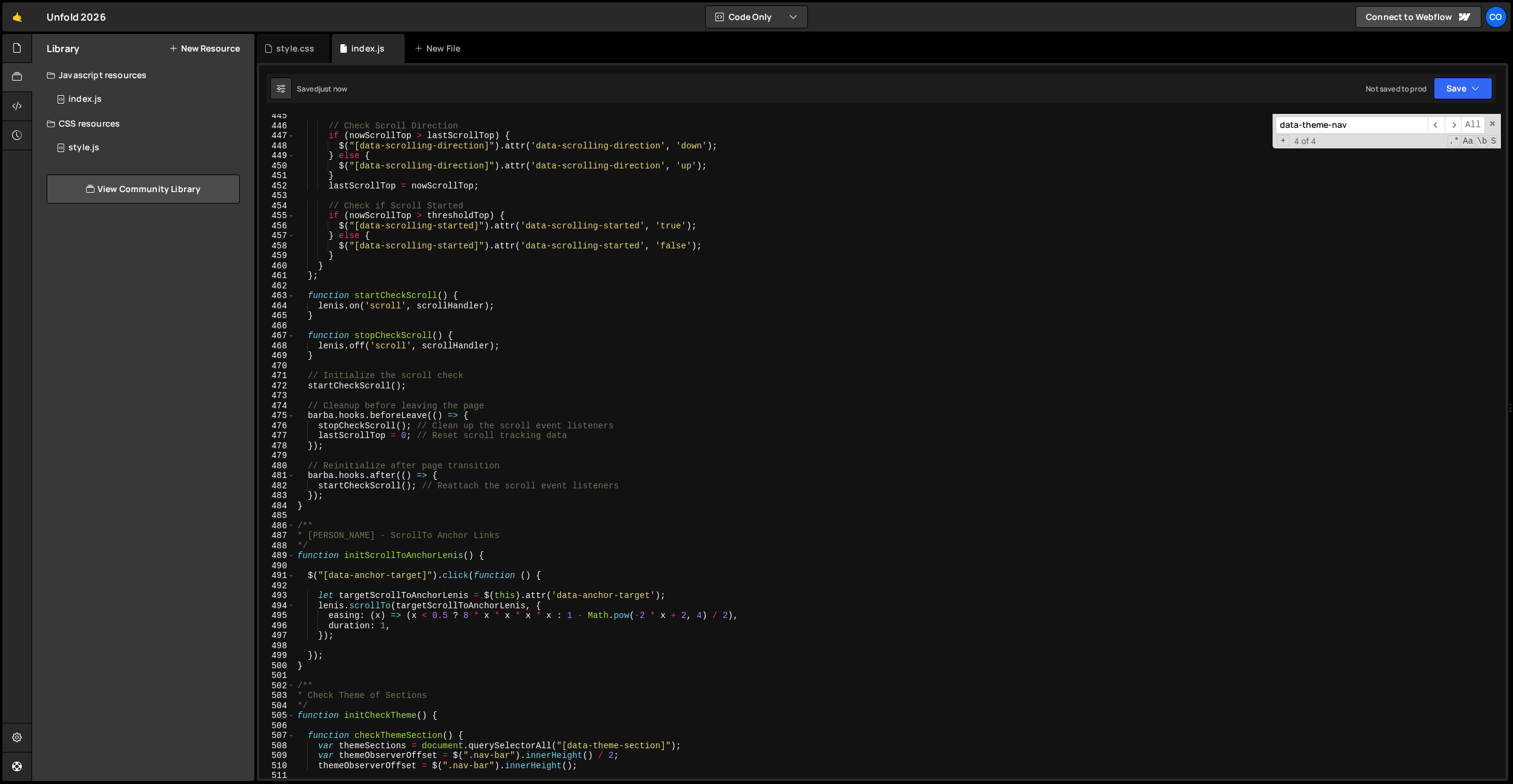
type textarea "[PERSON_NAME].hooks.after(() => {"
click at [630, 480] on div "// Check Scroll Direction if ( nowScrollTop > lastScrollTop ) { $ ( "[data-scro…" at bounding box center [898, 453] width 1206 height 685
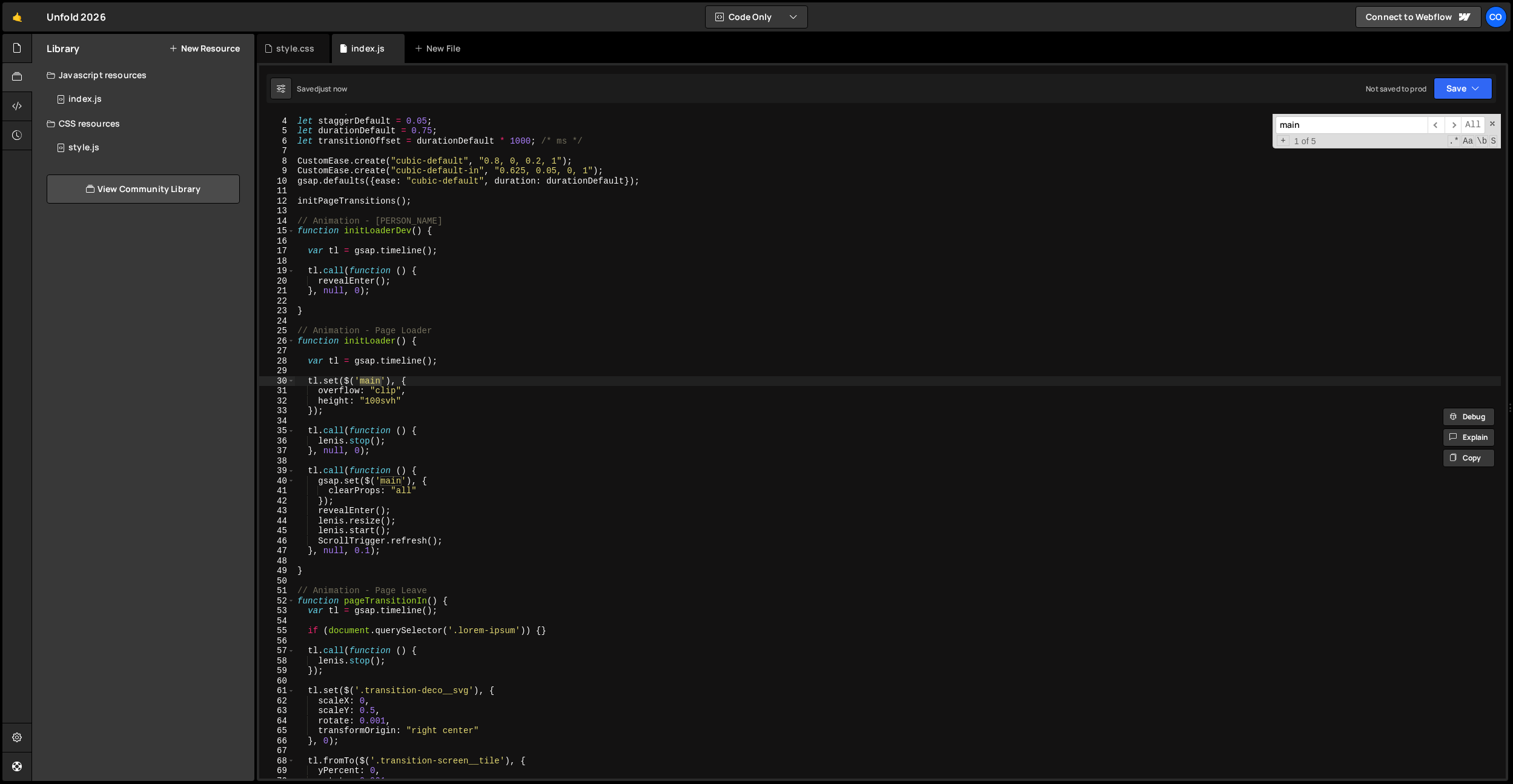
scroll to position [48, 0]
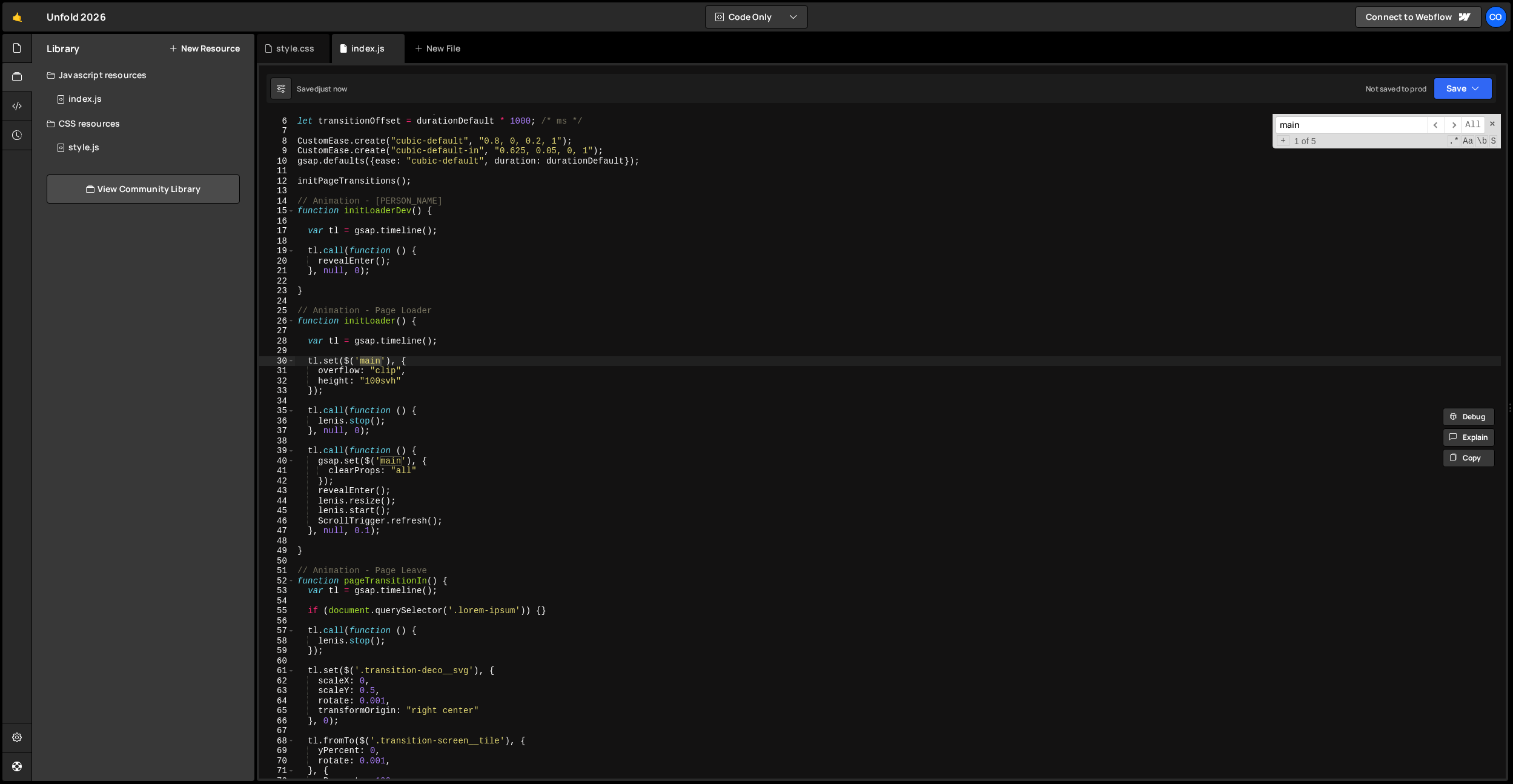
type input "main"
click at [456, 518] on div "let durationDefault = 0.75 ; let transitionOffset = durationDefault * 1000 ; /*…" at bounding box center [898, 449] width 1206 height 685
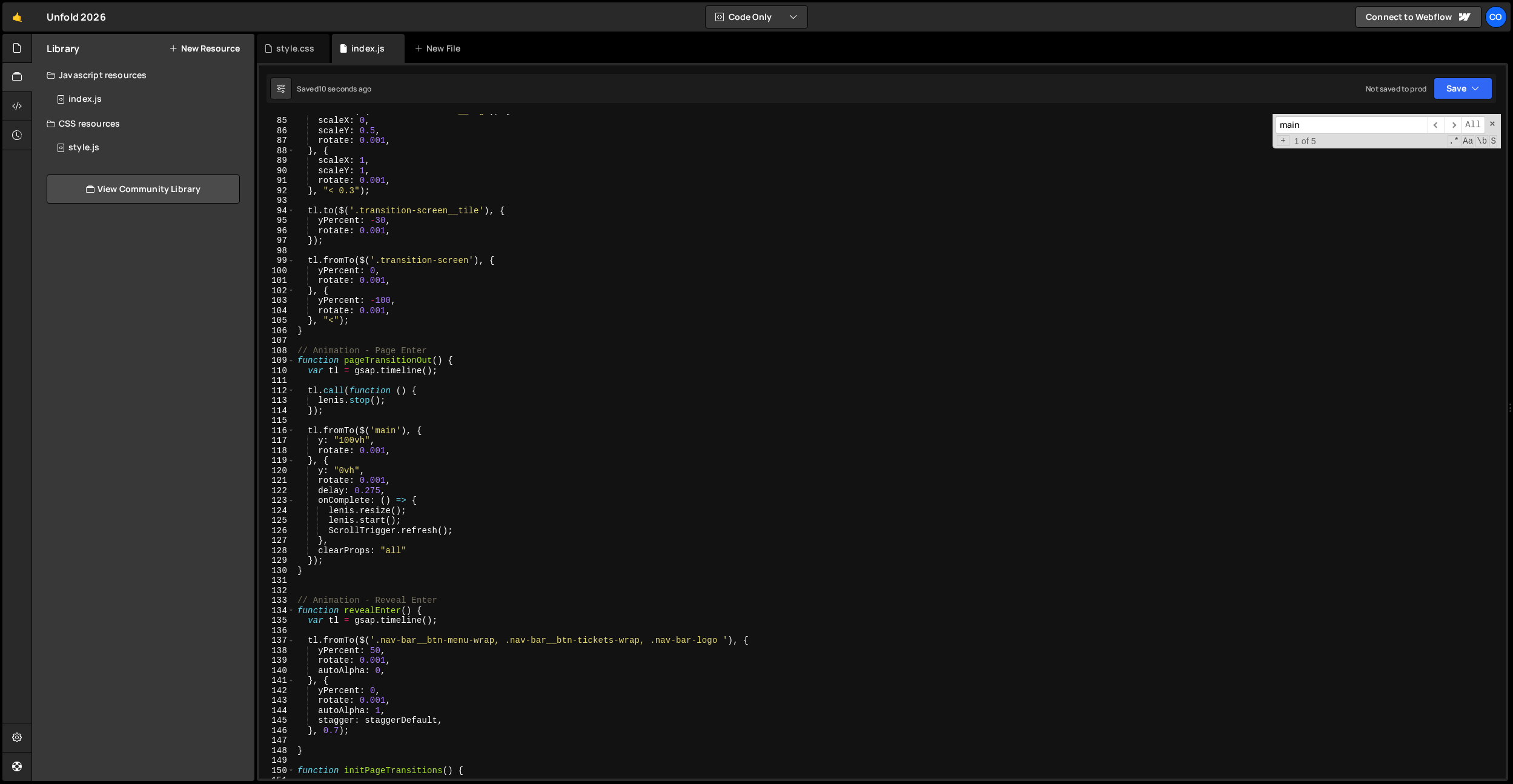
scroll to position [956, 0]
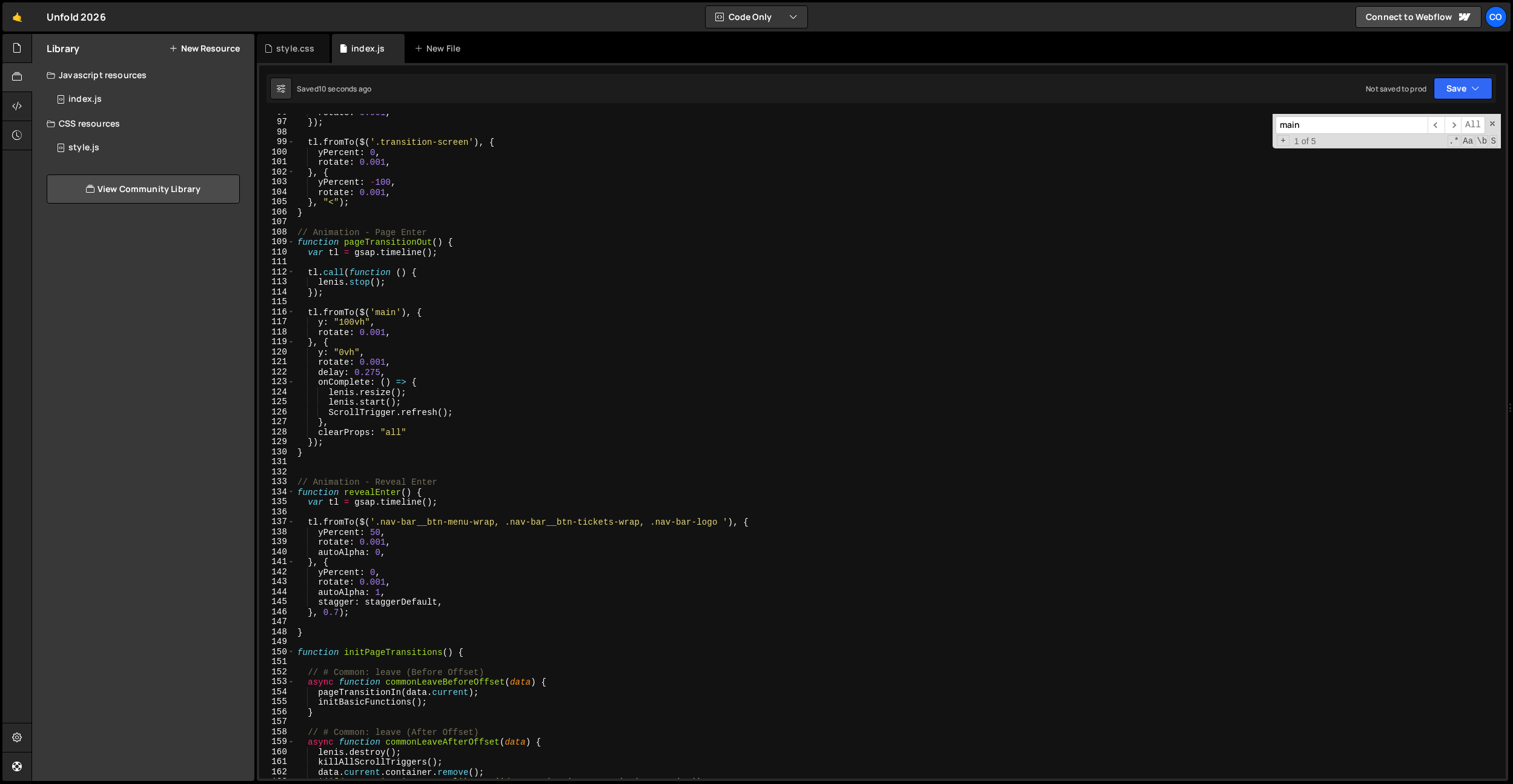
click at [443, 422] on div "rotate : 0.001 , }) ; tl . fromTo ( $ ( '.transition-screen' ) , { yPercent : 0…" at bounding box center [898, 450] width 1206 height 685
click at [462, 413] on div "rotate : 0.001 , }) ; tl . fromTo ( $ ( '.transition-screen' ) , { yPercent : 0…" at bounding box center [898, 450] width 1206 height 685
type textarea "ScrollTrigger.refresh();"
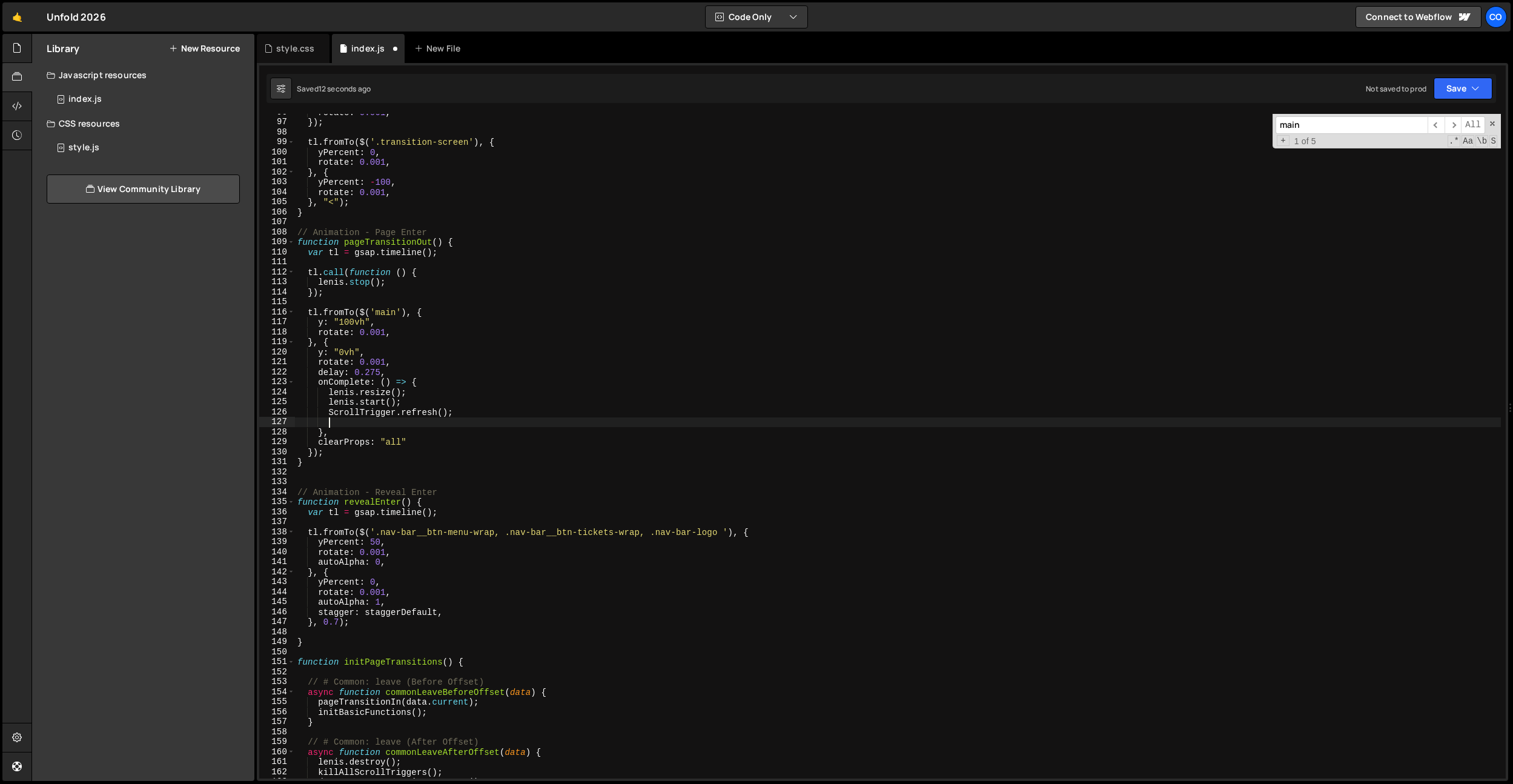
paste textarea "checkThemeSection"
click at [382, 420] on div "rotate : 0.001 , }) ; tl . fromTo ( $ ( '.transition-screen' ) , { yPercent : 0…" at bounding box center [898, 451] width 1206 height 685
click at [383, 420] on div "rotate : 0.001 , }) ; tl . fromTo ( $ ( '.transition-screen' ) , { yPercent : 0…" at bounding box center [898, 451] width 1206 height 685
click at [460, 398] on div "rotate : 0.001 , }) ; tl . fromTo ( $ ( '.transition-screen' ) , { yPercent : 0…" at bounding box center [898, 451] width 1206 height 685
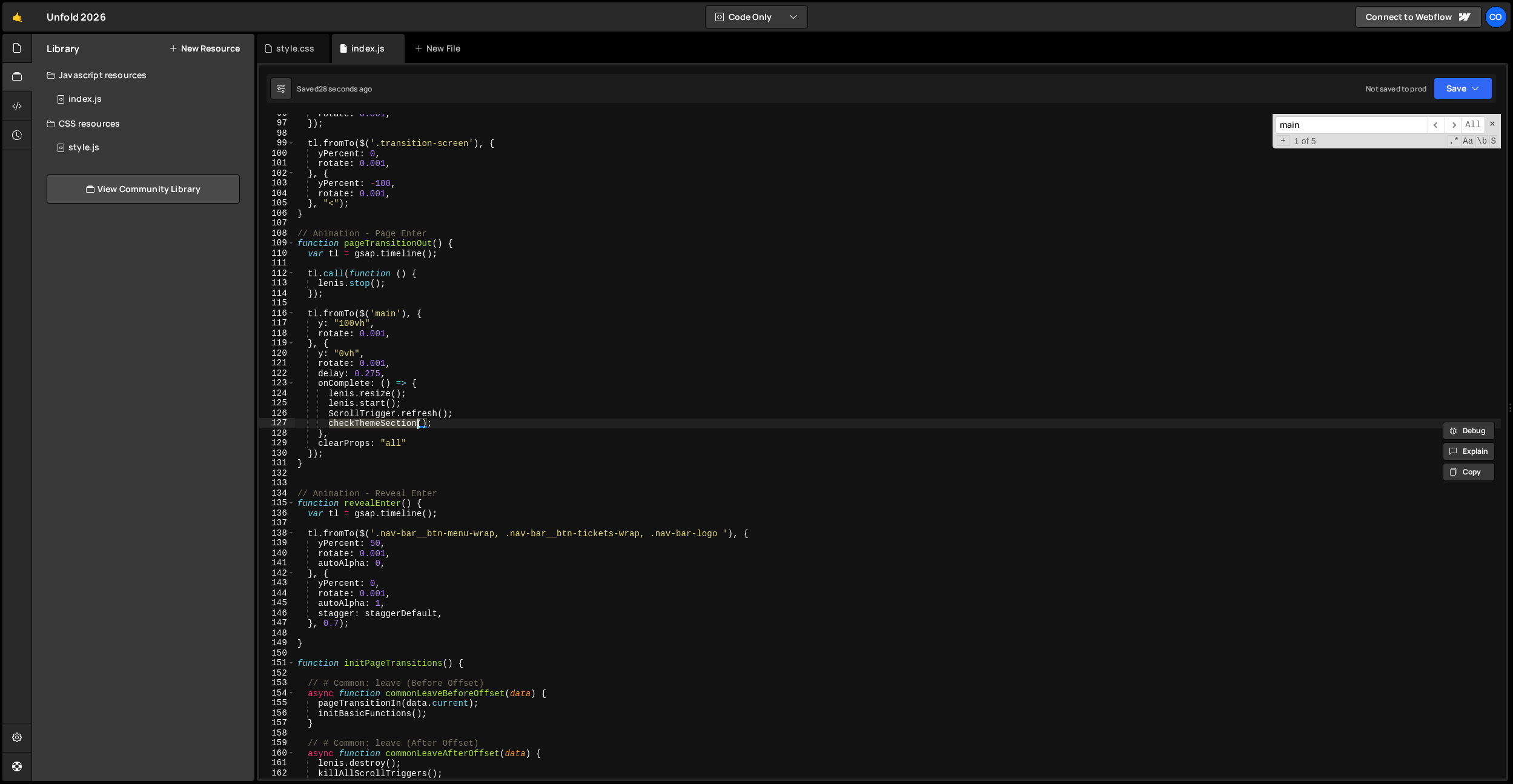
type textarea "[PERSON_NAME].start();"
paste input "checkThemeSectio"
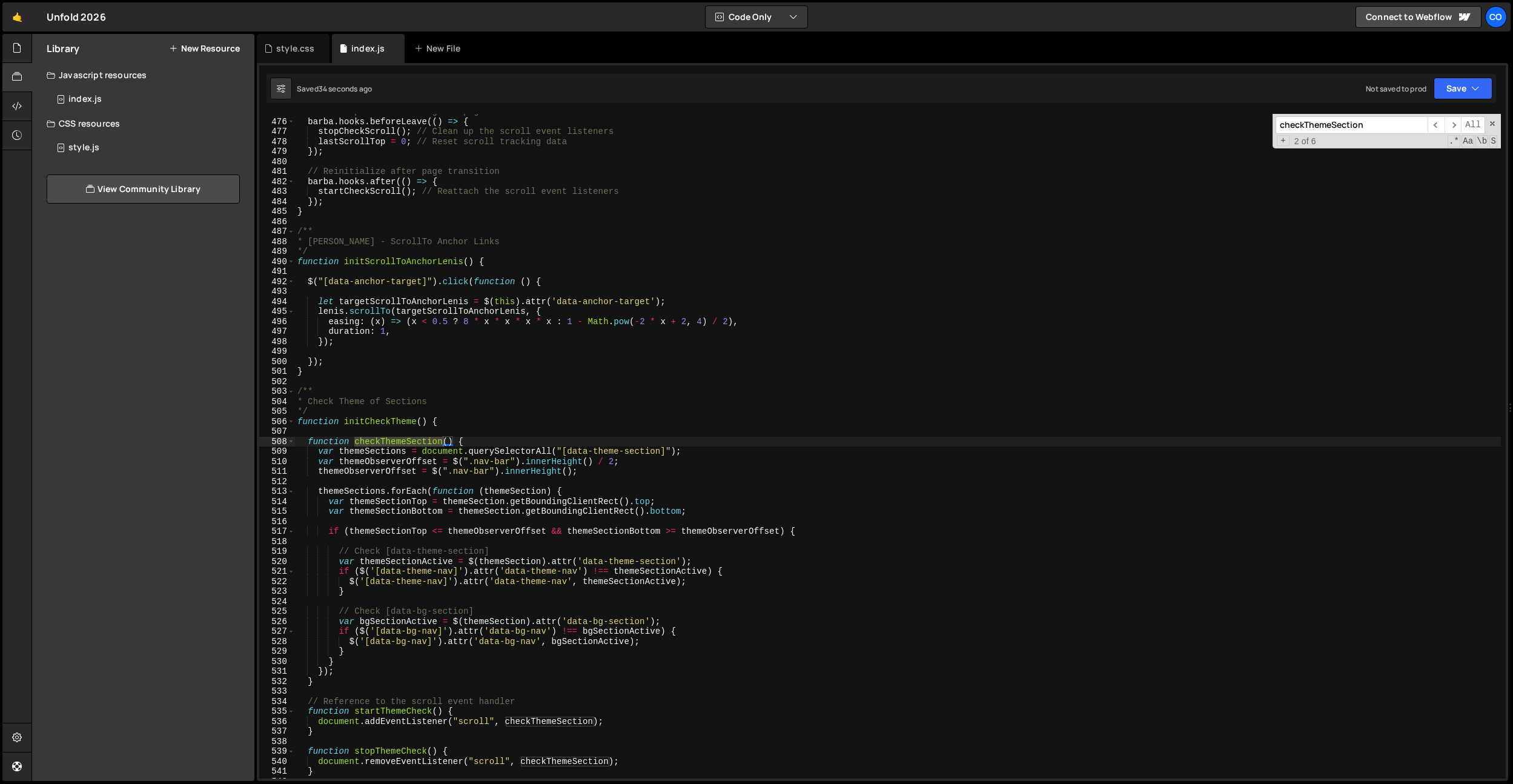
type input "checkThemeSection"
click at [410, 417] on div "// Cleanup before leaving the page [PERSON_NAME] . hooks . beforeLeave (( ) => …" at bounding box center [898, 449] width 1206 height 685
click at [505, 364] on div "// Cleanup before leaving the page [PERSON_NAME] . hooks . beforeLeave (( ) => …" at bounding box center [898, 449] width 1206 height 685
type textarea "});"
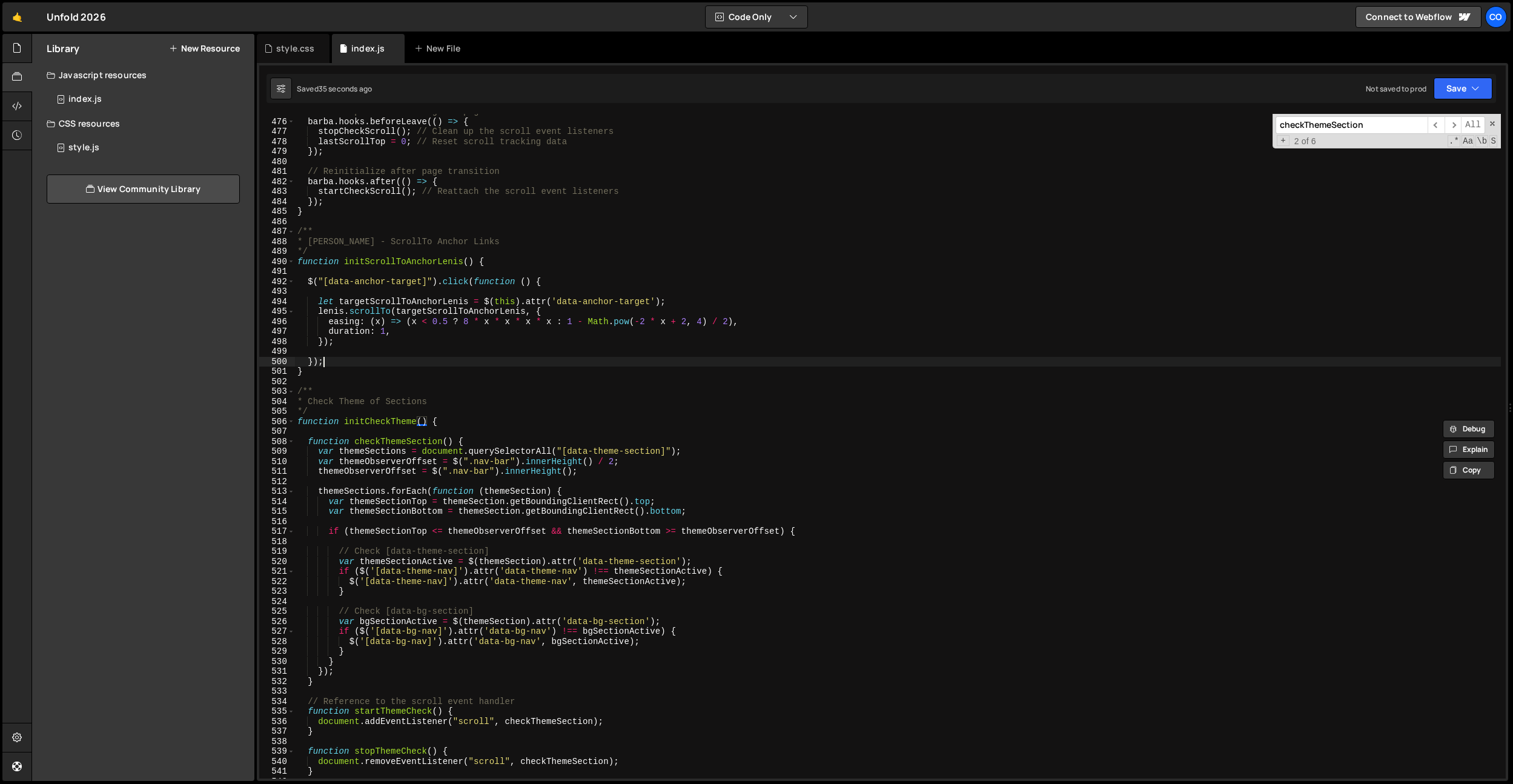
scroll to position [0, 1]
paste input "initCheckTheme"
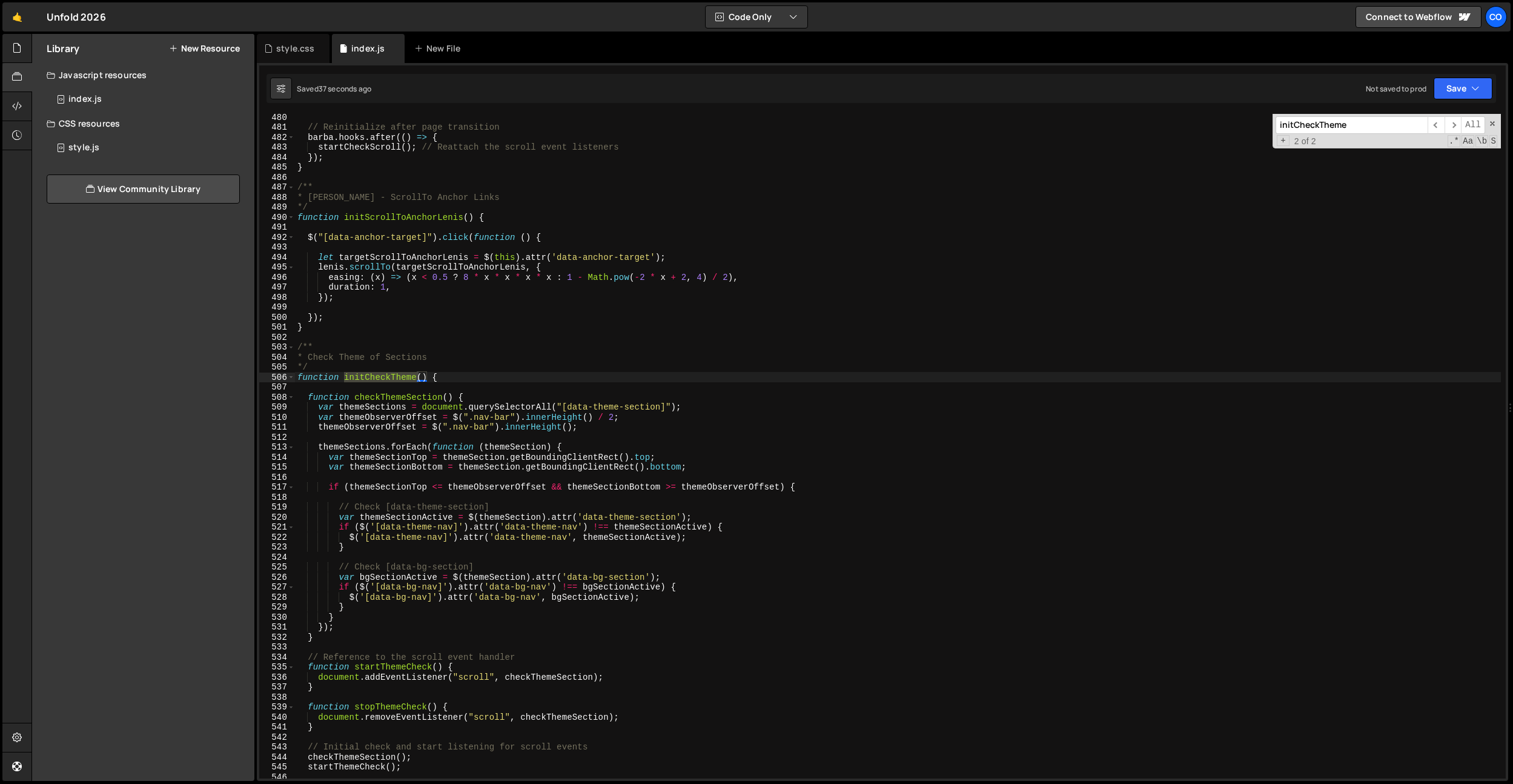
scroll to position [5009, 0]
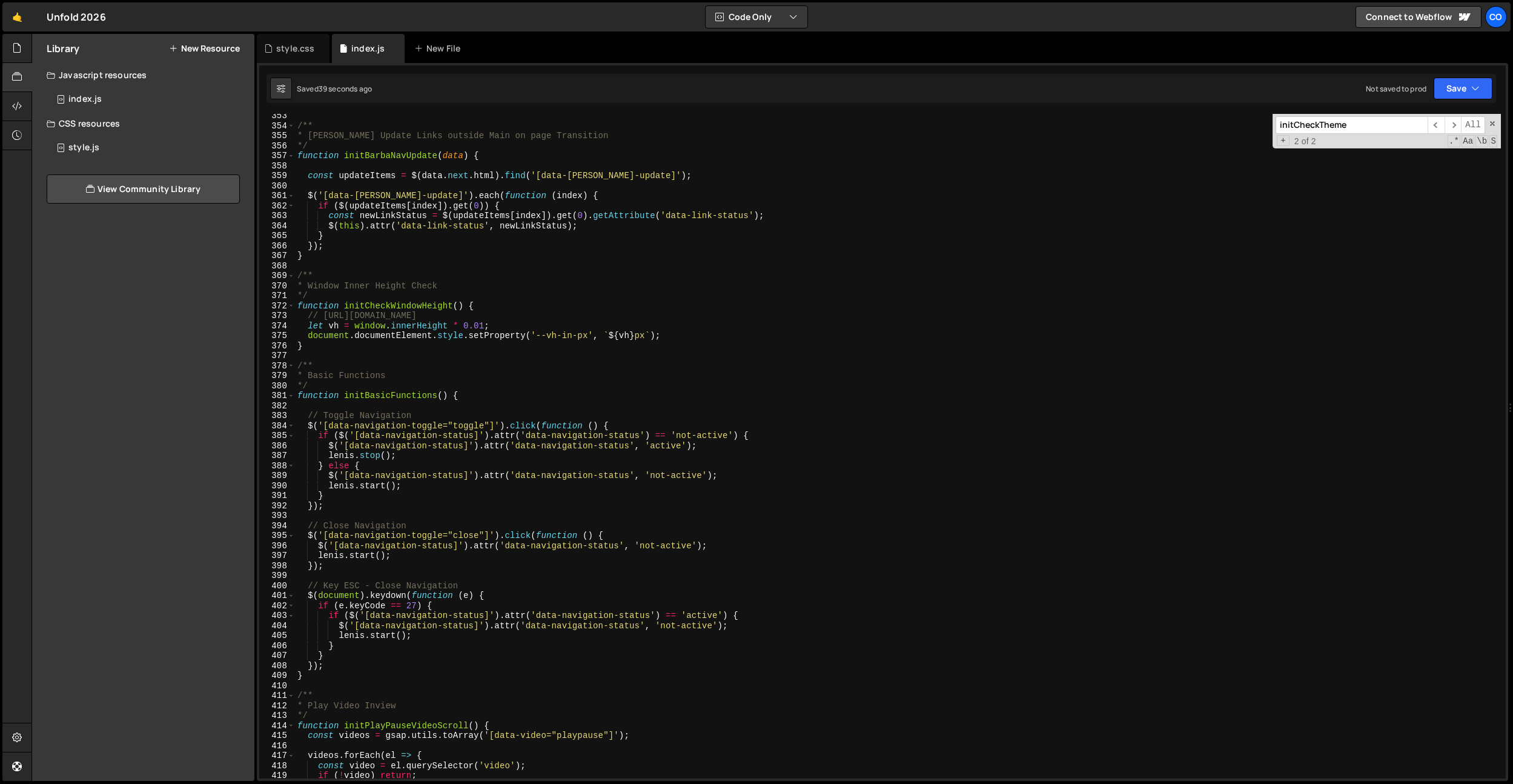
type input "initCheckTheme"
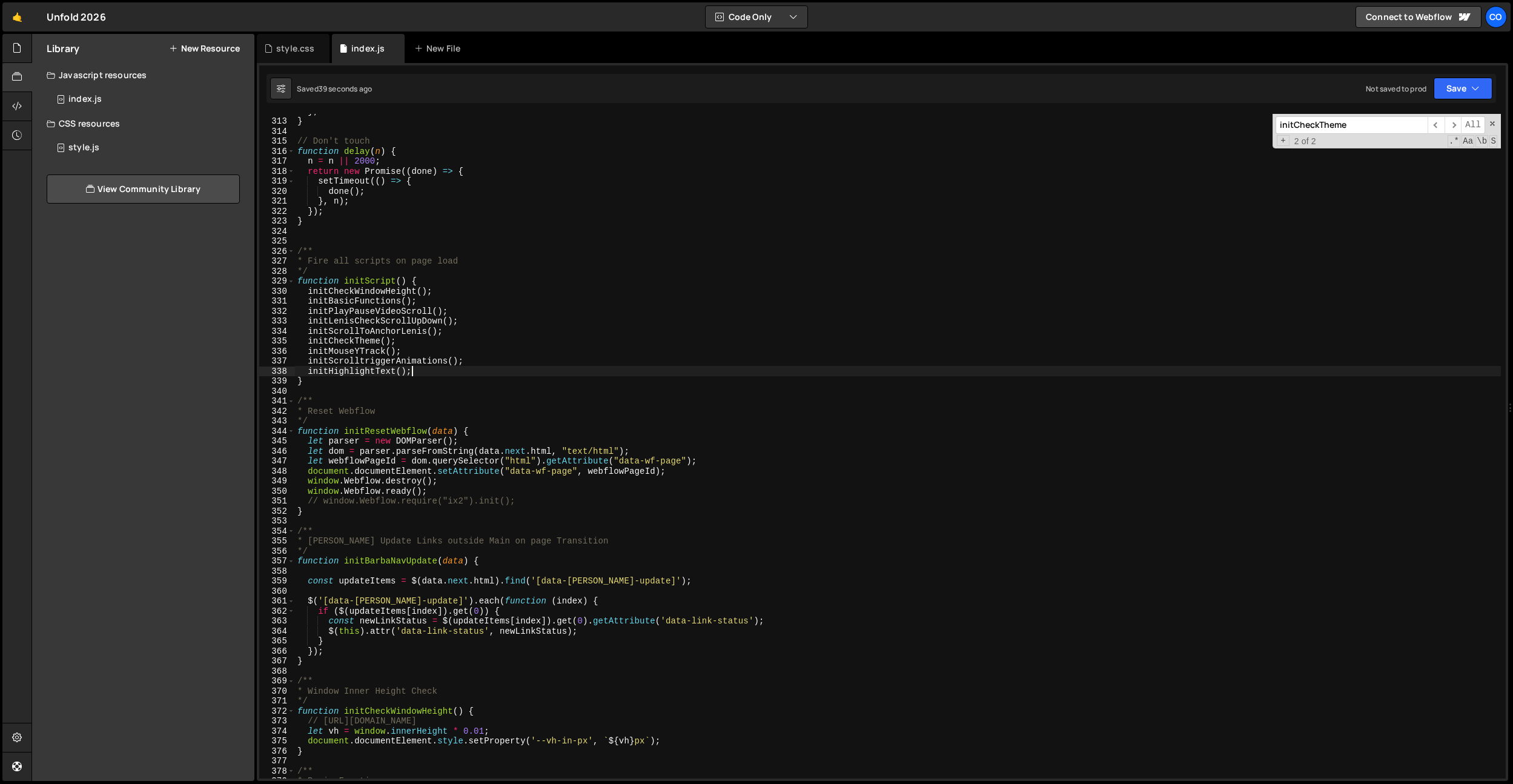
click at [507, 366] on div "} ; } // Don't touch function delay ( n ) { n = n || 2000 ; return new Promise …" at bounding box center [898, 449] width 1206 height 685
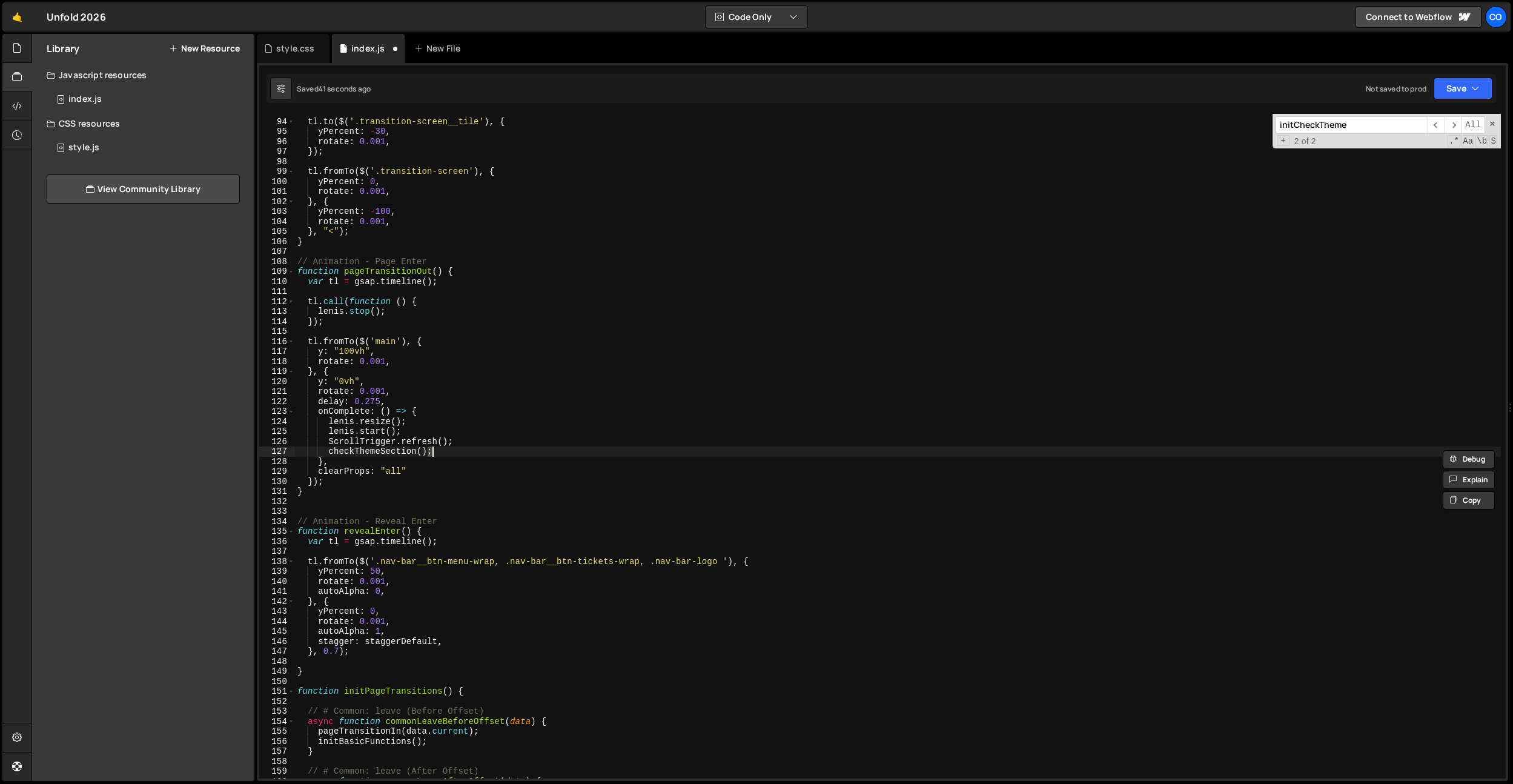
click at [378, 453] on div "tl . to ( $ ( '.transition-screen__tile' ) , { yPercent : - 30 , rotate : 0.001…" at bounding box center [898, 449] width 1206 height 685
paste textarea "initCheckTheme"
click at [381, 448] on div "tl . to ( $ ( '.transition-screen__tile' ) , { yPercent : - 30 , rotate : 0.001…" at bounding box center [898, 449] width 1206 height 685
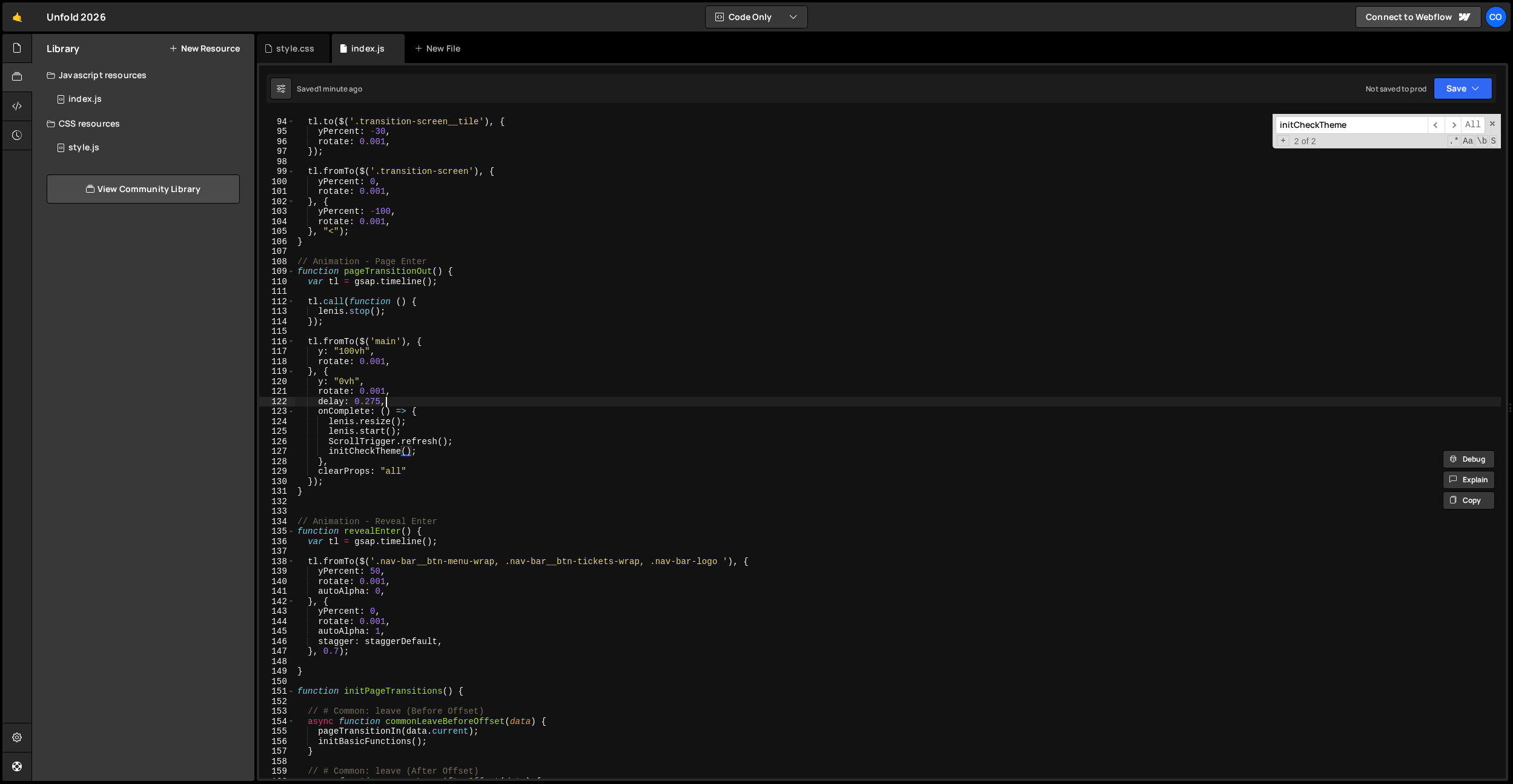
click at [474, 401] on div "tl . to ( $ ( '.transition-screen__tile' ) , { yPercent : - 30 , rotate : 0.001…" at bounding box center [898, 449] width 1206 height 685
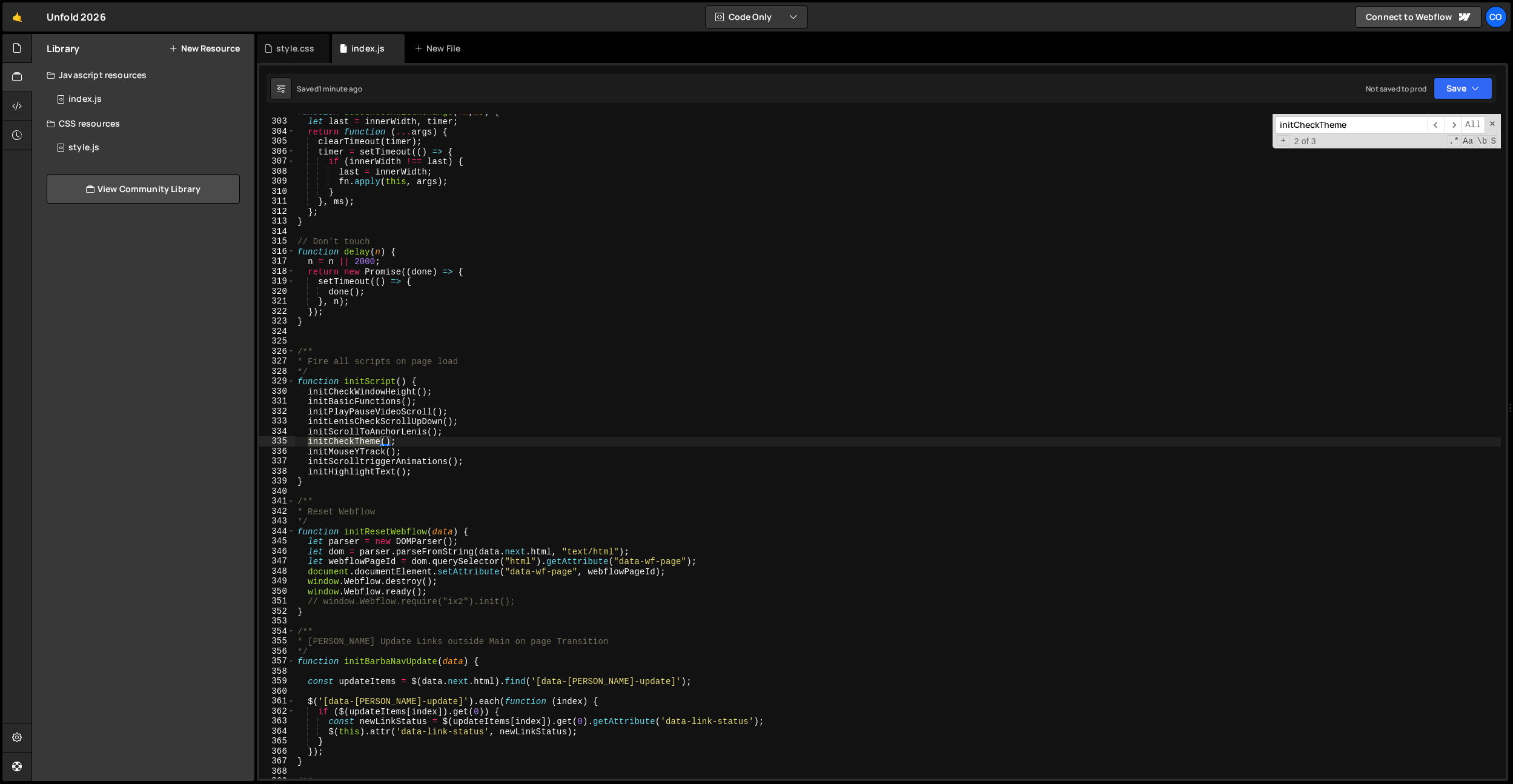
type textarea "initCheckTheme();"
drag, startPoint x: 414, startPoint y: 441, endPoint x: 274, endPoint y: 444, distance: 140.0
click at [275, 444] on div "initCheckTheme(); 302 303 304 305 306 307 308 309 310 311 312 313 314 315 316 3…" at bounding box center [882, 446] width 1246 height 664
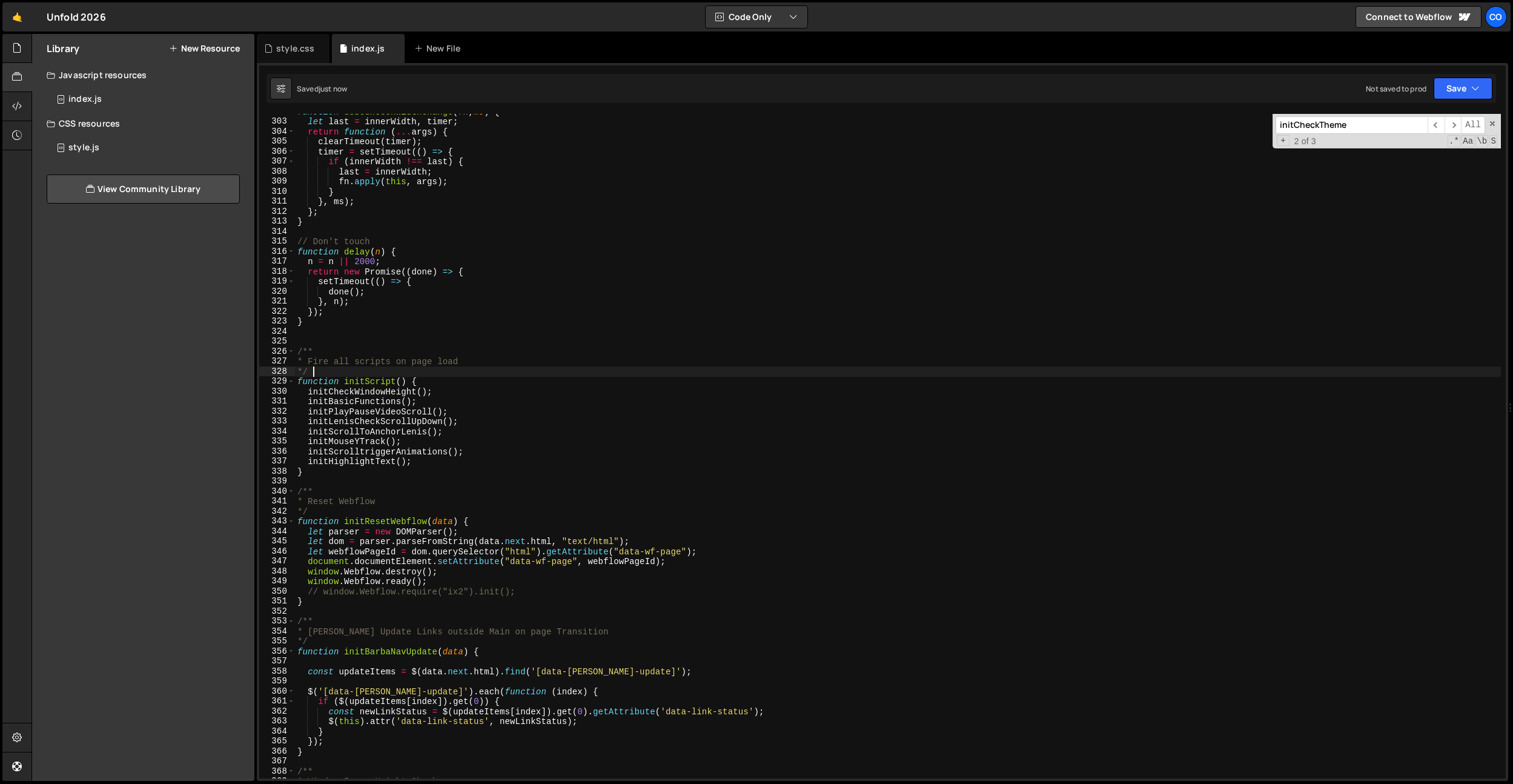
click at [578, 366] on div "function debounceOnWidthChange ( fn , ms ) { let last = innerWidth , timer ; re…" at bounding box center [898, 449] width 1206 height 685
click at [1323, 132] on input "initCheckTheme" at bounding box center [1352, 125] width 152 height 18
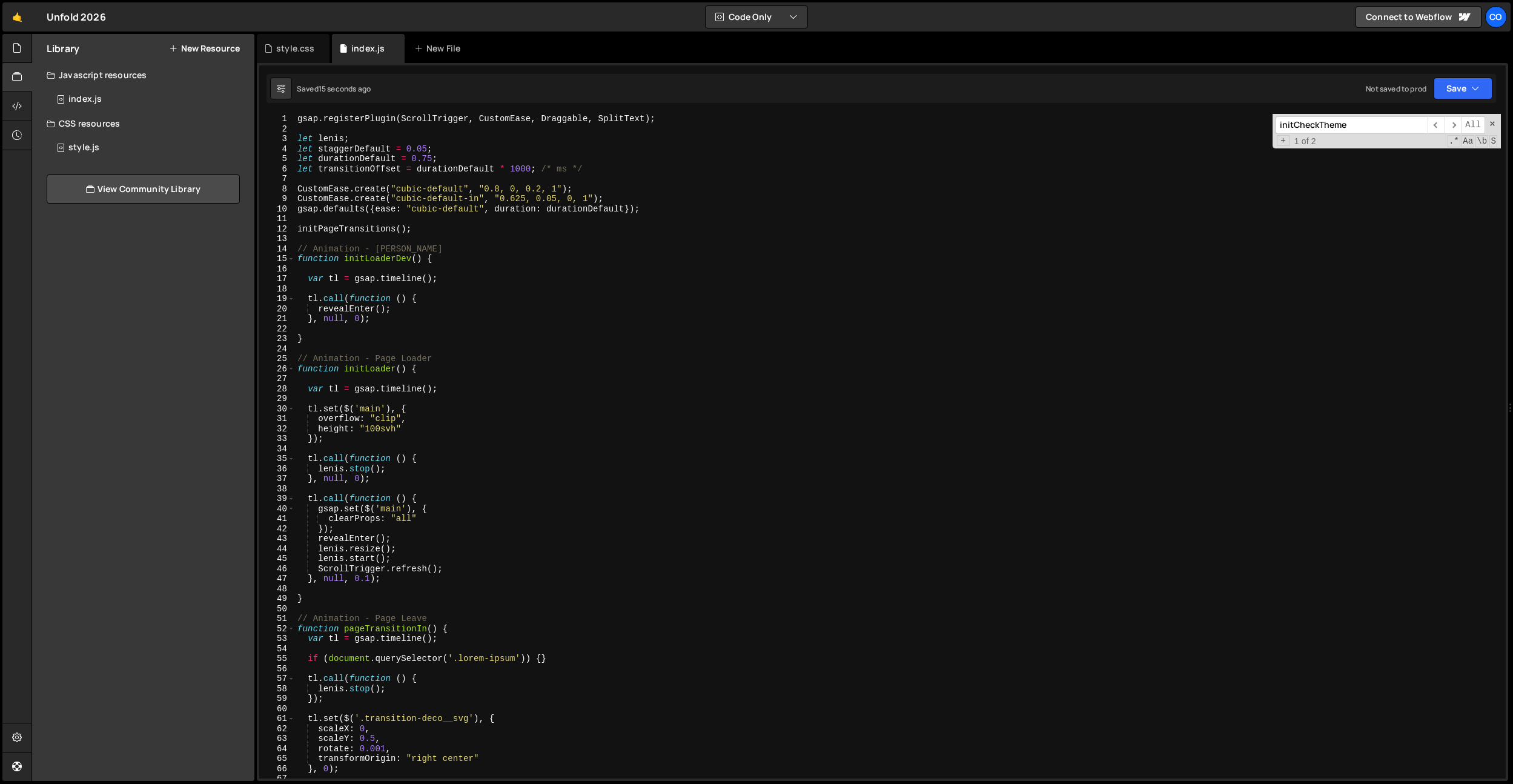
type textarea "ScrollTrigger.refresh();"
click at [480, 567] on div "gsap . registerPlugin ( ScrollTrigger , CustomEase , Draggable , SplitText ) ; …" at bounding box center [898, 456] width 1206 height 685
paste textarea "initCheckTheme"
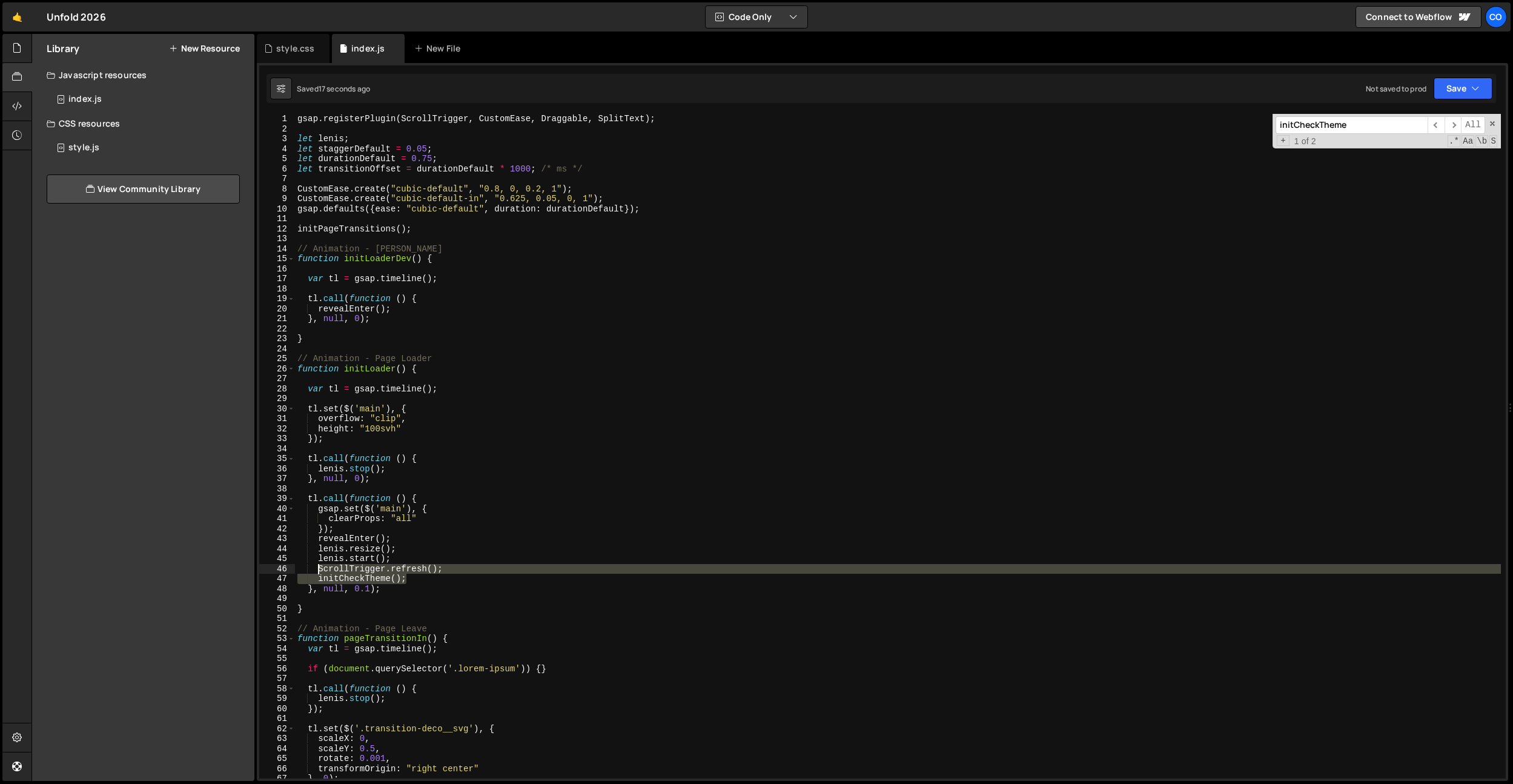
drag, startPoint x: 418, startPoint y: 575, endPoint x: 319, endPoint y: 573, distance: 99.0
click at [319, 573] on div "gsap . registerPlugin ( ScrollTrigger , CustomEase , Draggable , SplitText ) ; …" at bounding box center [898, 456] width 1206 height 685
click at [319, 573] on div "gsap . registerPlugin ( ScrollTrigger , CustomEase , Draggable , SplitText ) ; …" at bounding box center [898, 446] width 1206 height 664
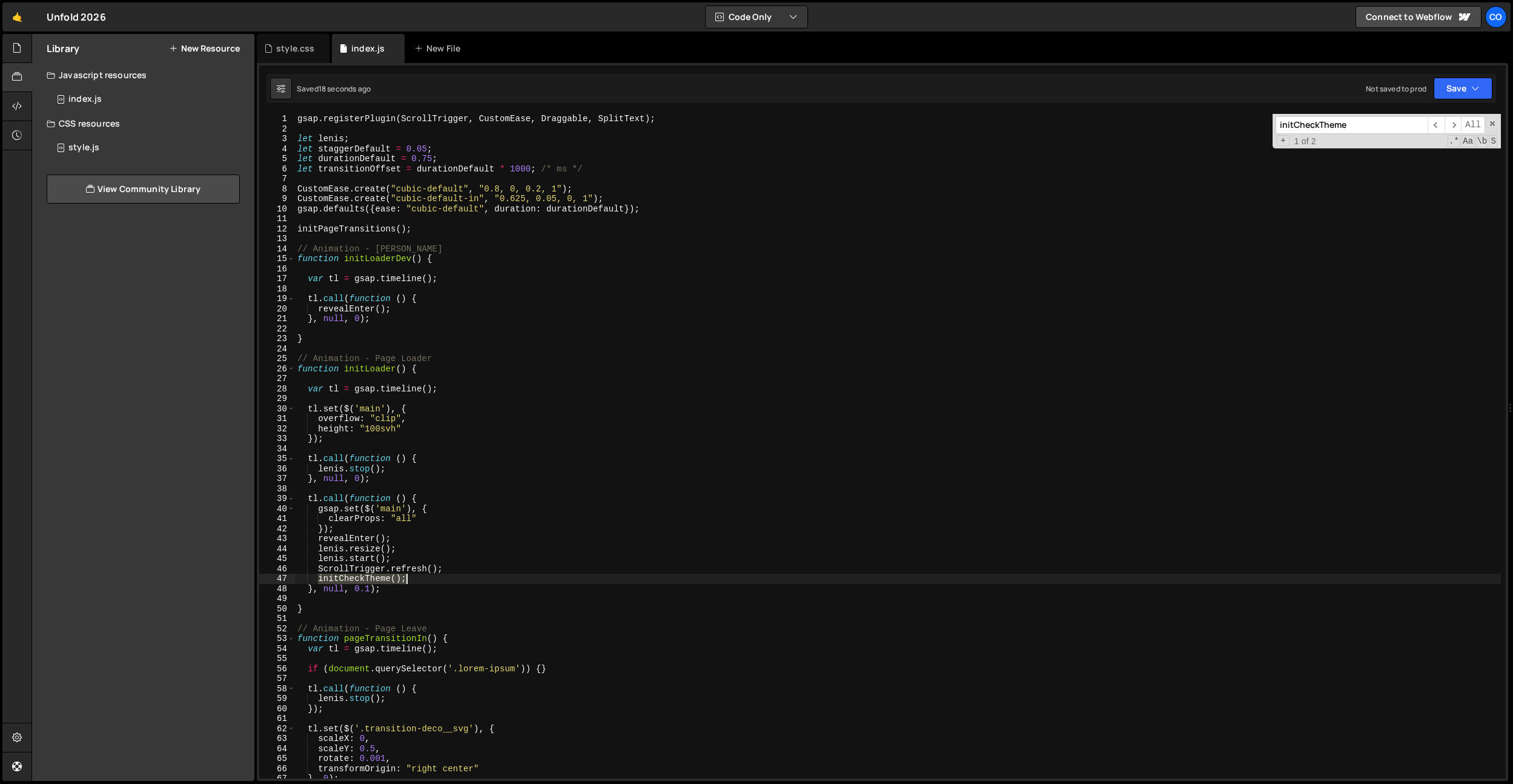
drag, startPoint x: 319, startPoint y: 576, endPoint x: 438, endPoint y: 578, distance: 119.0
click at [438, 578] on div "gsap . registerPlugin ( ScrollTrigger , CustomEase , Draggable , SplitText ) ; …" at bounding box center [898, 456] width 1206 height 685
type textarea "initCheckTheme();"
click at [454, 551] on div "gsap . registerPlugin ( ScrollTrigger , CustomEase , Draggable , SplitText ) ; …" at bounding box center [898, 456] width 1206 height 685
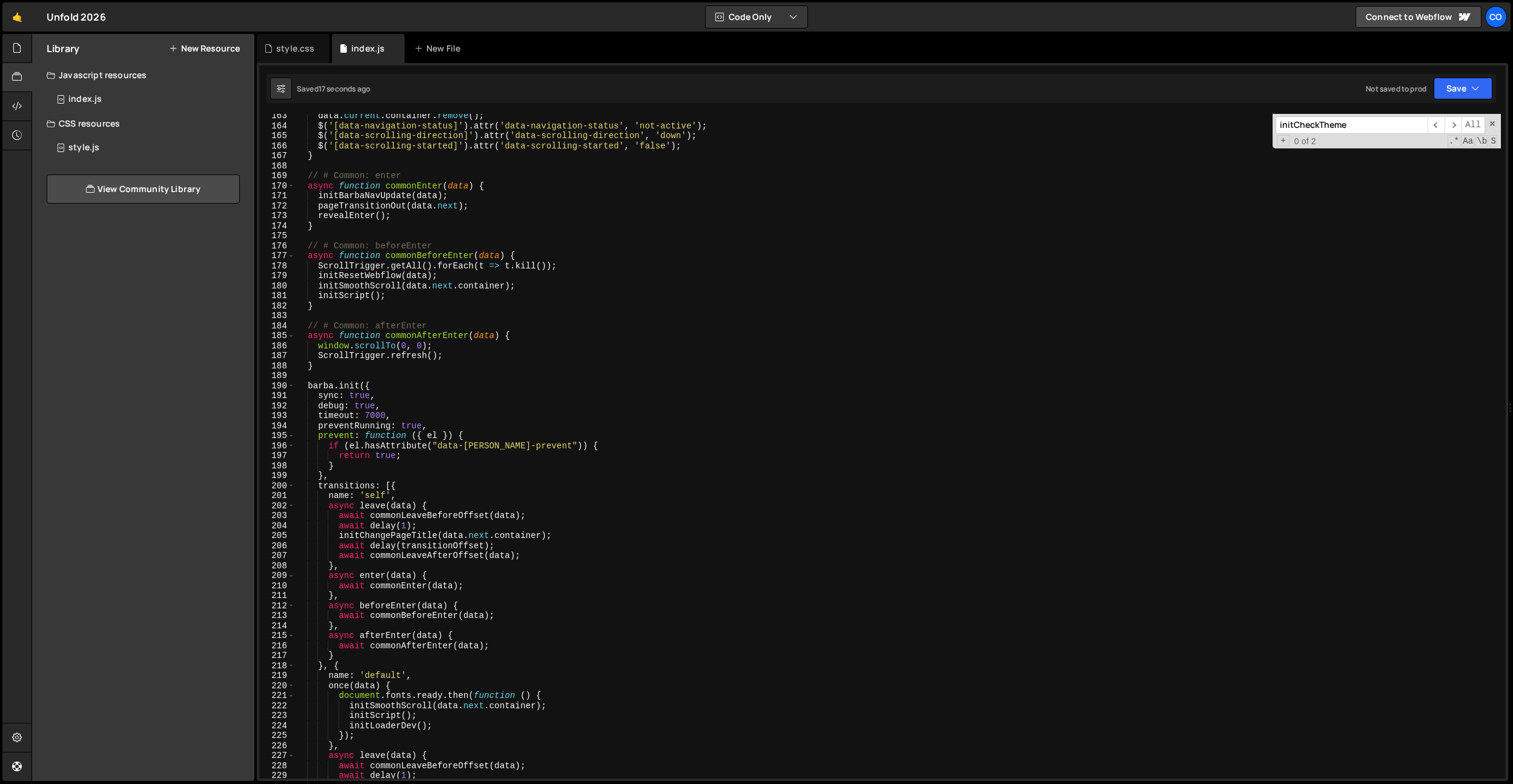
scroll to position [1691, 0]
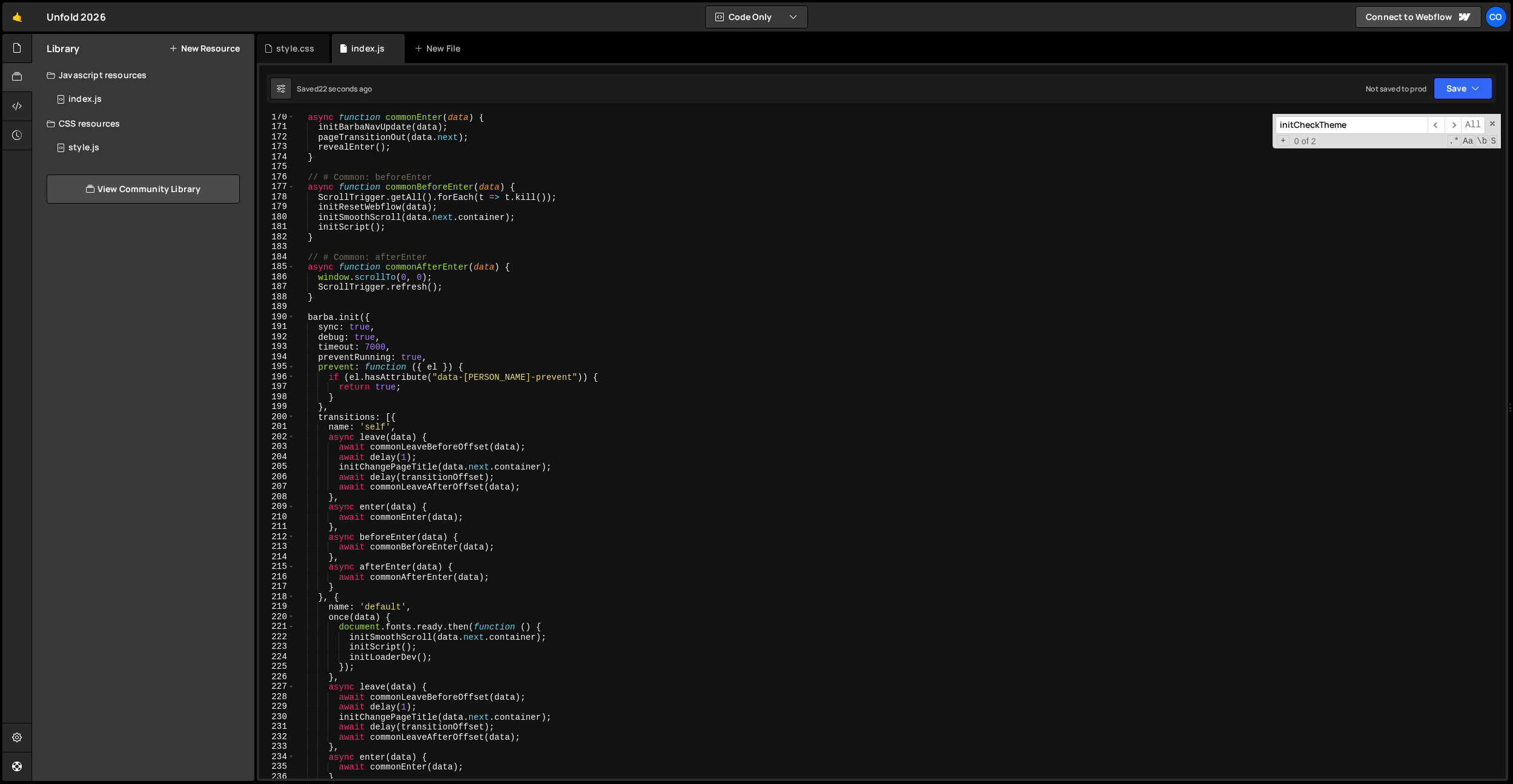
type textarea "initScript();"
click at [435, 647] on div "async function commonEnter ( data ) { initBarbaNavUpdate ( data ) ; pageTransit…" at bounding box center [898, 454] width 1206 height 685
paste textarea "initCheckTheme();"
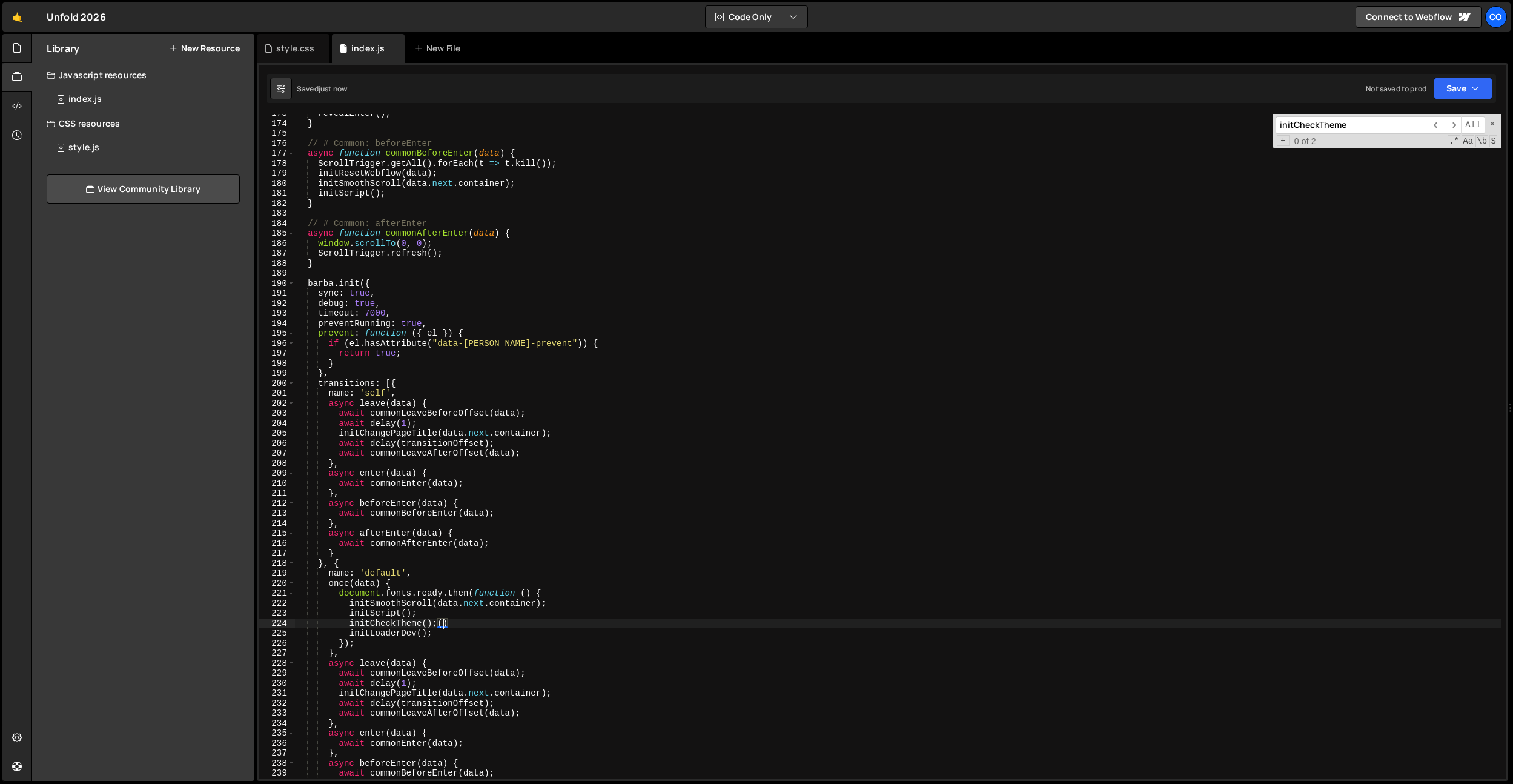
scroll to position [1724, 0]
type textarea "initCheckTheme();"
click at [1501, 14] on div "Co" at bounding box center [1496, 17] width 22 height 22
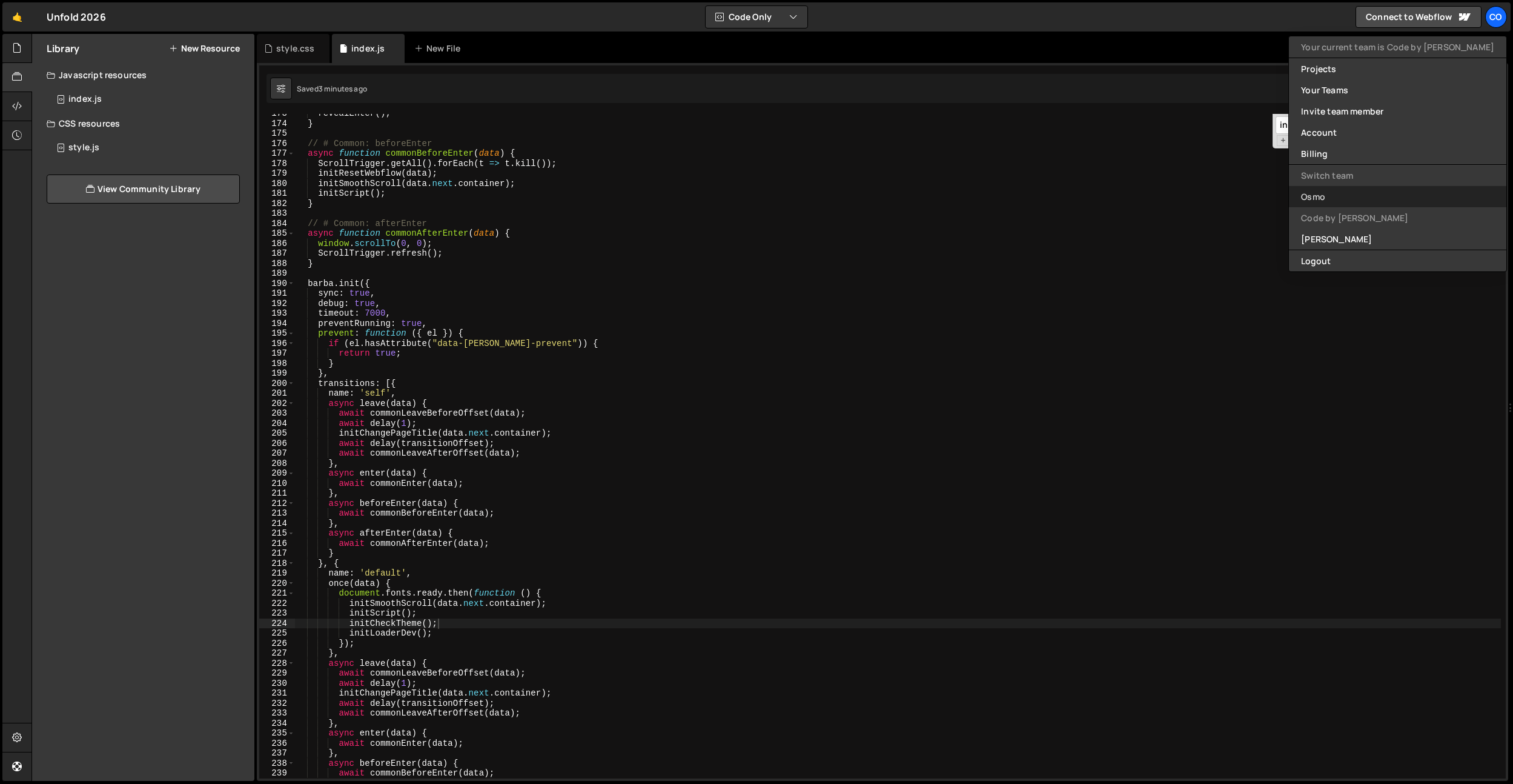
click at [1378, 199] on link "Osmo" at bounding box center [1397, 197] width 217 height 22
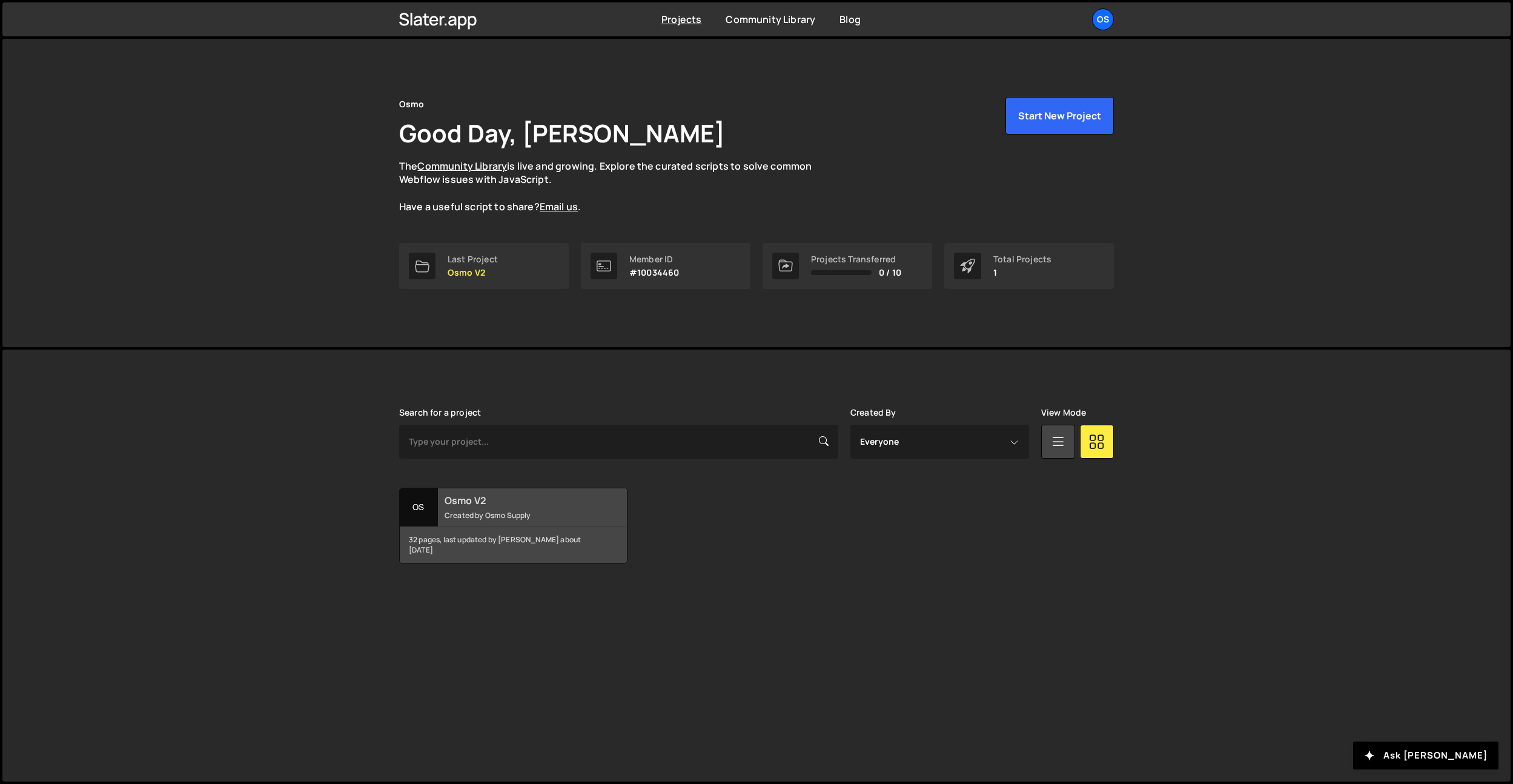
click at [507, 496] on h2 "Osmo V2" at bounding box center [517, 501] width 146 height 14
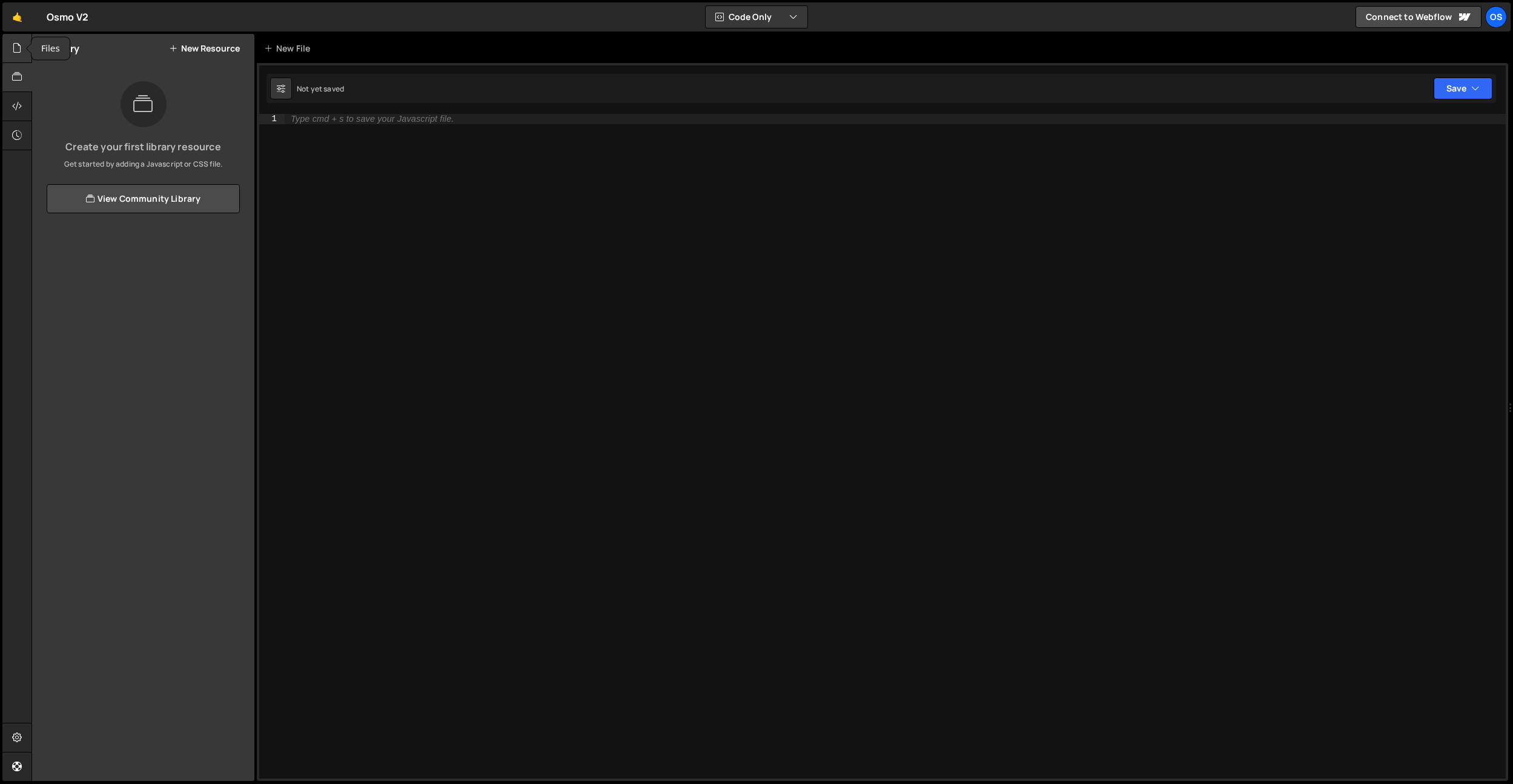
click at [15, 49] on icon at bounding box center [17, 48] width 10 height 14
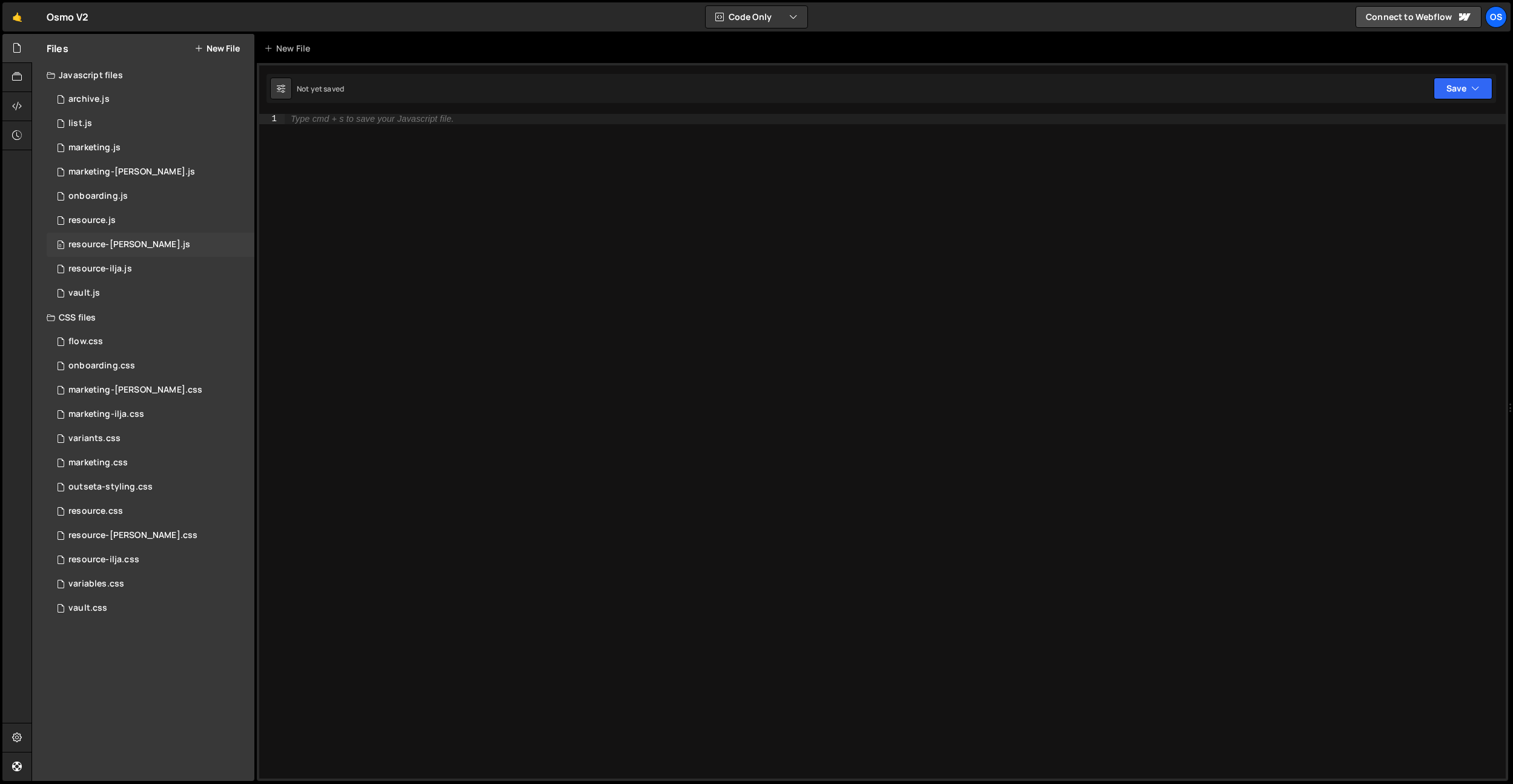
click at [109, 235] on div "0 resource-dennis.js 0" at bounding box center [150, 244] width 208 height 25
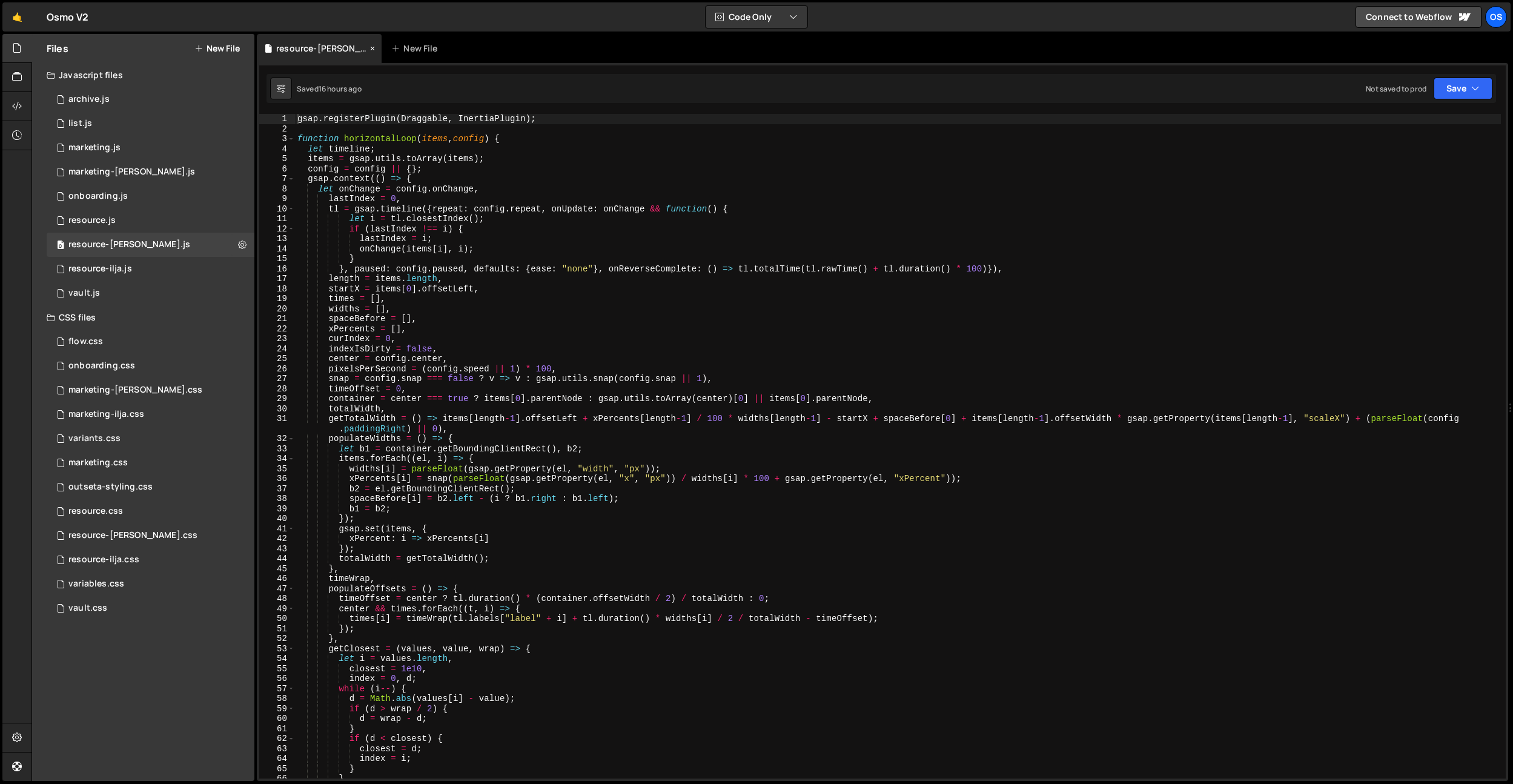
click at [368, 49] on icon at bounding box center [372, 48] width 9 height 12
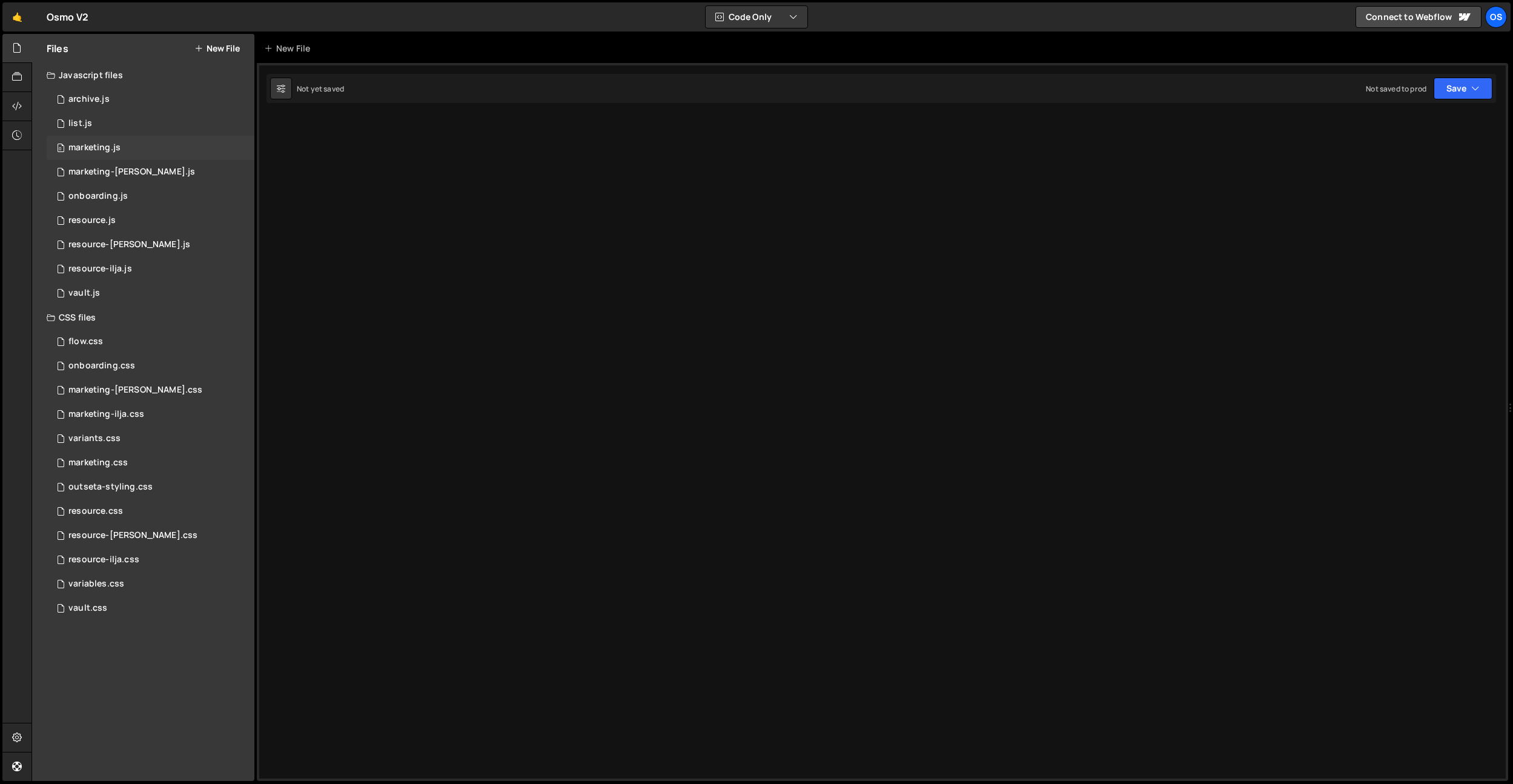
click at [148, 145] on div "0 marketing.js 0" at bounding box center [150, 148] width 208 height 25
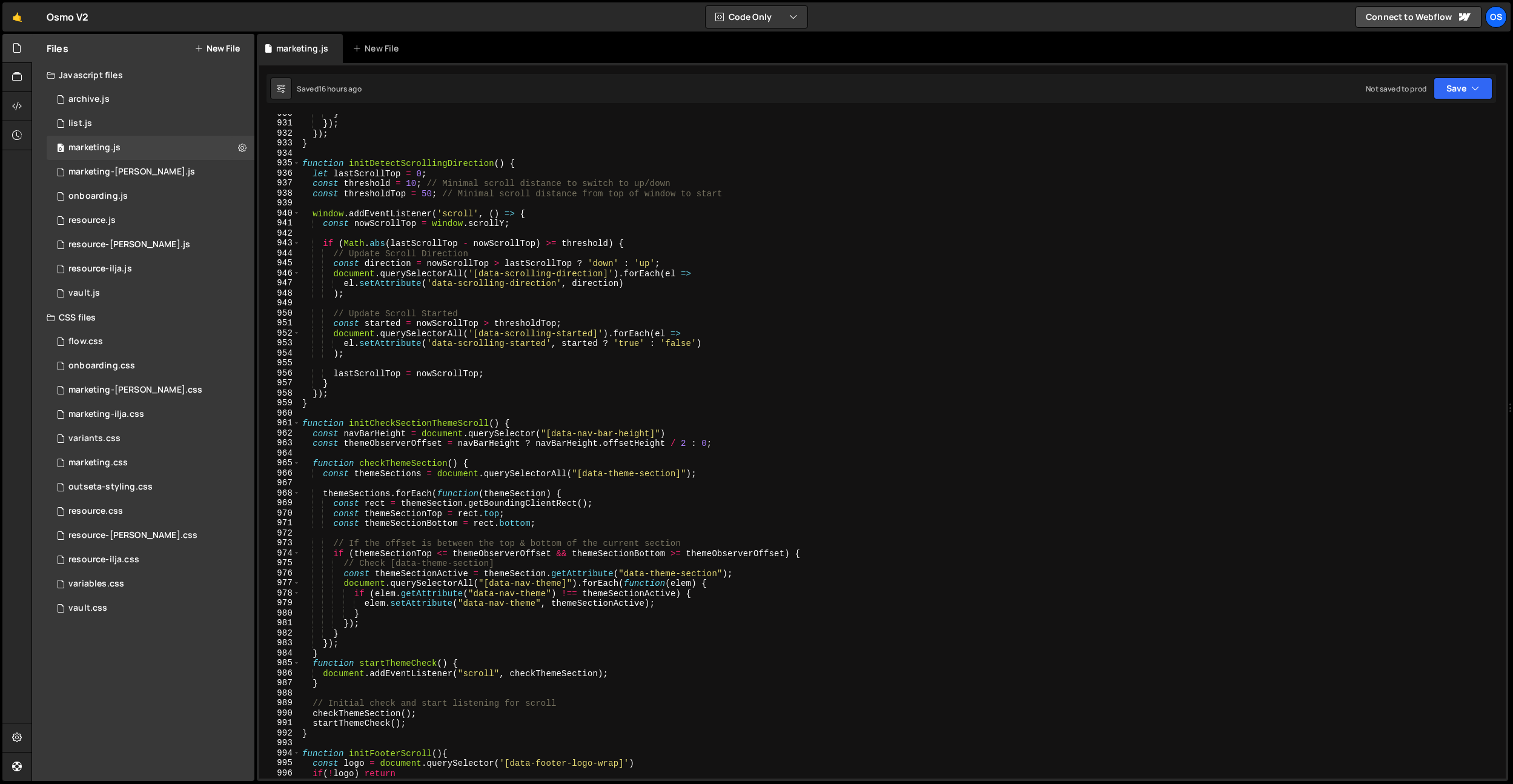
scroll to position [5100, 0]
type textarea "}"
click at [396, 376] on div "} }) ; }) ; } function initDetectScrollingDirection ( ) { let lastScrollTop = 0…" at bounding box center [900, 448] width 1201 height 685
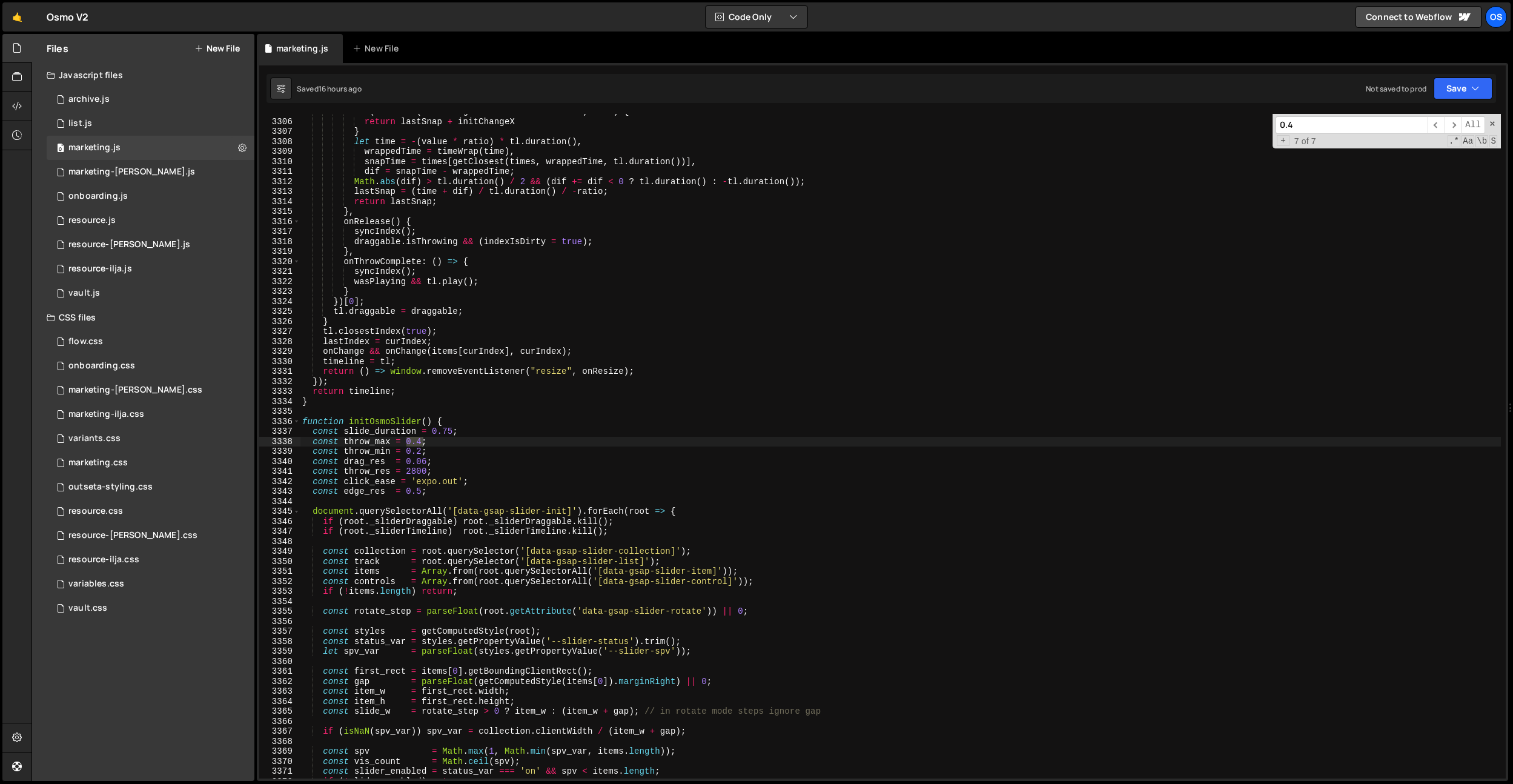
scroll to position [7629, 0]
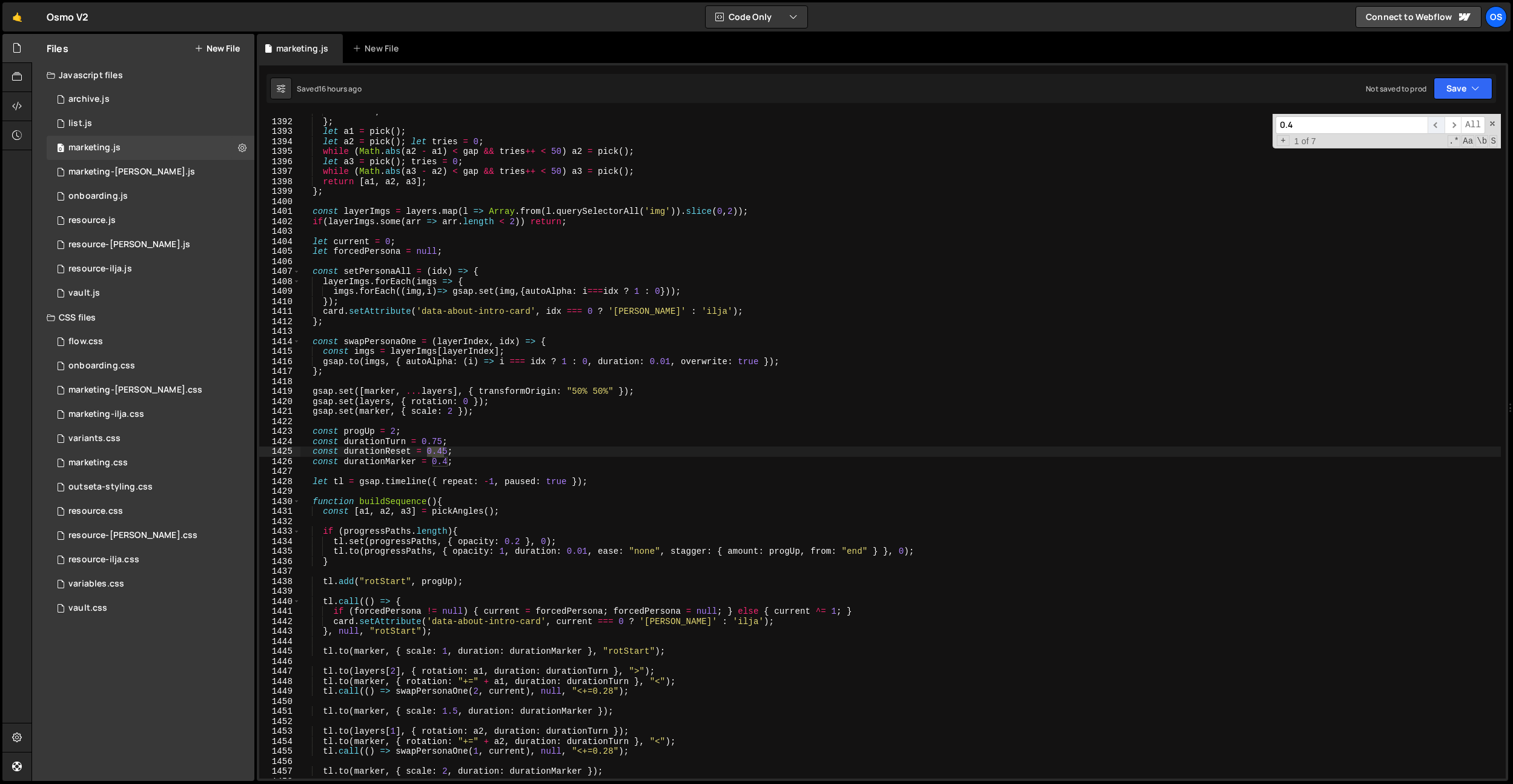
type input "0.4"
click at [1430, 124] on span "​" at bounding box center [1435, 125] width 17 height 18
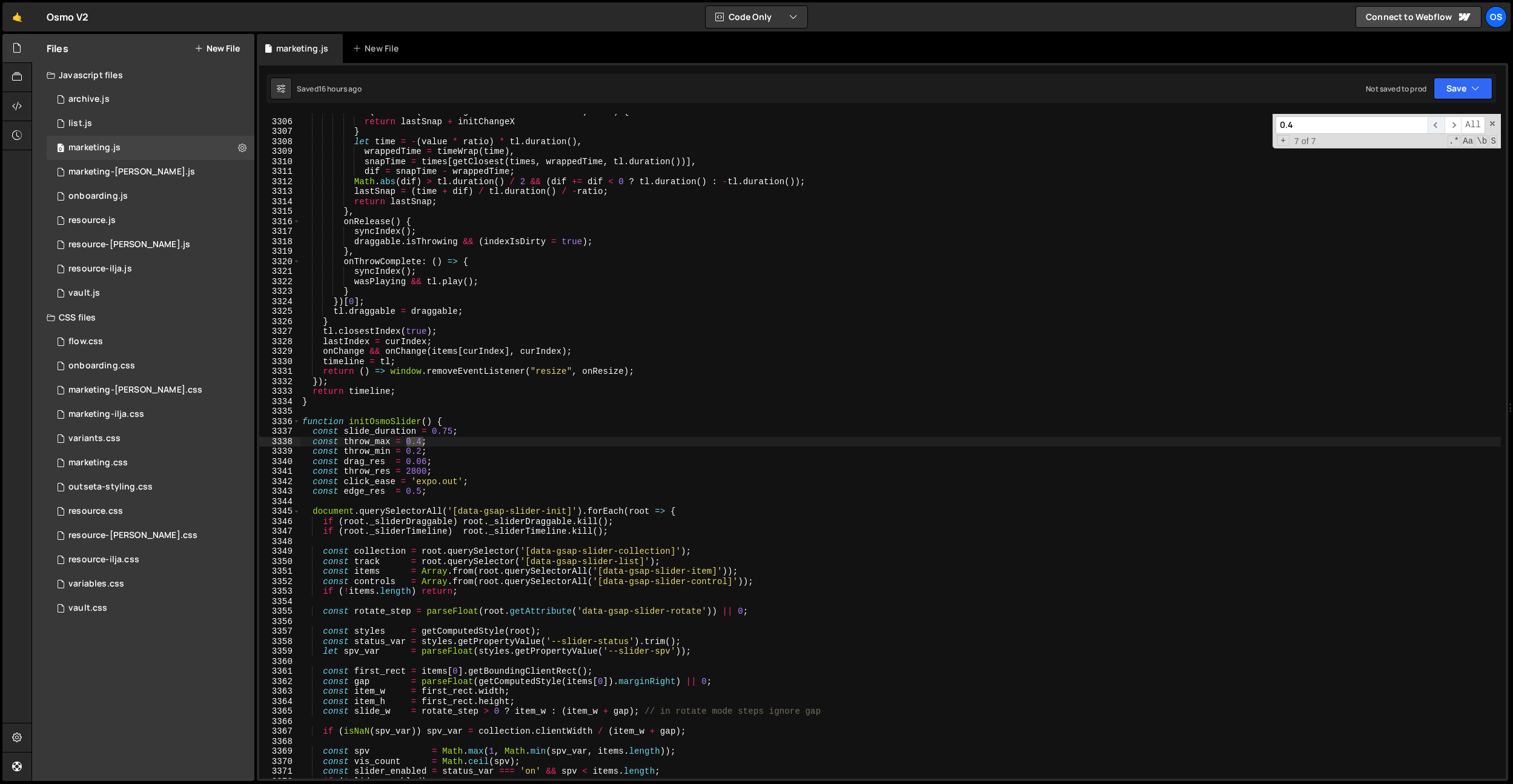
scroll to position [18137, 0]
click at [751, 423] on div "if ( Math . abs ( startProgress / - ratio - this . x ) < 10 ) { return lastSnap…" at bounding box center [900, 449] width 1201 height 685
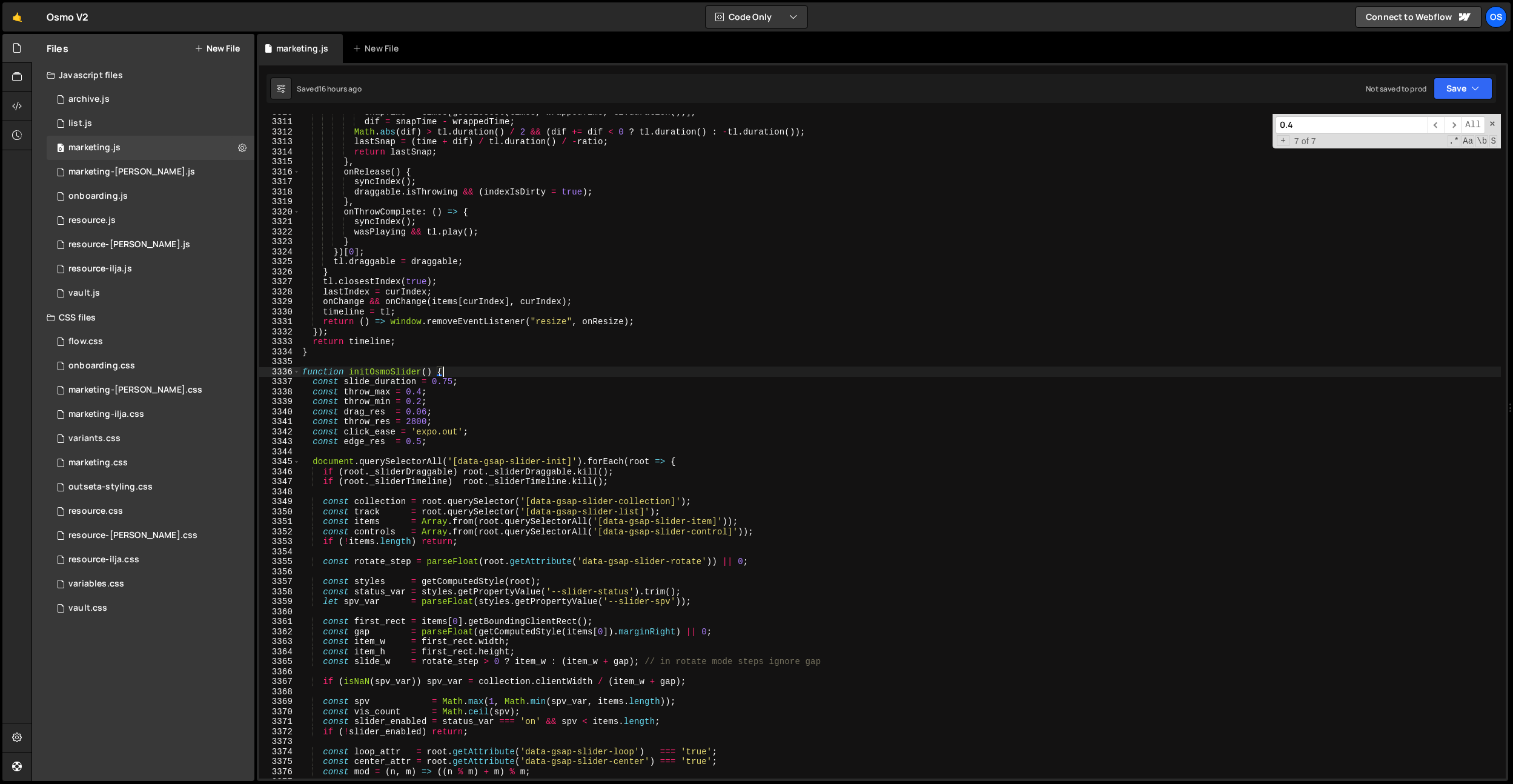
scroll to position [18165, 0]
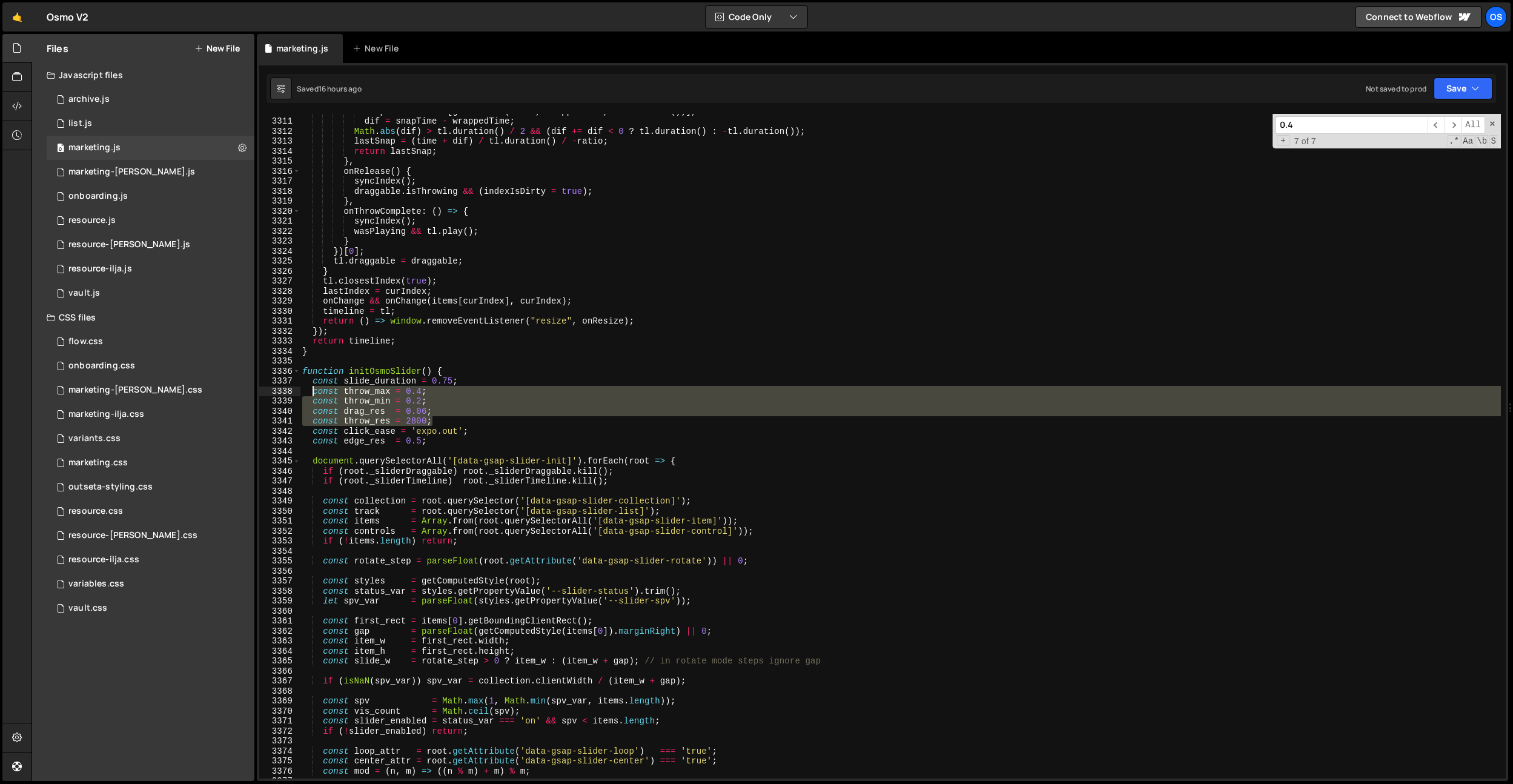
drag, startPoint x: 438, startPoint y: 421, endPoint x: 311, endPoint y: 393, distance: 130.0
click at [311, 393] on div "snapTime = times [ getClosest ( times , wrappedTime , tl . duration ( ))] , dif…" at bounding box center [900, 449] width 1201 height 685
paste textarea "const throw_res = 1800"
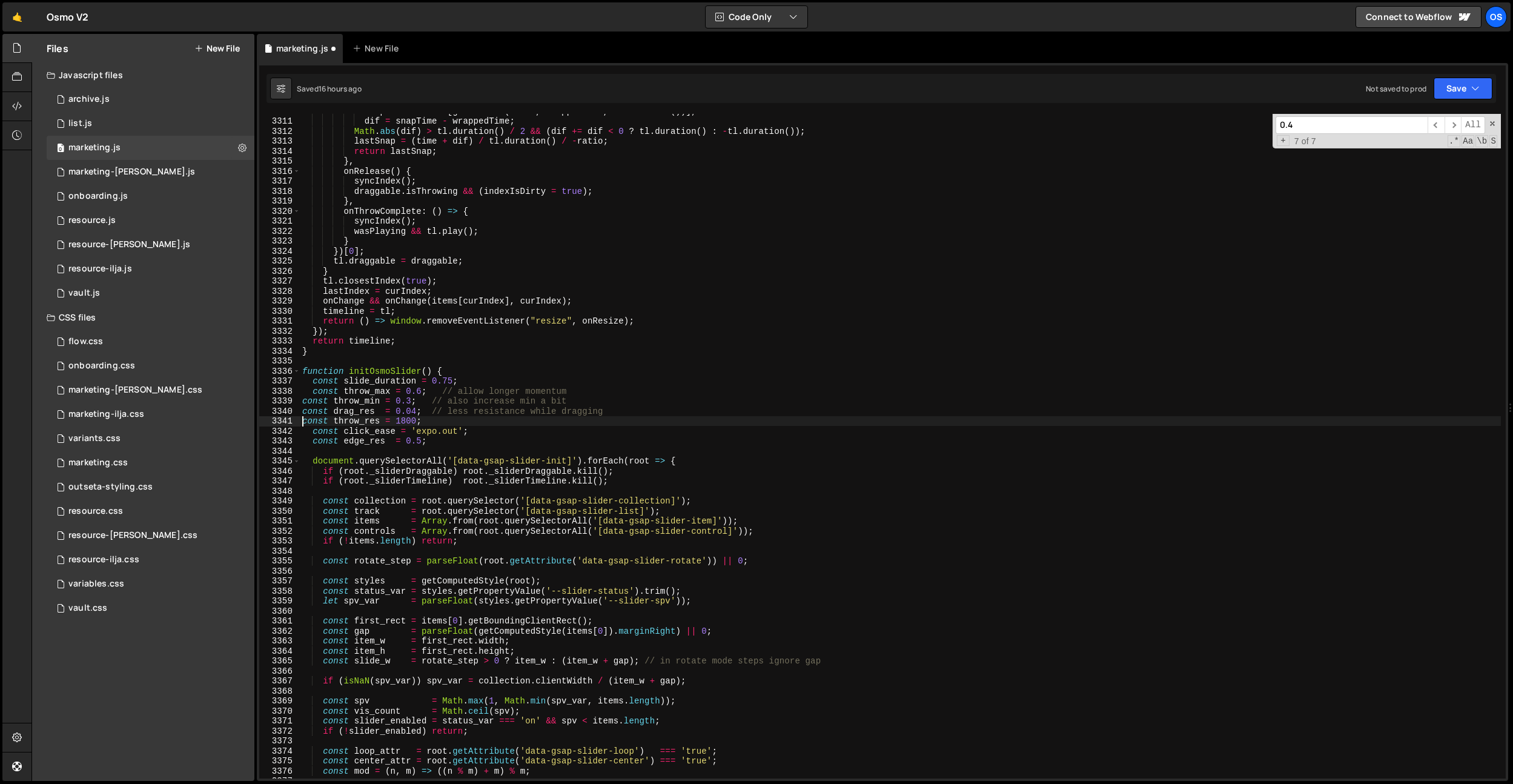
drag, startPoint x: 302, startPoint y: 423, endPoint x: 303, endPoint y: 416, distance: 7.1
click at [302, 423] on div "snapTime = times [ getClosest ( times , wrappedTime , tl . duration ( ))] , dif…" at bounding box center [900, 449] width 1201 height 685
click at [303, 415] on div "snapTime = times [ getClosest ( times , wrappedTime , tl . duration ( ))] , dif…" at bounding box center [900, 449] width 1201 height 685
click at [302, 404] on div "snapTime = times [ getClosest ( times , wrappedTime , tl . duration ( ))] , dif…" at bounding box center [900, 449] width 1201 height 685
drag, startPoint x: 454, startPoint y: 392, endPoint x: 620, endPoint y: 389, distance: 166.0
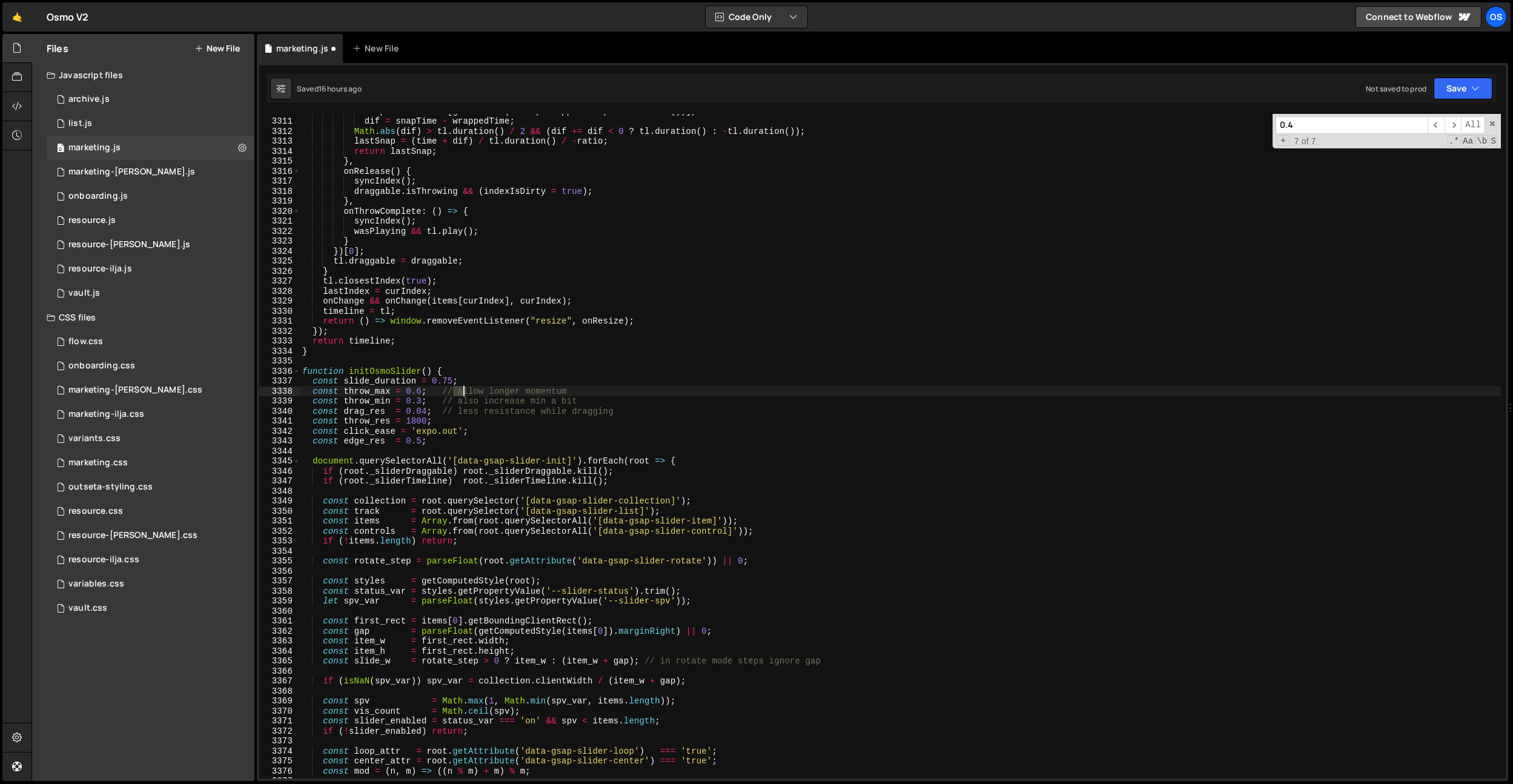
click at [620, 389] on div "snapTime = times [ getClosest ( times , wrappedTime , tl . duration ( ))] , dif…" at bounding box center [900, 449] width 1201 height 685
drag, startPoint x: 442, startPoint y: 399, endPoint x: 640, endPoint y: 397, distance: 198.0
click at [640, 397] on div "snapTime = times [ getClosest ( times , wrappedTime , tl . duration ( ))] , dif…" at bounding box center [900, 449] width 1201 height 685
drag, startPoint x: 636, startPoint y: 408, endPoint x: 438, endPoint y: 412, distance: 198.0
click at [438, 412] on div "snapTime = times [ getClosest ( times , wrappedTime , tl . duration ( ))] , dif…" at bounding box center [900, 449] width 1201 height 685
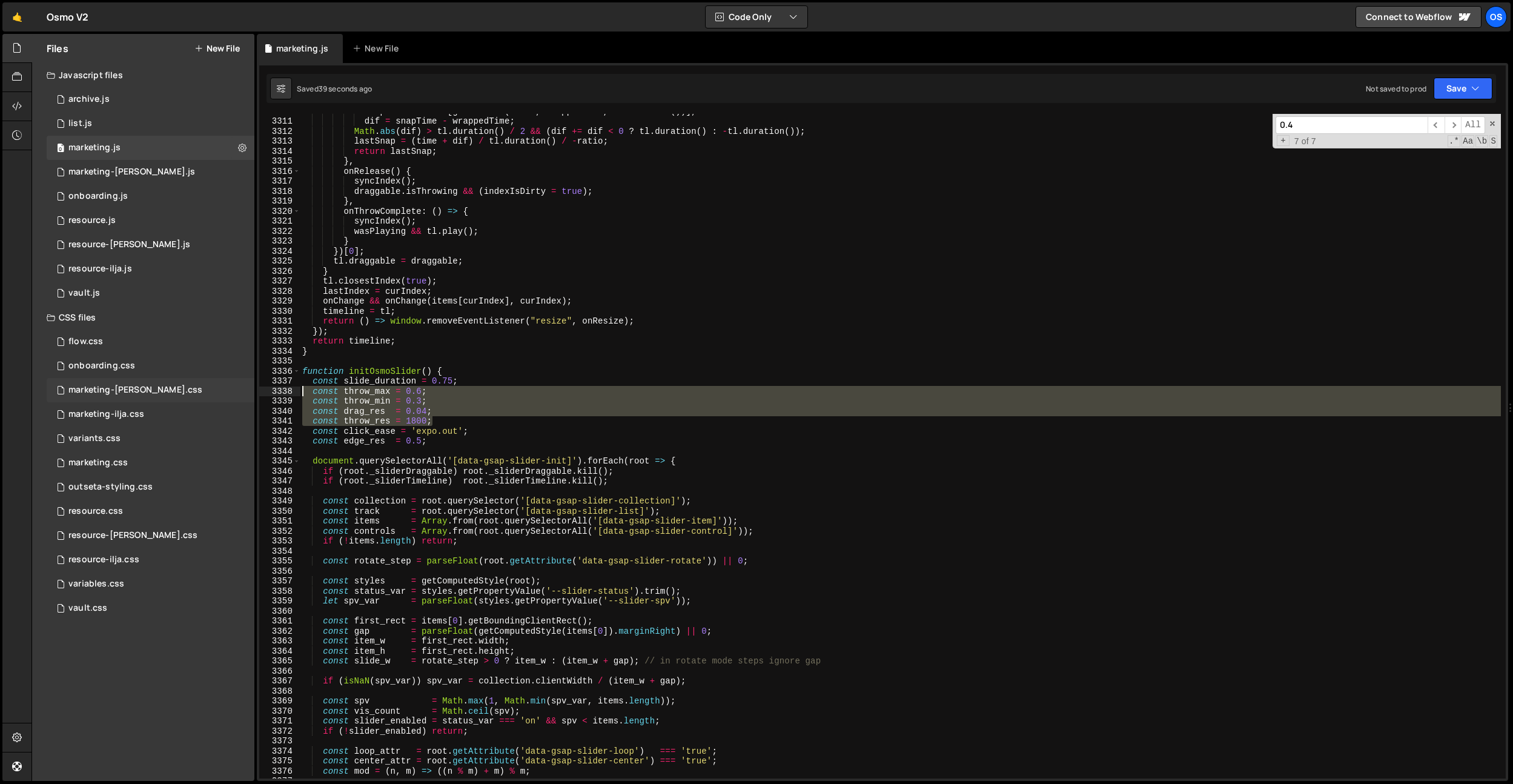
drag, startPoint x: 438, startPoint y: 419, endPoint x: 247, endPoint y: 388, distance: 193.5
click at [247, 388] on div "Files New File Javascript files 0 archive.js 0 0 list.js 0 0 marketing.js 0 0 0…" at bounding box center [772, 407] width 1482 height 748
click at [413, 392] on div "snapTime = times [ getClosest ( times , wrappedTime , tl . duration ( ))] , dif…" at bounding box center [900, 446] width 1201 height 664
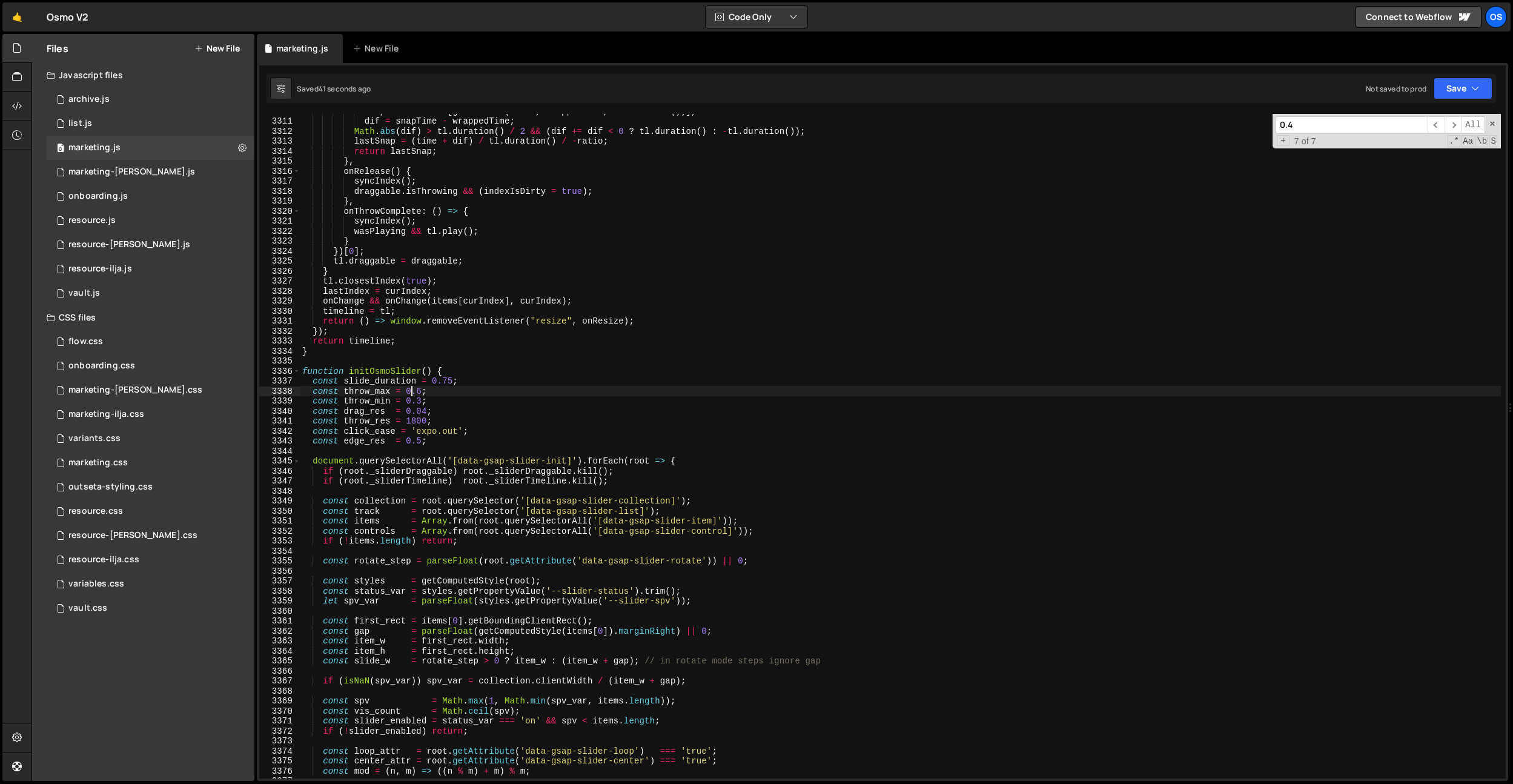
click at [422, 390] on div "snapTime = times [ getClosest ( times , wrappedTime , tl . duration ( ))] , dif…" at bounding box center [900, 449] width 1201 height 685
click at [430, 397] on div "2 00 local 2 4 local 2 s local 2 -before local 2 -after local 2 5 local 2 70 lo…" at bounding box center [502, 456] width 176 height 119
drag, startPoint x: 423, startPoint y: 379, endPoint x: 421, endPoint y: 391, distance: 12.2
click at [422, 381] on div "snapTime = times [ getClosest ( times , wrappedTime , tl . duration ( ))] , dif…" at bounding box center [900, 449] width 1201 height 685
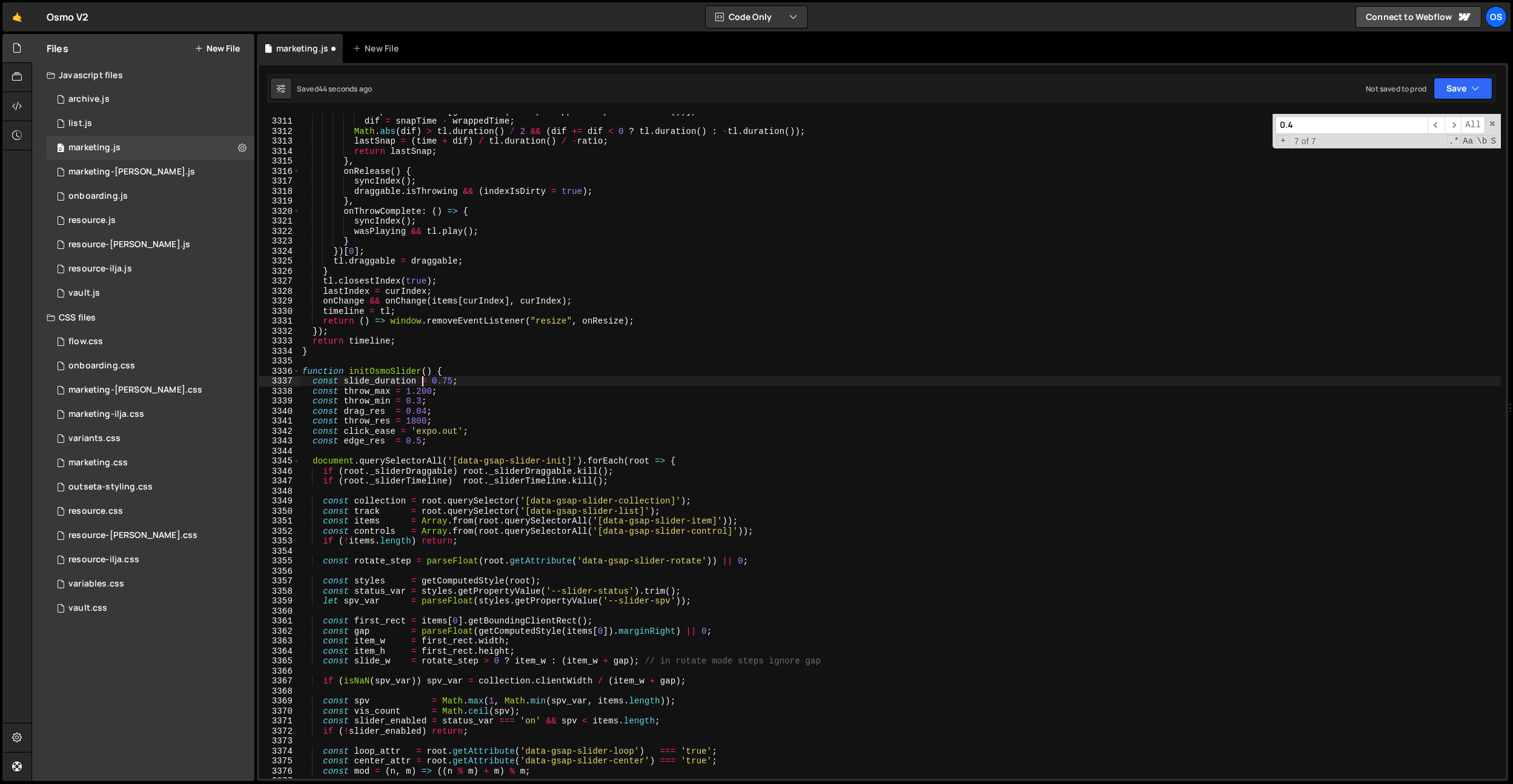
click at [421, 399] on div "snapTime = times [ getClosest ( times , wrappedTime , tl . duration ( ))] , dif…" at bounding box center [900, 449] width 1201 height 685
click at [428, 355] on div "snapTime = times [ getClosest ( times , wrappedTime , tl . duration ( ))] , dif…" at bounding box center [900, 449] width 1201 height 685
click at [425, 409] on div "snapTime = times [ getClosest ( times , wrappedTime , tl . duration ( ))] , dif…" at bounding box center [900, 449] width 1201 height 685
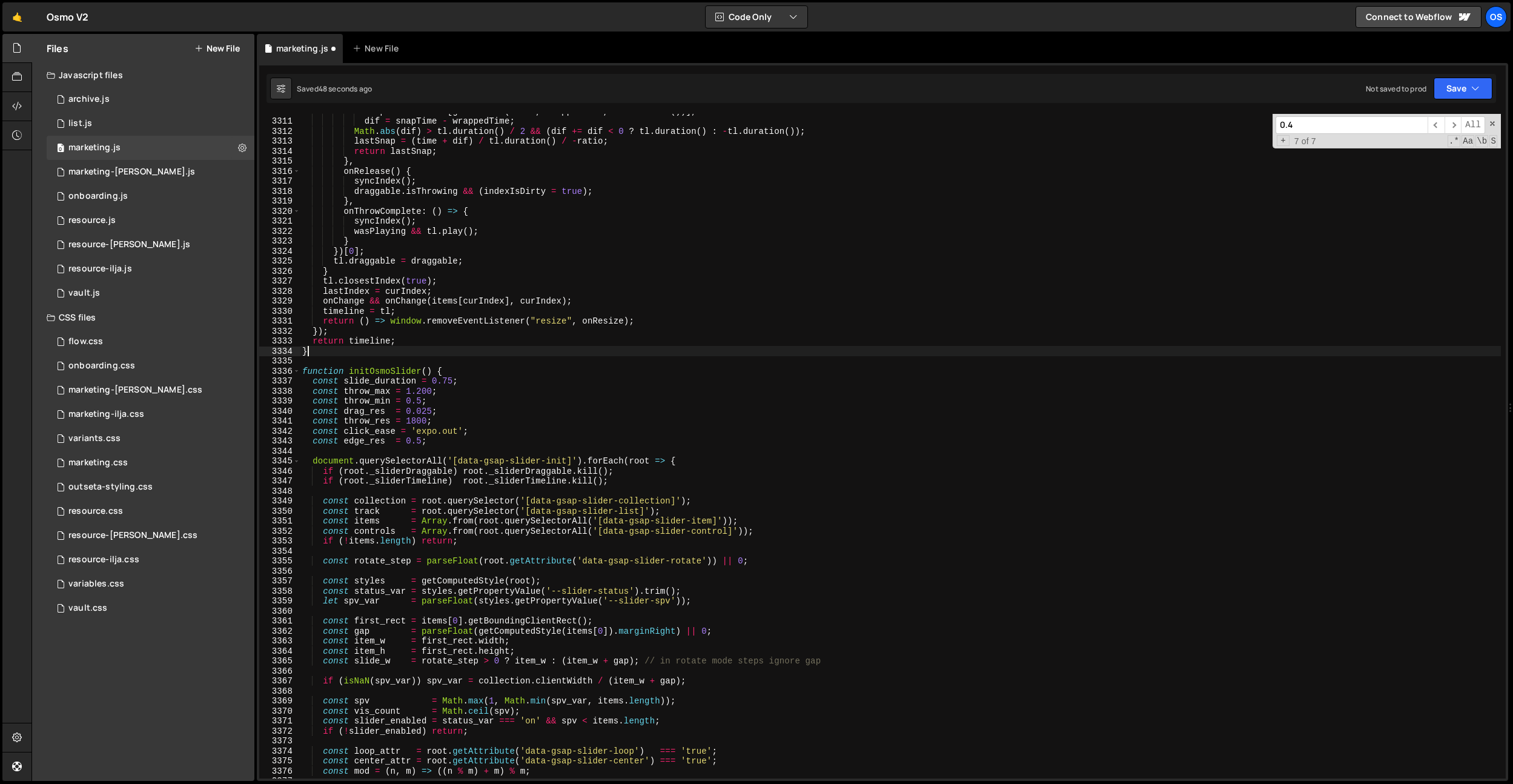
click at [466, 349] on div "snapTime = times [ getClosest ( times , wrappedTime , tl . duration ( ))] , dif…" at bounding box center [900, 449] width 1201 height 685
click at [413, 419] on div "snapTime = times [ getClosest ( times , wrappedTime , tl . duration ( ))] , dif…" at bounding box center [900, 449] width 1201 height 685
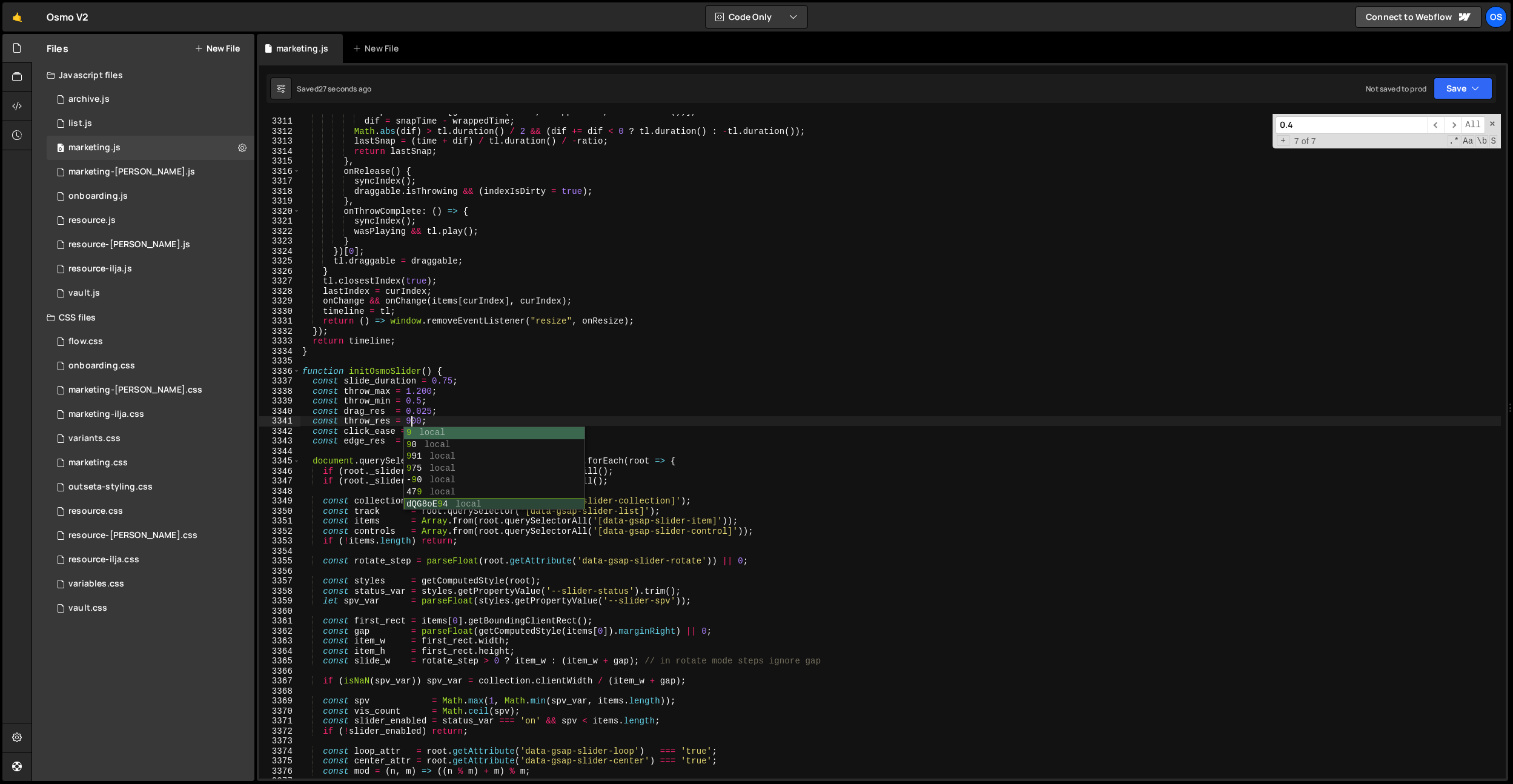
click at [460, 410] on div "snapTime = times [ getClosest ( times , wrappedTime , tl . duration ( ))] , dif…" at bounding box center [900, 449] width 1201 height 685
click at [414, 419] on div "snapTime = times [ getClosest ( times , wrappedTime , tl . duration ( ))] , dif…" at bounding box center [900, 449] width 1201 height 685
drag, startPoint x: 540, startPoint y: 331, endPoint x: 501, endPoint y: 348, distance: 42.5
click at [540, 331] on div "snapTime = times [ getClosest ( times , wrappedTime , tl . duration ( ))] , dif…" at bounding box center [900, 449] width 1201 height 685
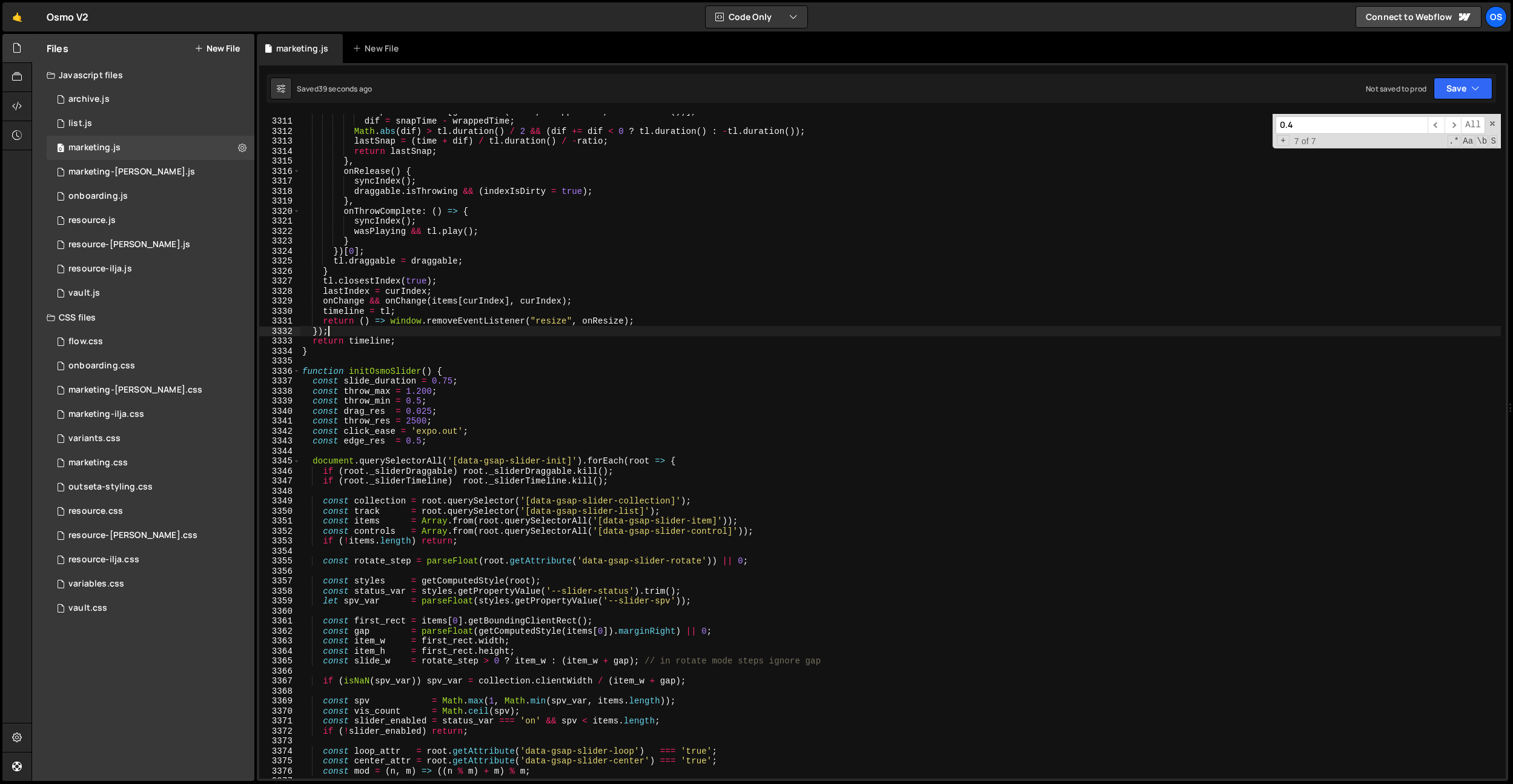
click at [434, 392] on div "snapTime = times [ getClosest ( times , wrappedTime , tl . duration ( ))] , dif…" at bounding box center [900, 449] width 1201 height 685
click at [425, 413] on div "snapTime = times [ getClosest ( times , wrappedTime , tl . duration ( ))] , dif…" at bounding box center [900, 449] width 1201 height 685
click at [437, 422] on div "snapTime = times [ getClosest ( times , wrappedTime , tl . duration ( ))] , dif…" at bounding box center [900, 449] width 1201 height 685
type textarea "const throw_res = 2000;"
